Goal: Information Seeking & Learning: Learn about a topic

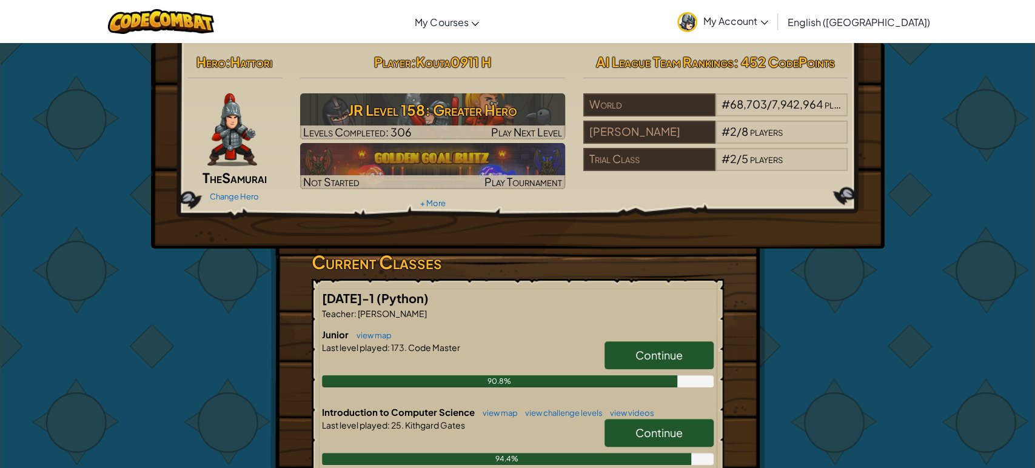
click at [952, 116] on div "Hero : Hattori The Samurai Change Hero Player : Kouta0911 H JR Level 158: Great…" at bounding box center [517, 394] width 1035 height 705
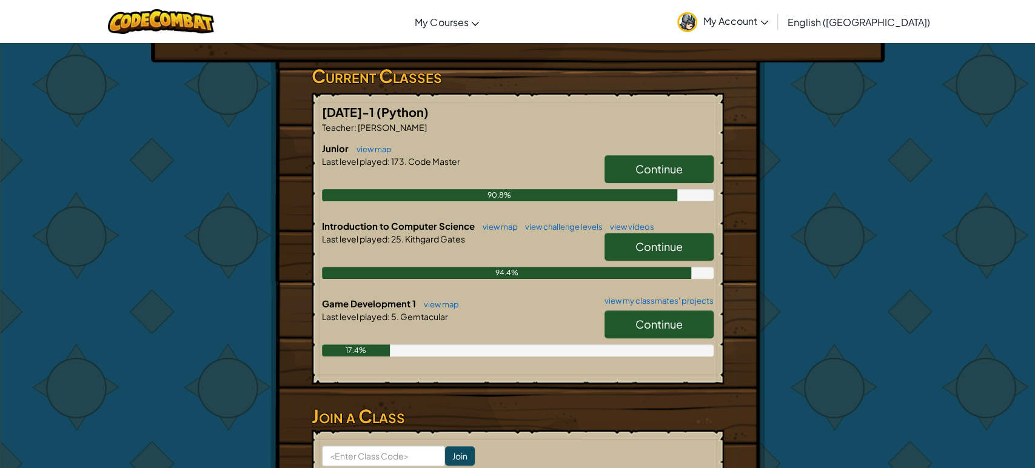
scroll to position [184, 0]
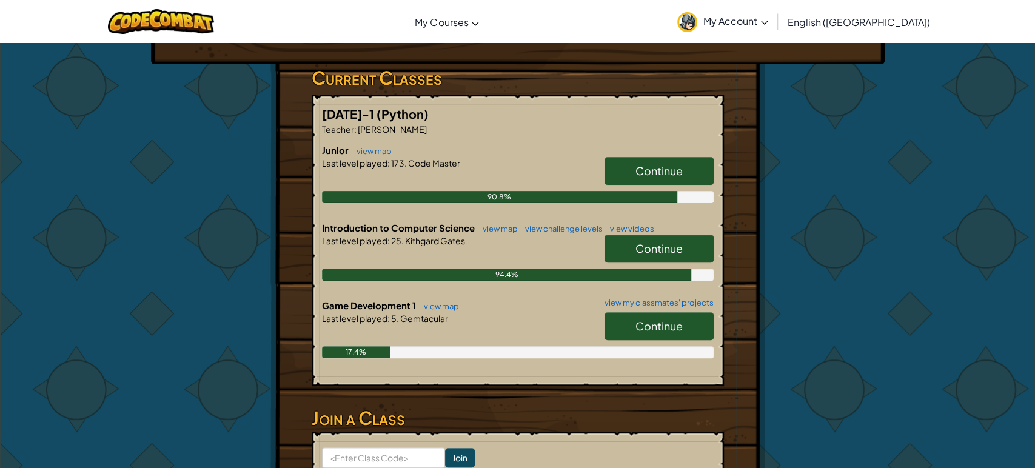
click at [687, 336] on link "Continue" at bounding box center [658, 326] width 109 height 28
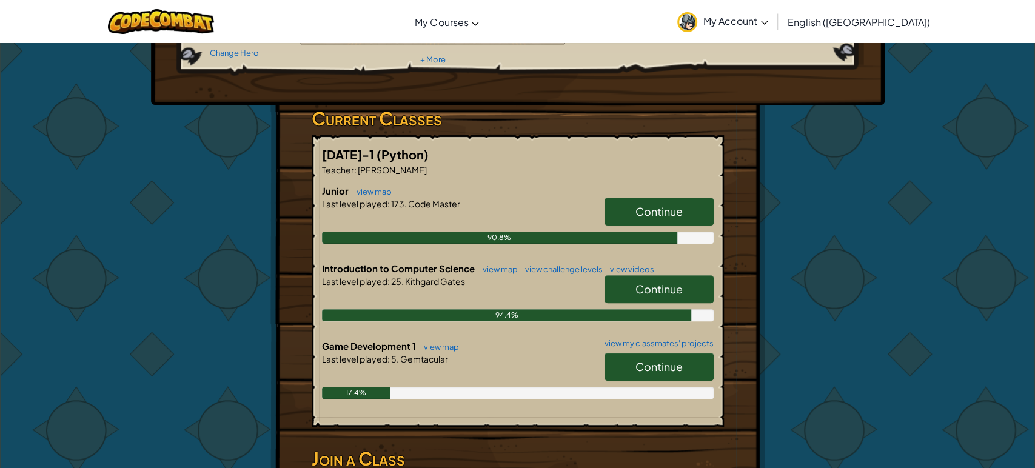
scroll to position [199, 0]
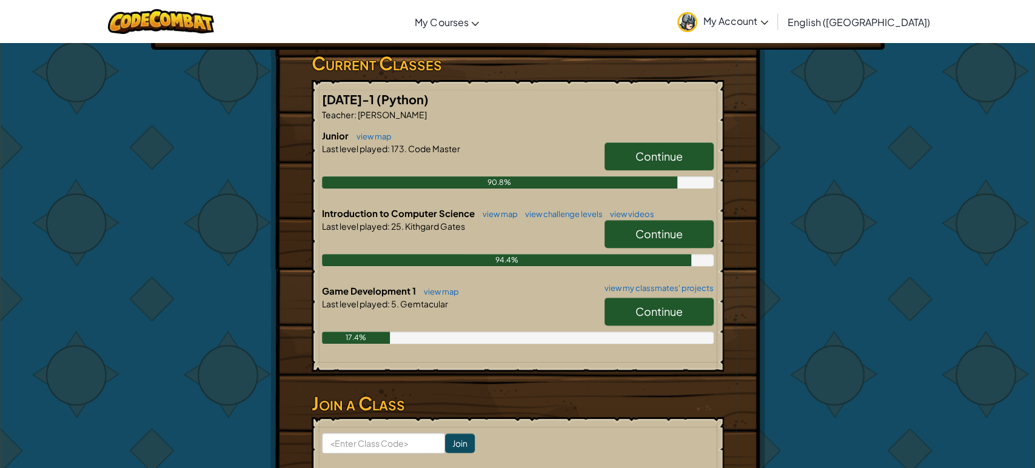
click at [692, 316] on link "Continue" at bounding box center [658, 312] width 109 height 28
click at [688, 313] on link "Continue" at bounding box center [658, 312] width 109 height 28
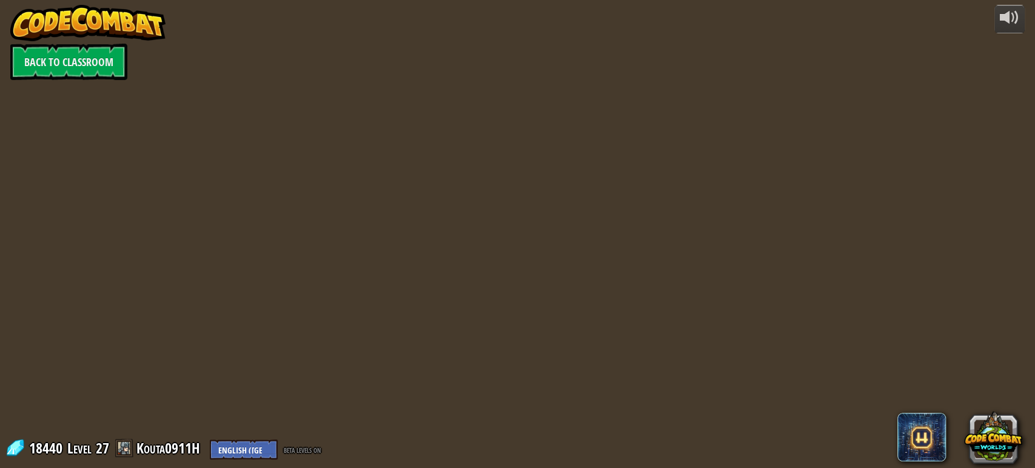
scroll to position [0, 0]
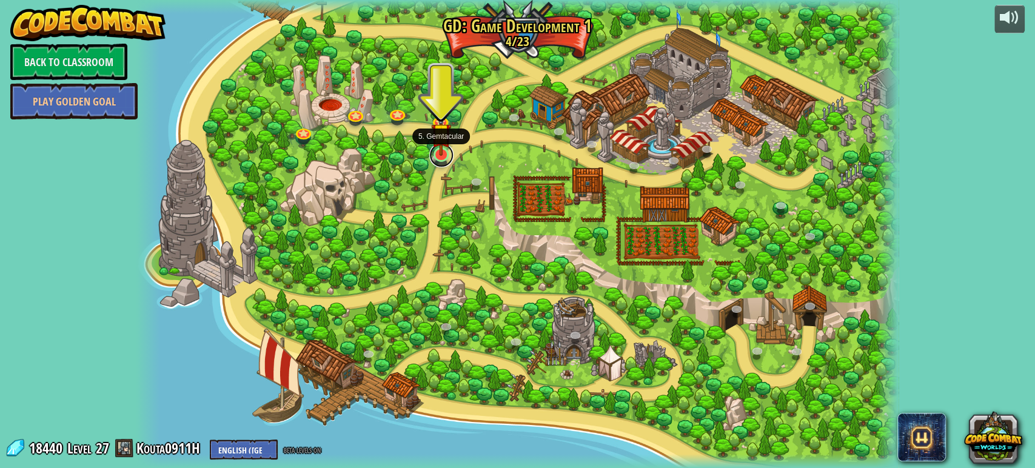
click at [439, 162] on link at bounding box center [441, 155] width 24 height 24
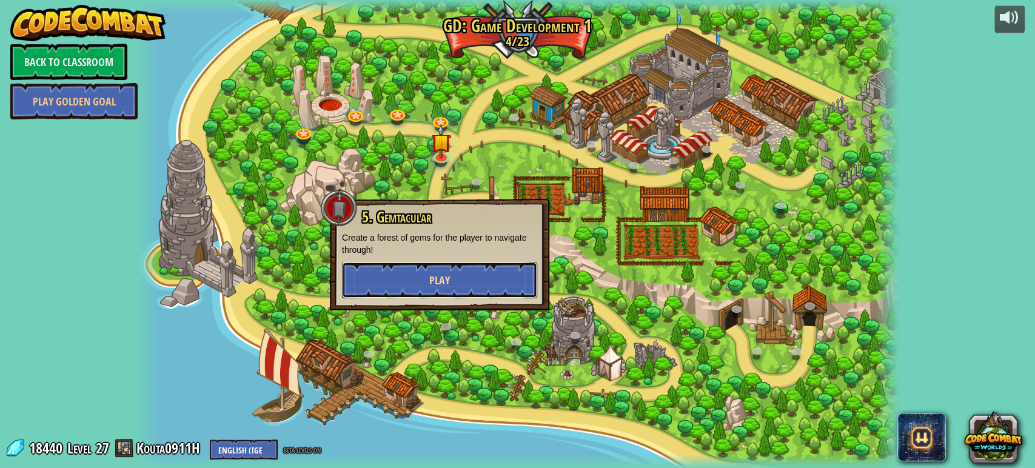
click at [465, 268] on button "Play" at bounding box center [439, 280] width 195 height 36
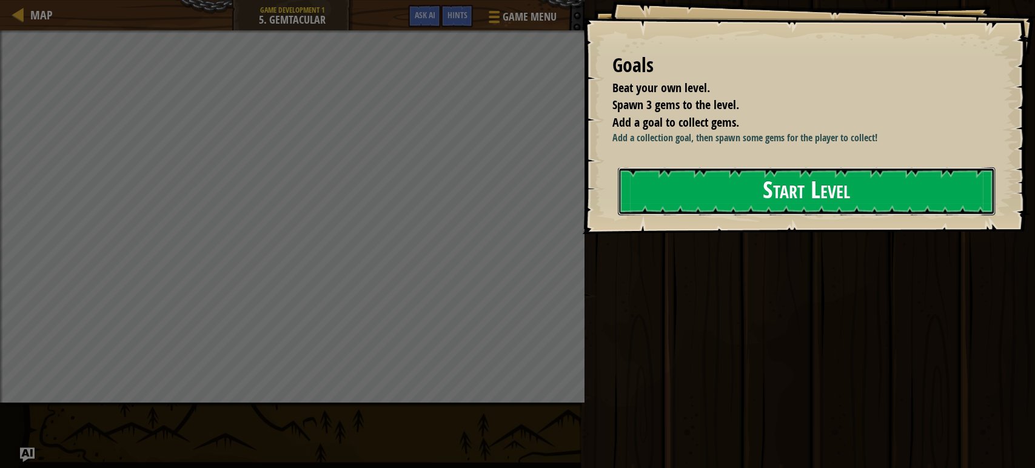
click at [641, 191] on button "Start Level" at bounding box center [806, 191] width 377 height 48
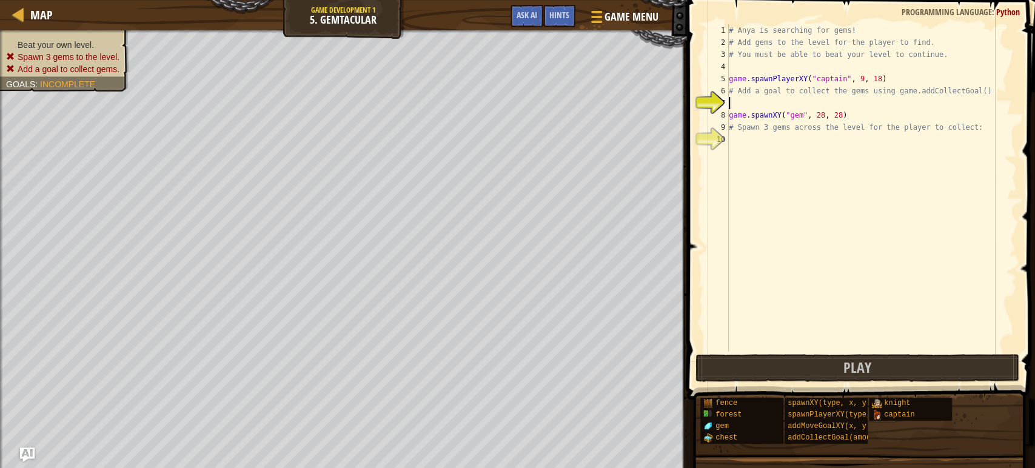
click at [748, 100] on div "# Anya is searching for gems! # Add gems to the level for the player to find. #…" at bounding box center [871, 200] width 290 height 352
type textarea "ｇ"
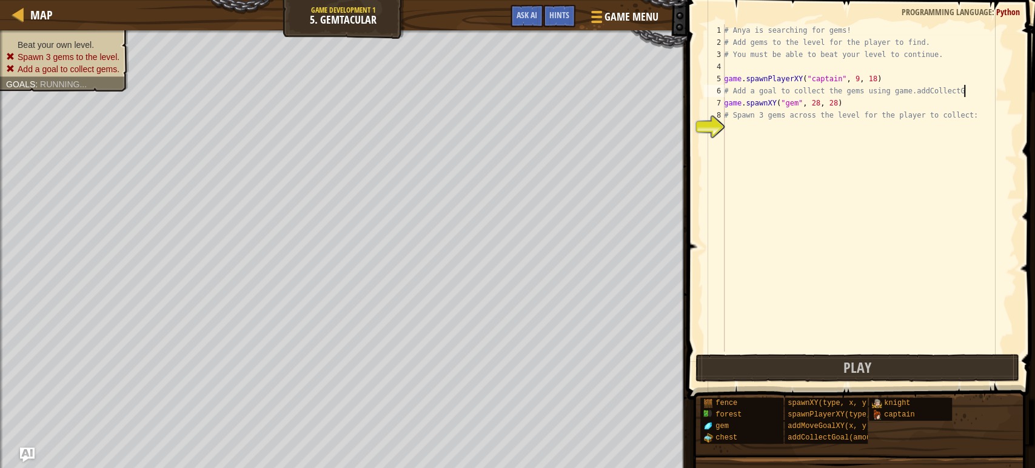
type textarea "ｇ"
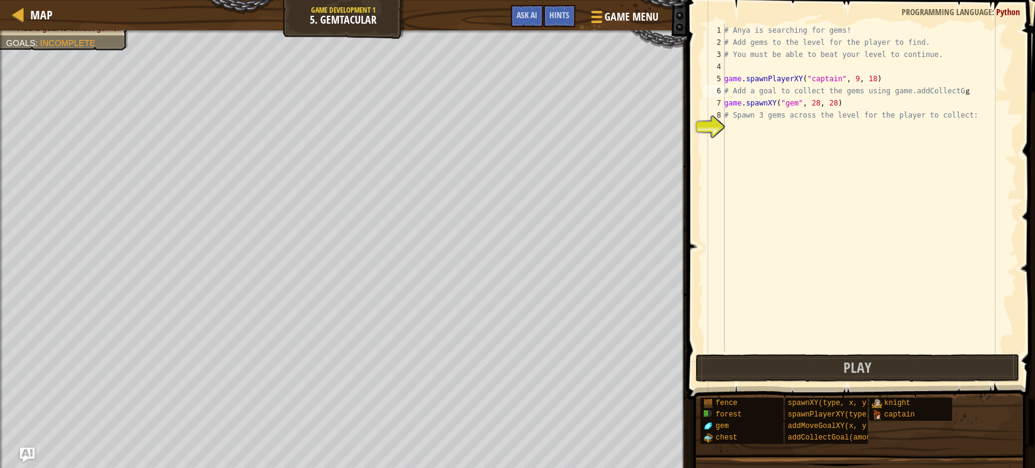
scroll to position [0, 0]
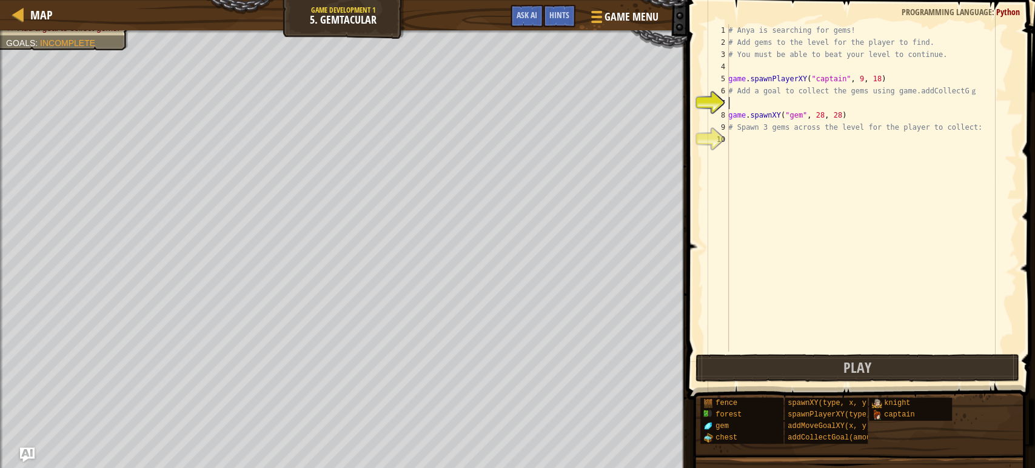
type textarea "d"
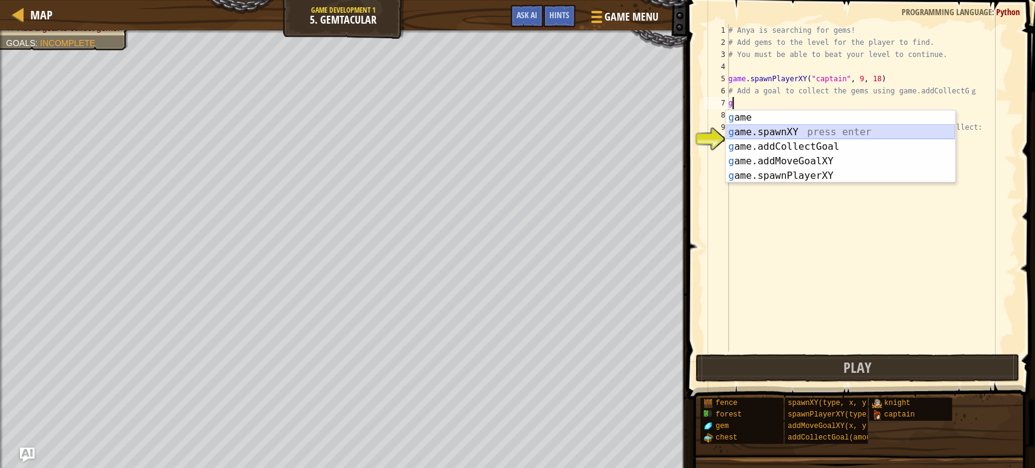
click at [773, 133] on div "g ame press enter g ame.spawnXY press enter g ame.addCollectGoal press enter g …" at bounding box center [839, 161] width 229 height 102
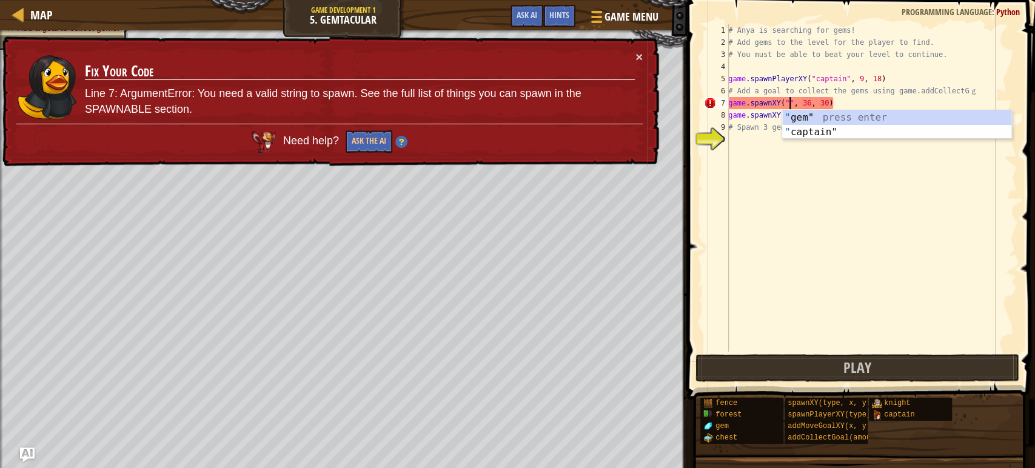
click at [913, 119] on div "" gem" press enter " captain" press enter" at bounding box center [896, 139] width 229 height 58
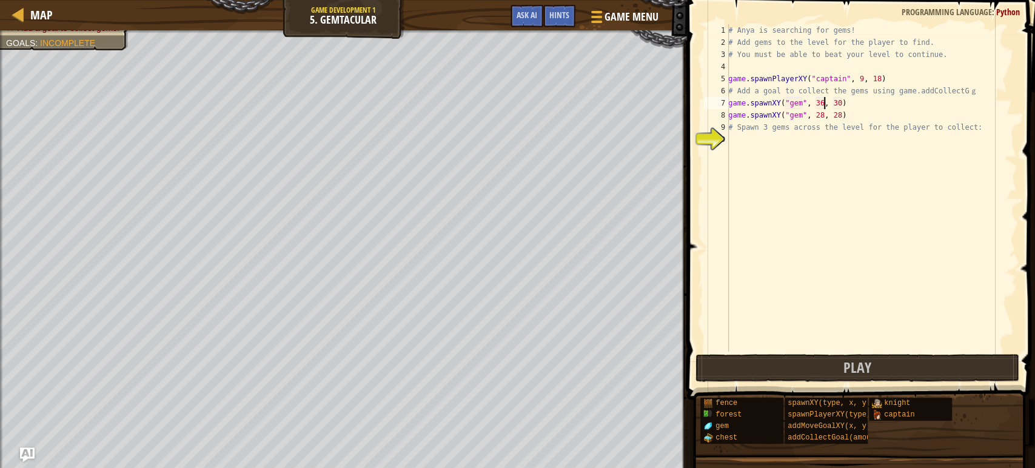
click at [823, 102] on div "# Anya is searching for gems! # Add gems to the level for the player to find. #…" at bounding box center [870, 200] width 291 height 352
click at [841, 101] on div "# Anya is searching for gems! # Add gems to the level for the player to find. #…" at bounding box center [870, 200] width 291 height 352
click at [856, 101] on div "# Anya is searching for gems! # Add gems to the level for the player to find. #…" at bounding box center [870, 200] width 291 height 352
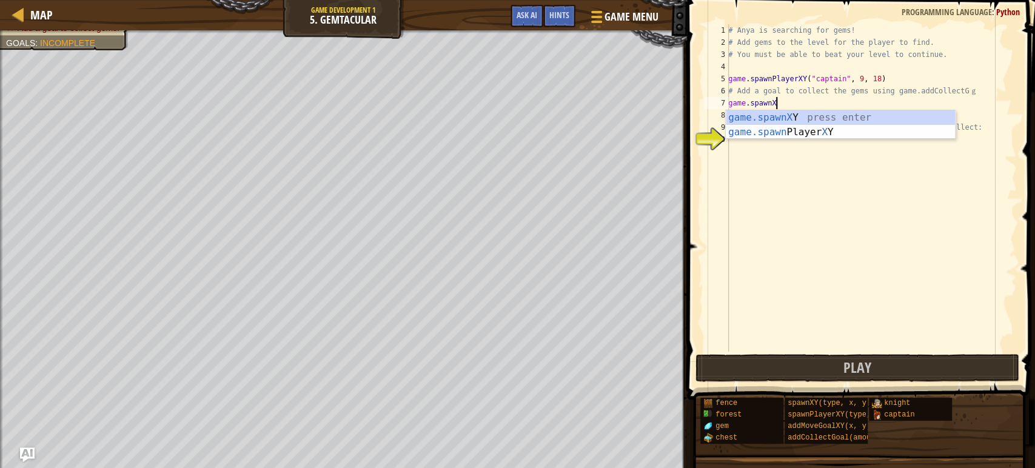
scroll to position [5, 3]
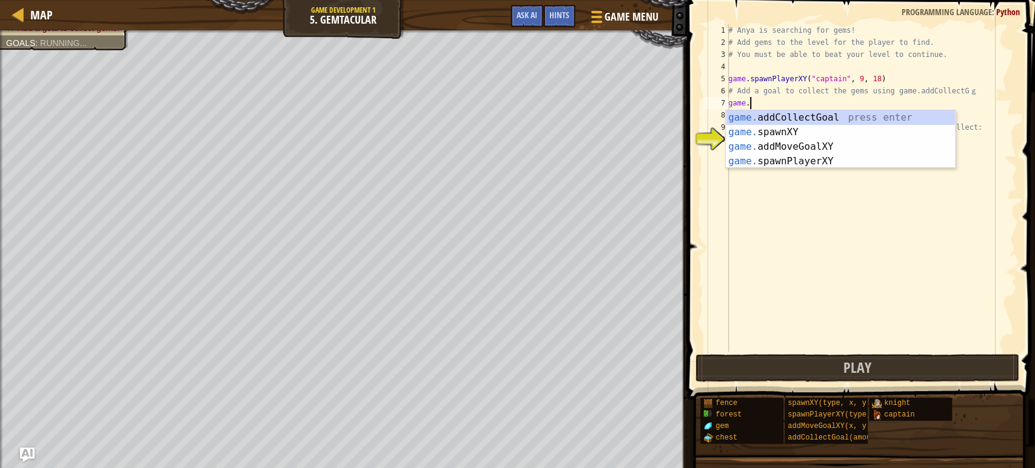
type textarea "g"
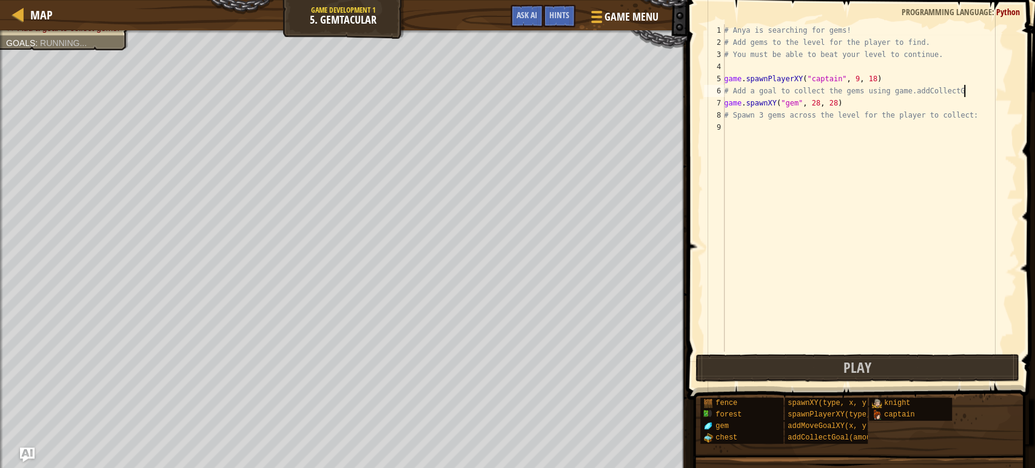
scroll to position [5, 0]
type textarea "# Add a goal to collect the gems using game.addCo"
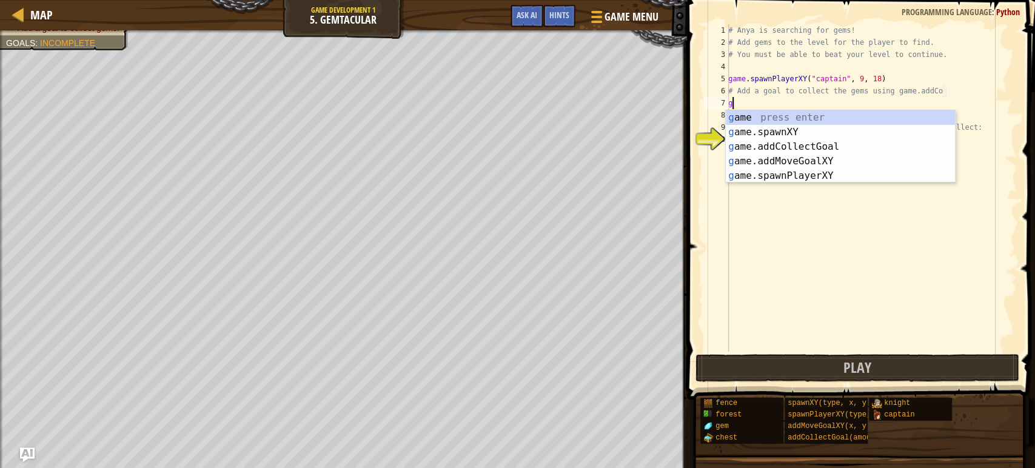
type textarea "g"
click at [20, 39] on span "Goals" at bounding box center [20, 43] width 29 height 10
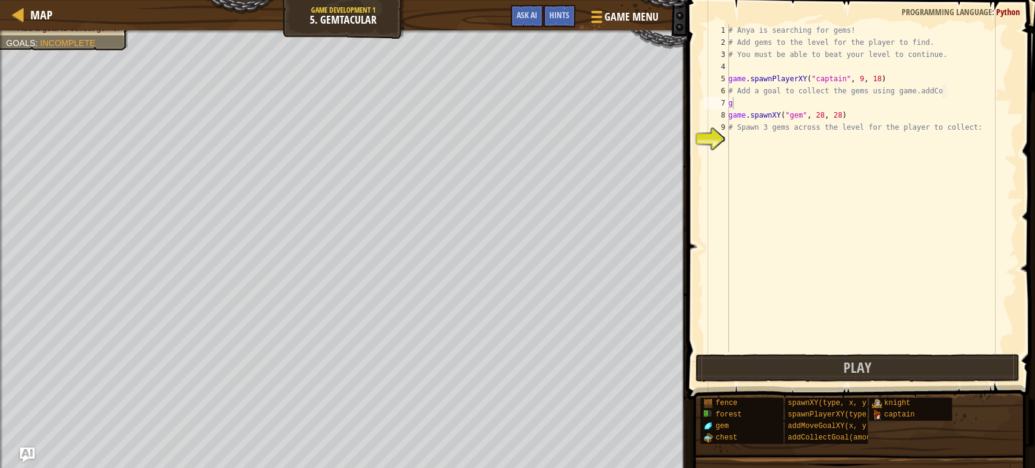
click at [796, 101] on div "# Anya is searching for gems! # Add gems to the level for the player to find. #…" at bounding box center [870, 200] width 291 height 352
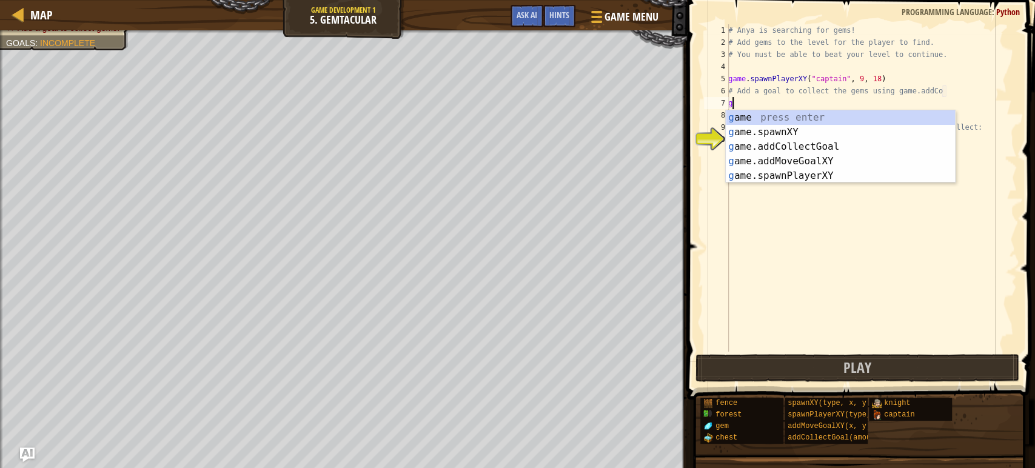
click at [841, 133] on div "g ame press enter g ame.spawnXY press enter g ame.addCollectGoal press enter g …" at bounding box center [839, 161] width 229 height 102
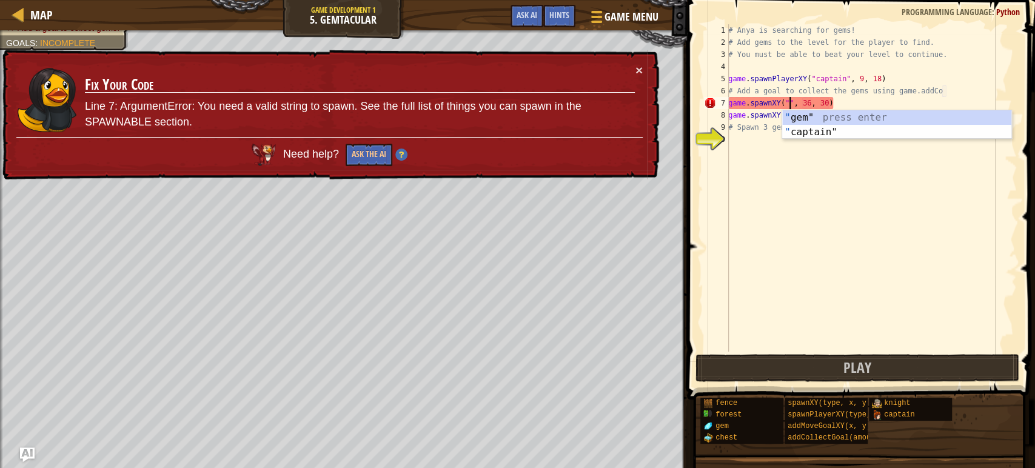
click at [882, 120] on div "" gem" press enter " captain" press enter" at bounding box center [896, 139] width 229 height 58
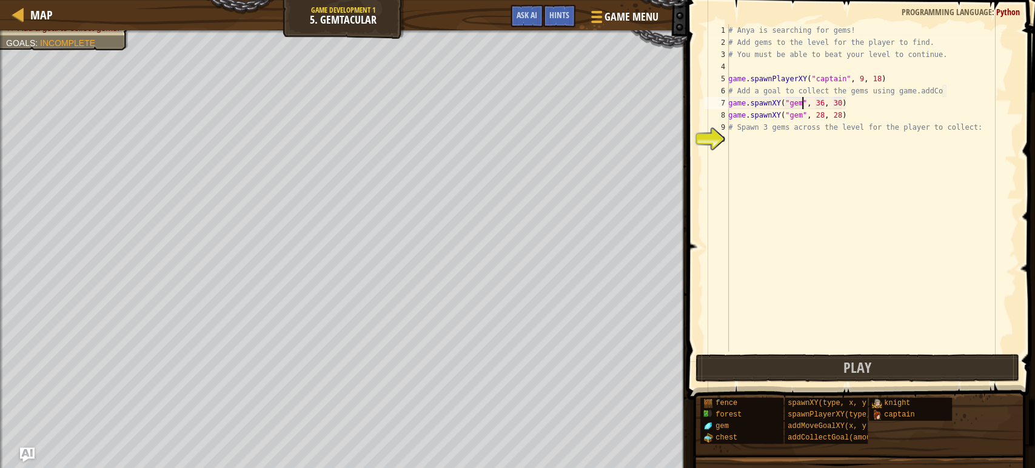
click at [830, 101] on div "# Anya is searching for gems! # Add gems to the level for the player to find. #…" at bounding box center [870, 200] width 291 height 352
click at [823, 108] on div "# Anya is searching for gems! # Add gems to the level for the player to find. #…" at bounding box center [870, 200] width 291 height 352
click at [848, 97] on div "# Anya is searching for gems! # Add gems to the level for the player to find. #…" at bounding box center [870, 200] width 291 height 352
click at [844, 102] on div "# Anya is searching for gems! # Add gems to the level for the player to find. #…" at bounding box center [870, 200] width 291 height 352
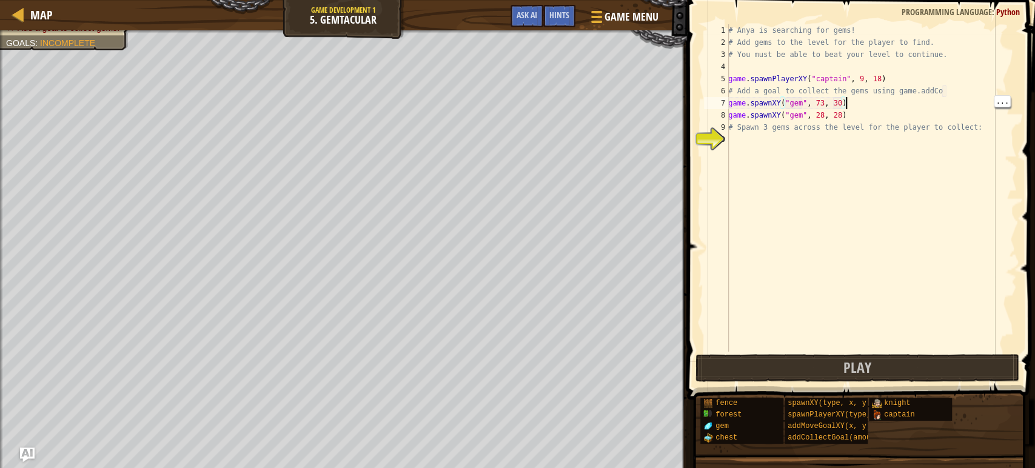
click at [845, 102] on div "# Anya is searching for gems! # Add gems to the level for the player to find. #…" at bounding box center [870, 200] width 291 height 352
click at [845, 101] on div "# Anya is searching for gems! # Add gems to the level for the player to find. #…" at bounding box center [870, 200] width 291 height 352
click at [847, 101] on div "# Anya is searching for gems! # Add gems to the level for the player to find. #…" at bounding box center [870, 200] width 291 height 352
click at [840, 99] on div "# Anya is searching for gems! # Add gems to the level for the player to find. #…" at bounding box center [870, 200] width 291 height 352
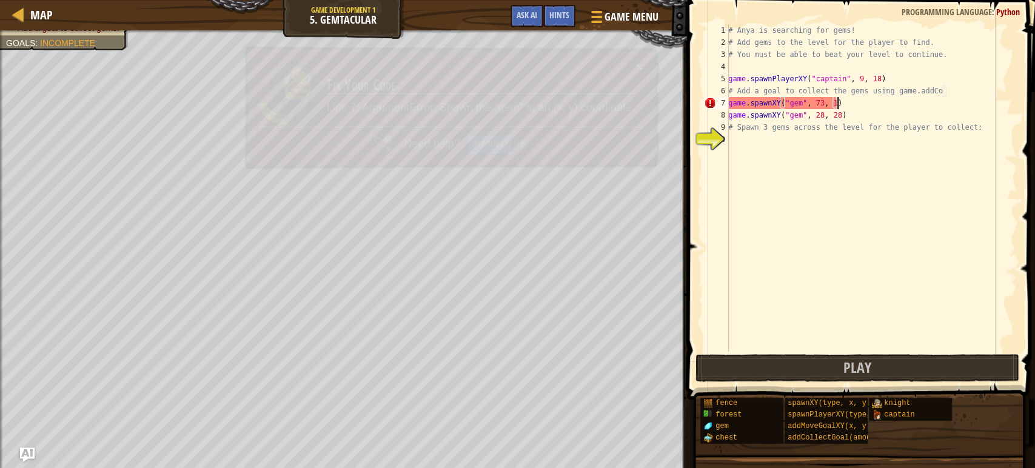
scroll to position [5, 8]
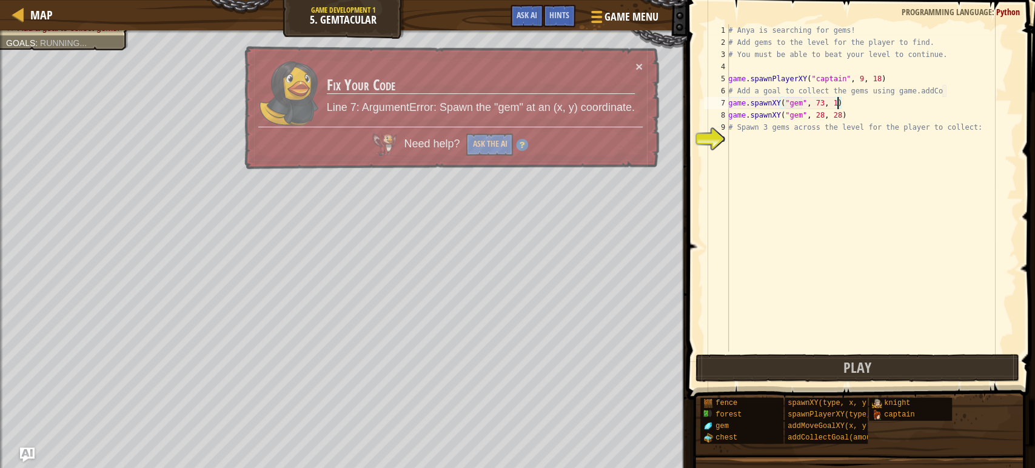
type textarea "game.spawnXY("gem", 73, 13)"
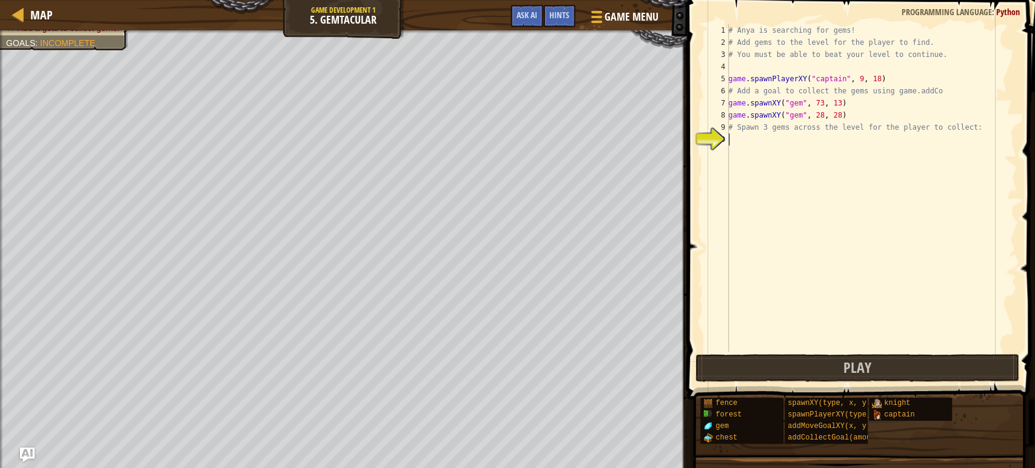
click at [739, 137] on div "# Anya is searching for gems! # Add gems to the level for the player to find. #…" at bounding box center [870, 200] width 291 height 352
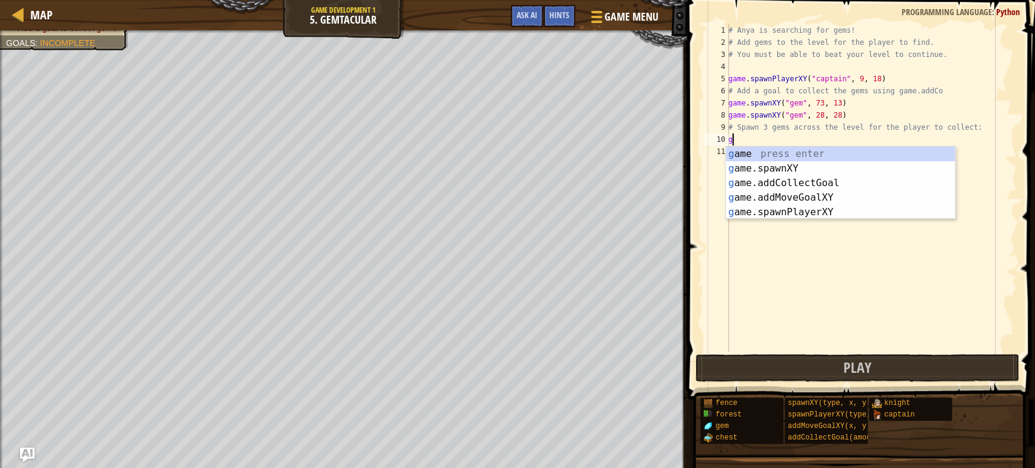
click at [832, 173] on div "g ame press enter g ame.spawnXY press enter g ame.addCollectGoal press enter g …" at bounding box center [839, 198] width 229 height 102
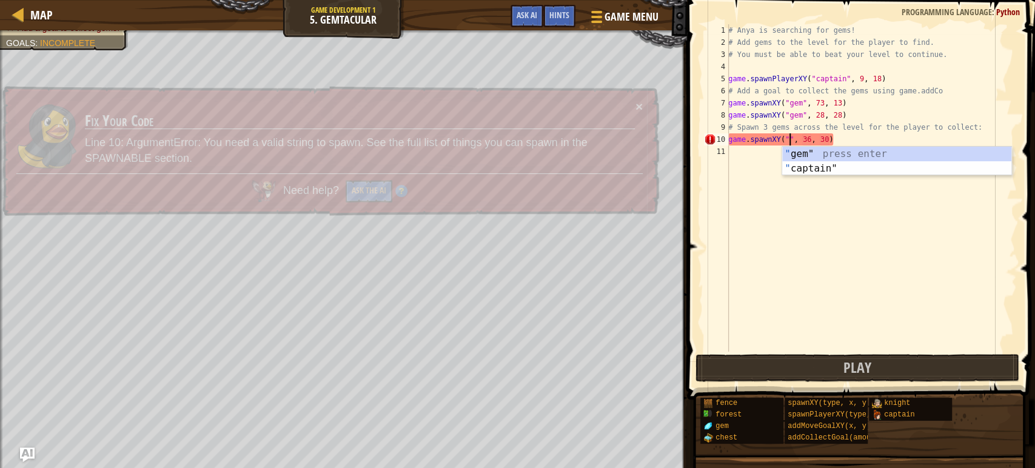
click at [893, 160] on div "" gem" press enter " captain" press enter" at bounding box center [896, 176] width 229 height 58
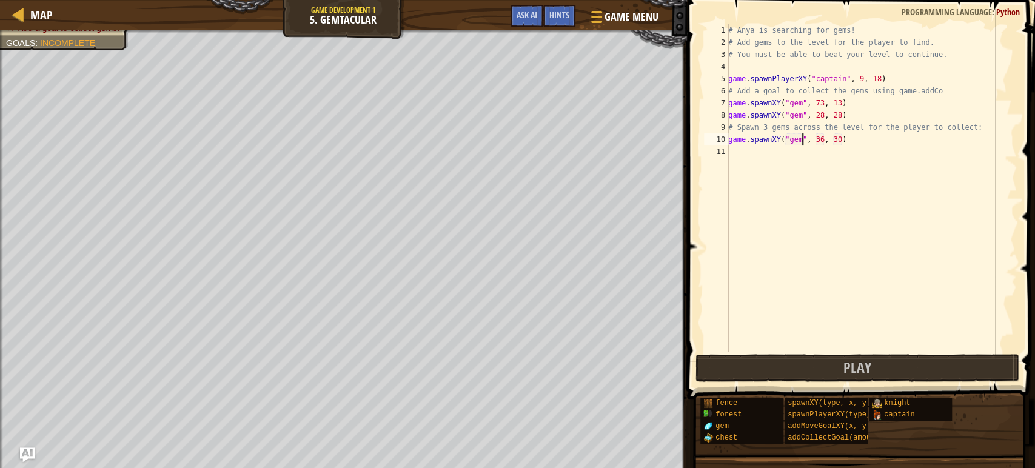
click at [828, 142] on div "# Anya is searching for gems! # Add gems to the level for the player to find. #…" at bounding box center [870, 200] width 291 height 352
click at [829, 139] on div "# Anya is searching for gems! # Add gems to the level for the player to find. #…" at bounding box center [870, 200] width 291 height 352
click at [823, 137] on div "# Anya is searching for gems! # Add gems to the level for the player to find. #…" at bounding box center [870, 200] width 291 height 352
click at [840, 141] on div "# Anya is searching for gems! # Add gems to the level for the player to find. #…" at bounding box center [870, 200] width 291 height 352
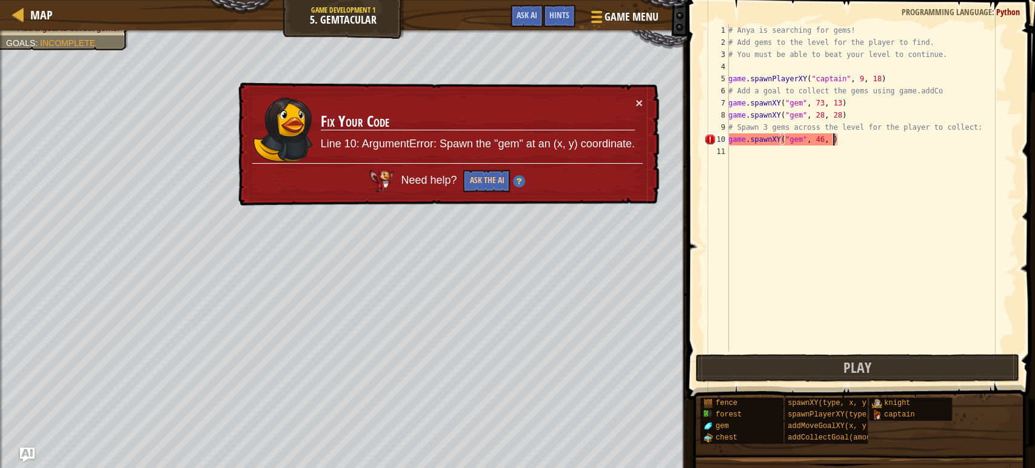
scroll to position [5, 8]
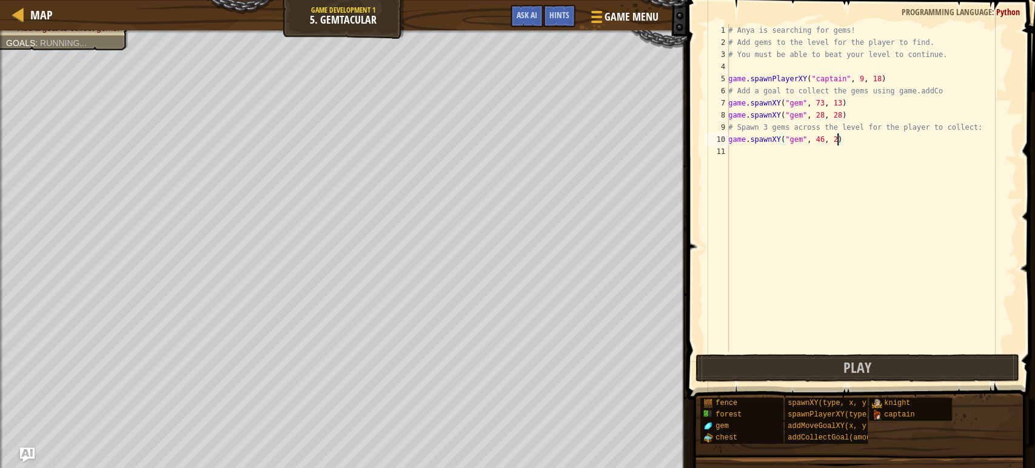
type textarea "game.spawnXY("gem", 46, 28)"
click at [737, 154] on div "# Anya is searching for gems! # Add gems to the level for the player to find. #…" at bounding box center [870, 200] width 291 height 352
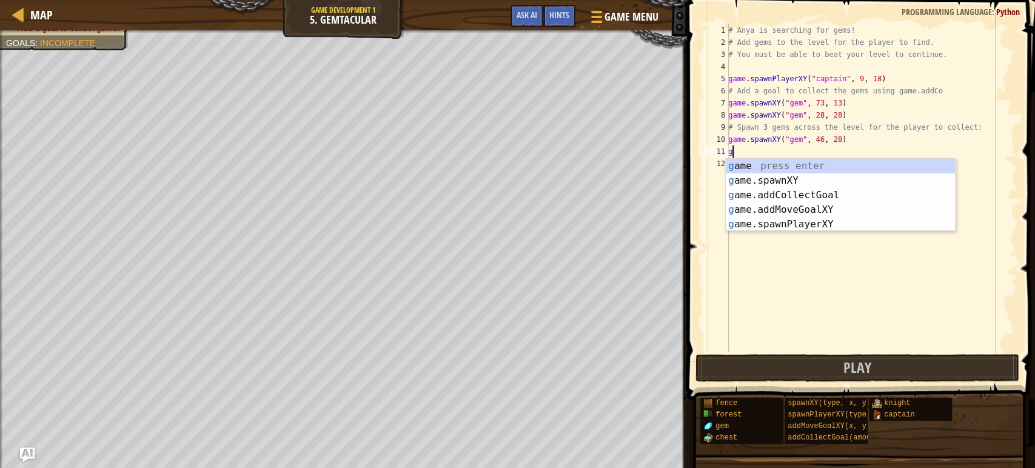
click at [832, 184] on div "g ame press enter g ame.spawnXY press enter g ame.addCollectGoal press enter g …" at bounding box center [839, 210] width 229 height 102
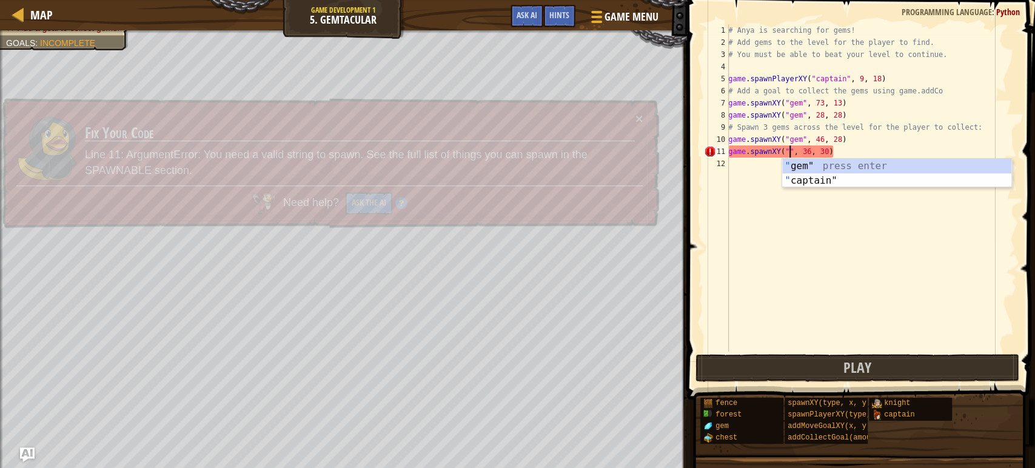
click at [919, 168] on div "" gem" press enter " captain" press enter" at bounding box center [896, 188] width 229 height 58
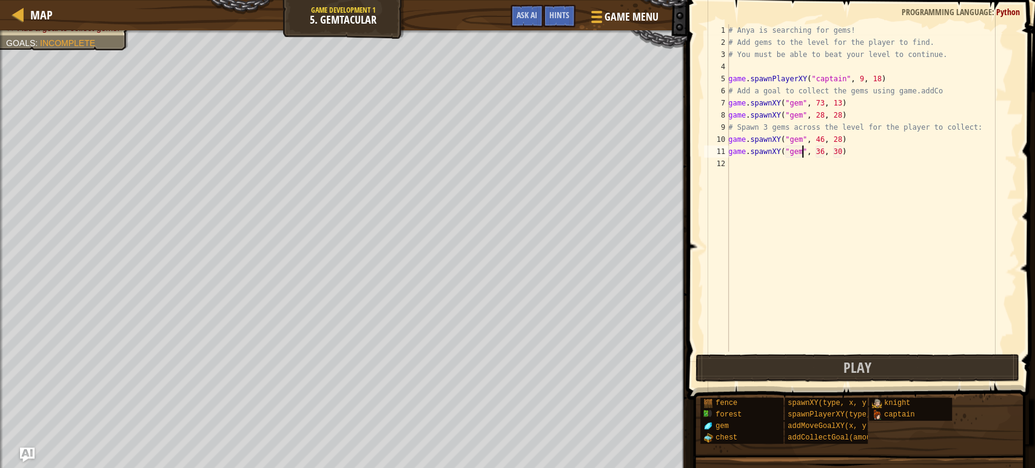
click at [829, 150] on div "# Anya is searching for gems! # Add gems to the level for the player to find. #…" at bounding box center [870, 200] width 291 height 352
click at [825, 150] on div "# Anya is searching for gems! # Add gems to the level for the player to find. #…" at bounding box center [870, 200] width 291 height 352
click at [842, 154] on div "# Anya is searching for gems! # Add gems to the level for the player to find. #…" at bounding box center [870, 200] width 291 height 352
click at [834, 148] on div "# Anya is searching for gems! # Add gems to the level for the player to find. #…" at bounding box center [870, 200] width 291 height 352
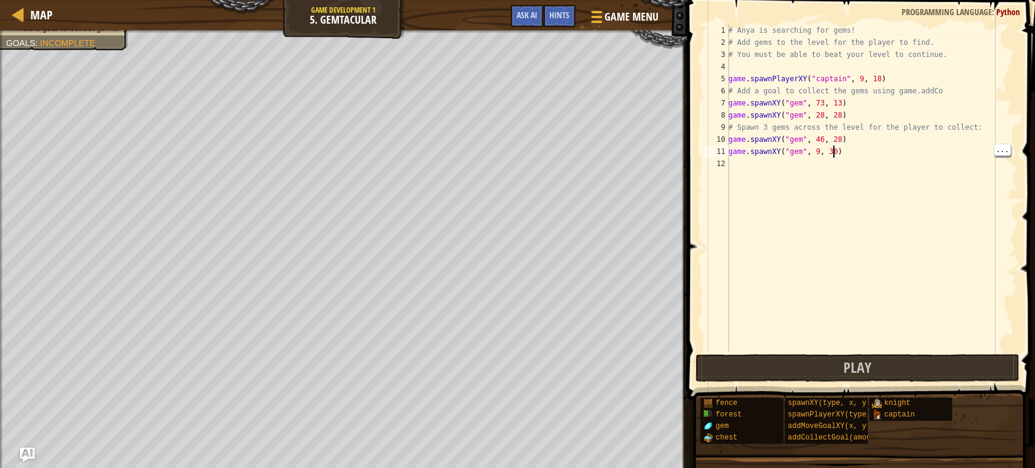
click at [839, 148] on div "# Anya is searching for gems! # Add gems to the level for the player to find. #…" at bounding box center [870, 200] width 291 height 352
click at [838, 152] on div "# Anya is searching for gems! # Add gems to the level for the player to find. #…" at bounding box center [870, 200] width 291 height 352
type textarea "game.spawnXY("gem", 9, 60)"
click at [770, 370] on button "Play" at bounding box center [857, 368] width 324 height 28
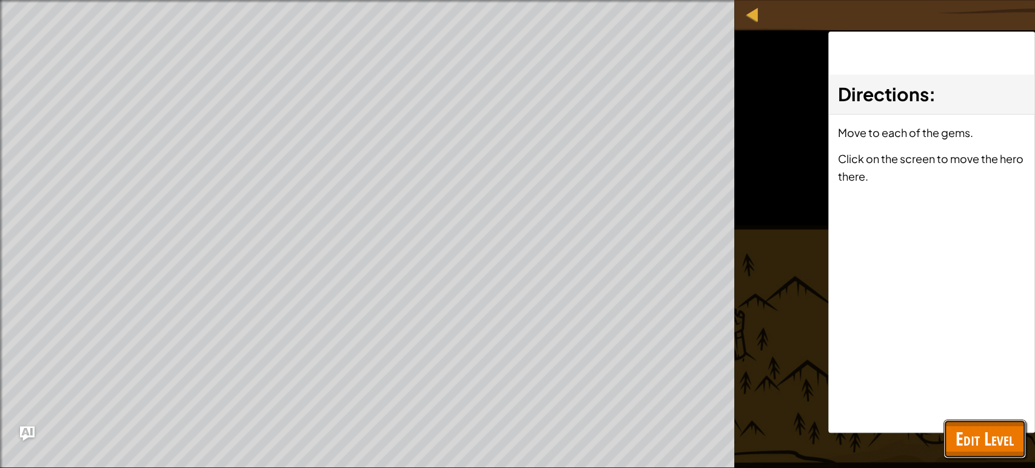
click at [990, 425] on button "Edit Level" at bounding box center [984, 438] width 82 height 39
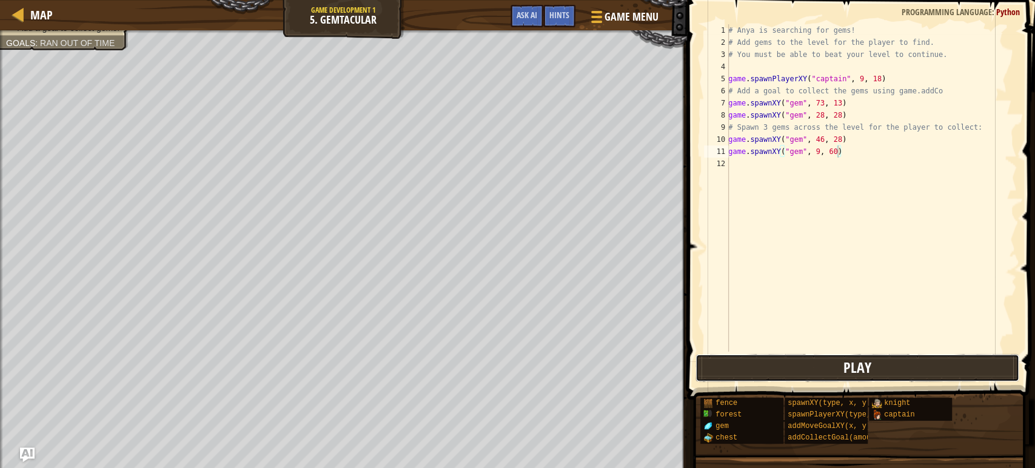
click at [745, 371] on button "Play" at bounding box center [857, 368] width 324 height 28
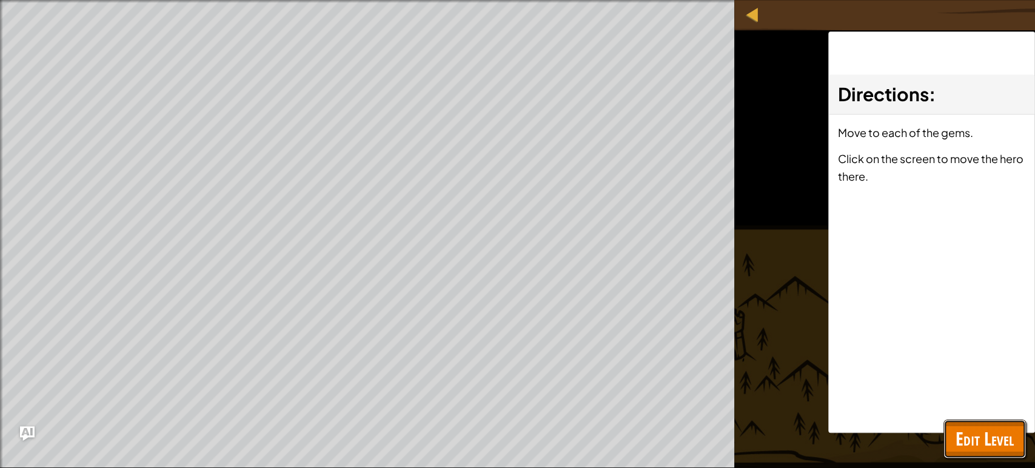
click at [971, 438] on span "Edit Level" at bounding box center [984, 438] width 58 height 25
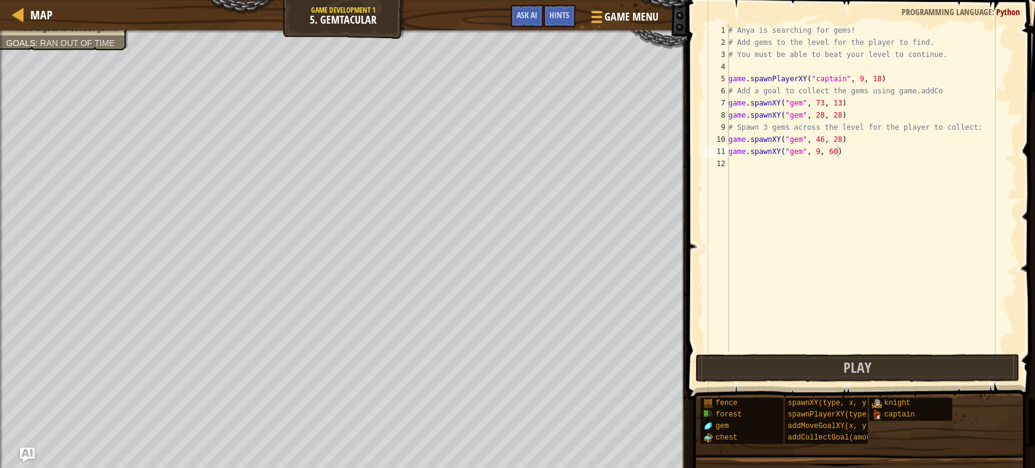
click at [26, 38] on span "Goals" at bounding box center [20, 43] width 29 height 10
click at [33, 38] on span "Goals" at bounding box center [20, 43] width 29 height 10
click at [737, 159] on div "# Anya is searching for gems! # Add gems to the level for the player to find. #…" at bounding box center [870, 200] width 291 height 352
type textarea "g"
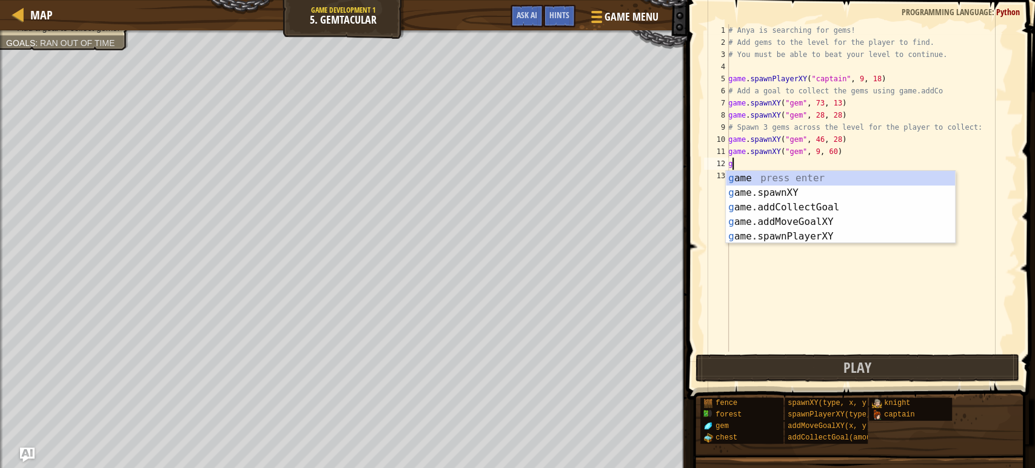
click at [845, 207] on div "g ame press enter g ame.spawnXY press enter g ame.addCollectGoal press enter g …" at bounding box center [839, 222] width 229 height 102
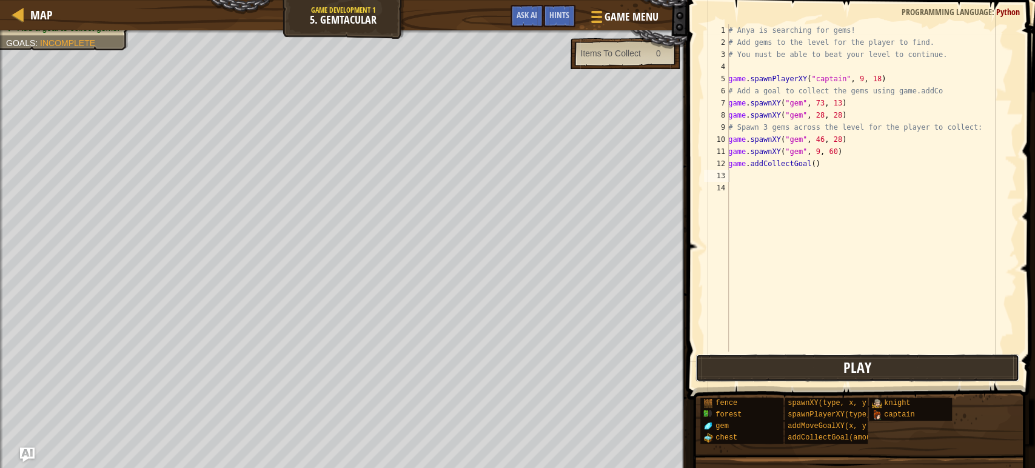
click at [758, 372] on button "Play" at bounding box center [857, 368] width 324 height 28
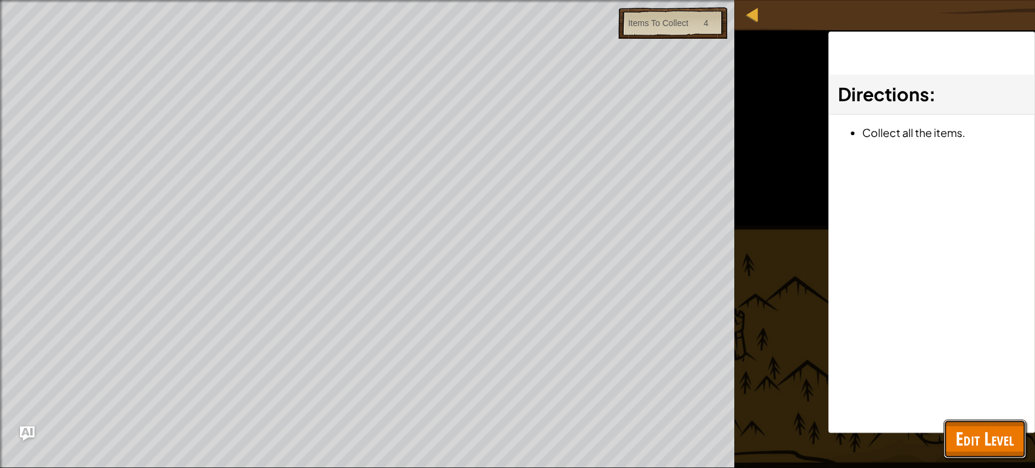
click at [963, 426] on button "Edit Level" at bounding box center [984, 438] width 82 height 39
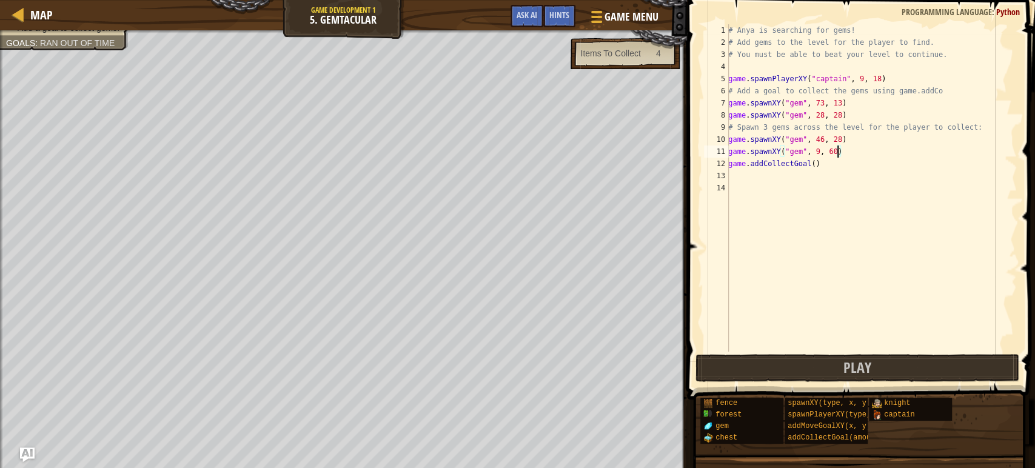
click at [836, 151] on div "# Anya is searching for gems! # Add gems to the level for the player to find. #…" at bounding box center [870, 200] width 291 height 352
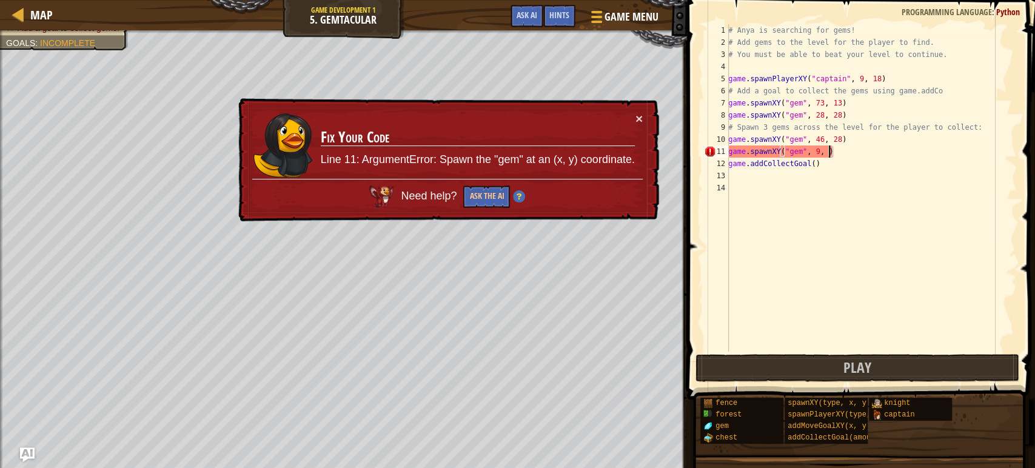
click at [819, 147] on div "# Anya is searching for gems! # Add gems to the level for the player to find. #…" at bounding box center [870, 200] width 291 height 352
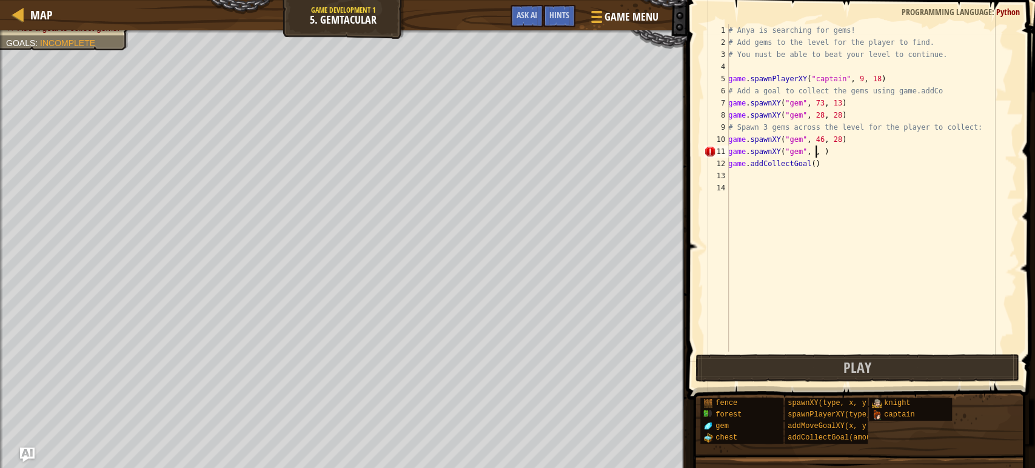
click at [813, 155] on div "# Anya is searching for gems! # Add gems to the level for the player to find. #…" at bounding box center [870, 200] width 291 height 352
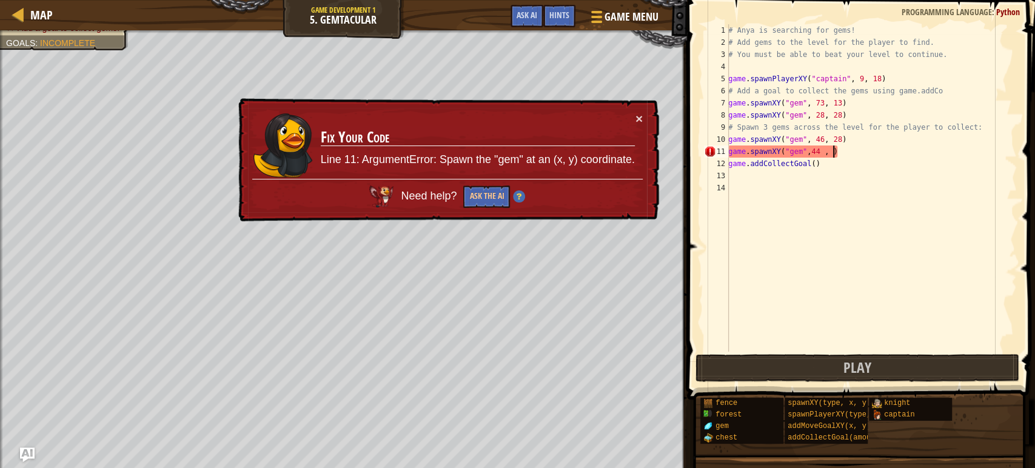
click at [831, 150] on div "# Anya is searching for gems! # Add gems to the level for the player to find. #…" at bounding box center [870, 200] width 291 height 352
click at [826, 150] on div "# Anya is searching for gems! # Add gems to the level for the player to find. #…" at bounding box center [870, 200] width 291 height 352
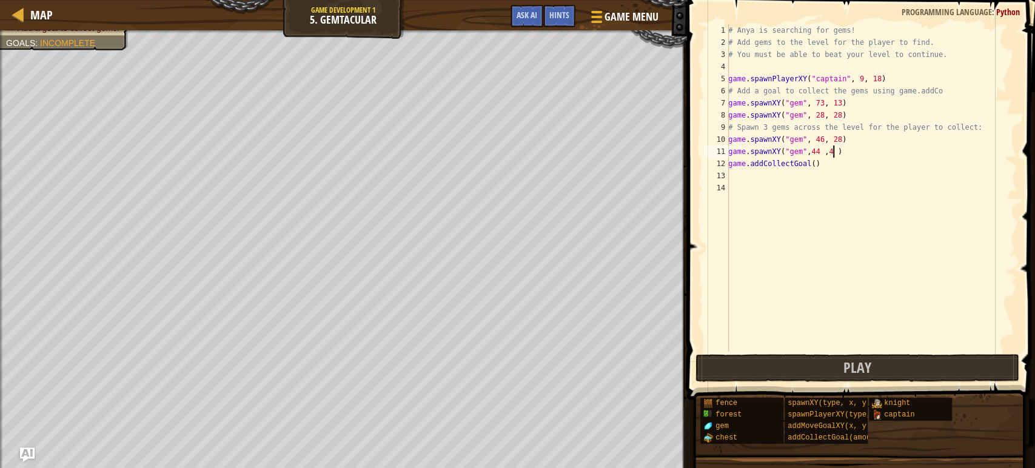
scroll to position [5, 8]
type textarea "game.spawnXY("gem",44 ,45 )"
click at [894, 352] on div "game.spawnXY("gem",44 ,45 ) 1 2 3 4 5 6 7 8 9 10 11 12 13 14 # Anya is searchin…" at bounding box center [859, 223] width 352 height 435
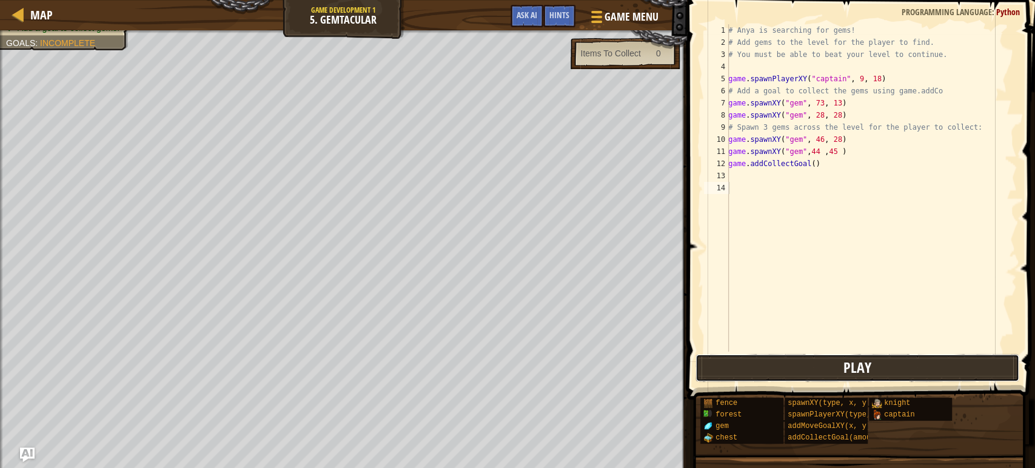
click at [888, 376] on button "Play" at bounding box center [857, 368] width 324 height 28
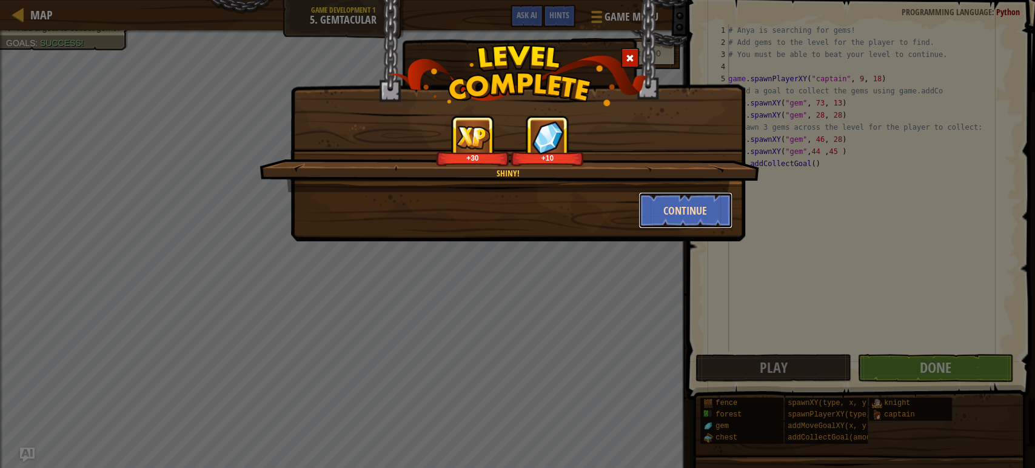
click at [664, 202] on button "Continue" at bounding box center [685, 210] width 94 height 36
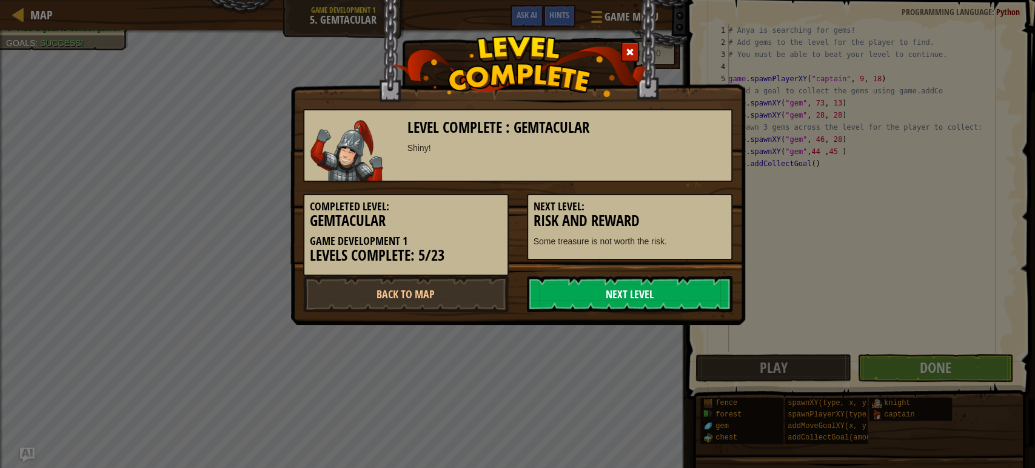
click at [626, 292] on link "Next Level" at bounding box center [629, 294] width 205 height 36
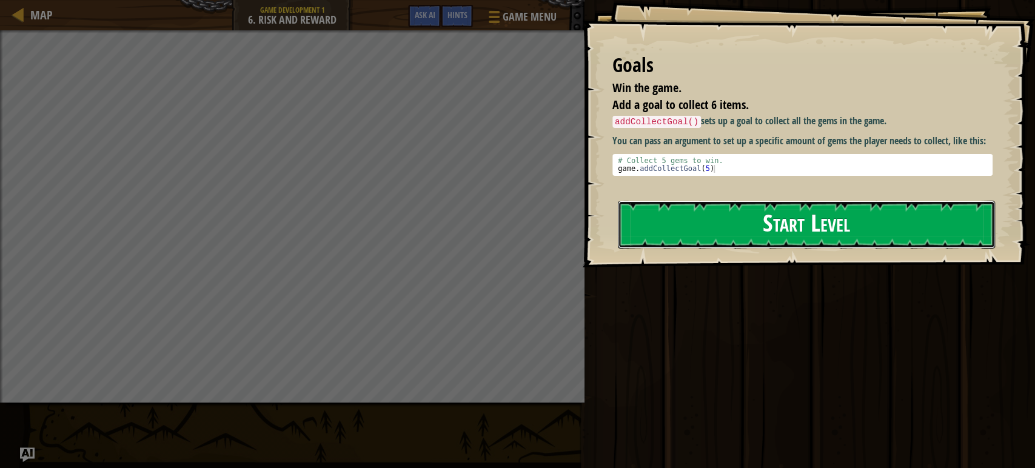
click at [668, 222] on button "Start Level" at bounding box center [806, 225] width 377 height 48
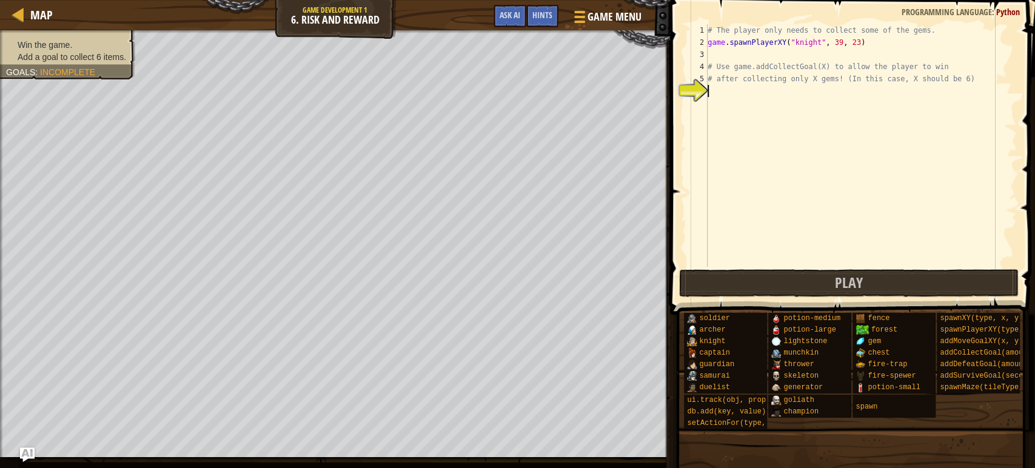
type textarea "a"
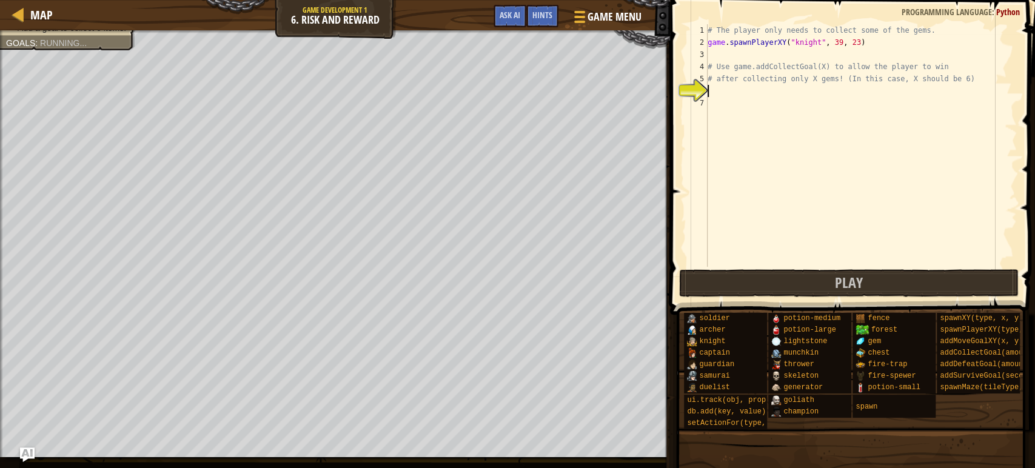
type textarea "g"
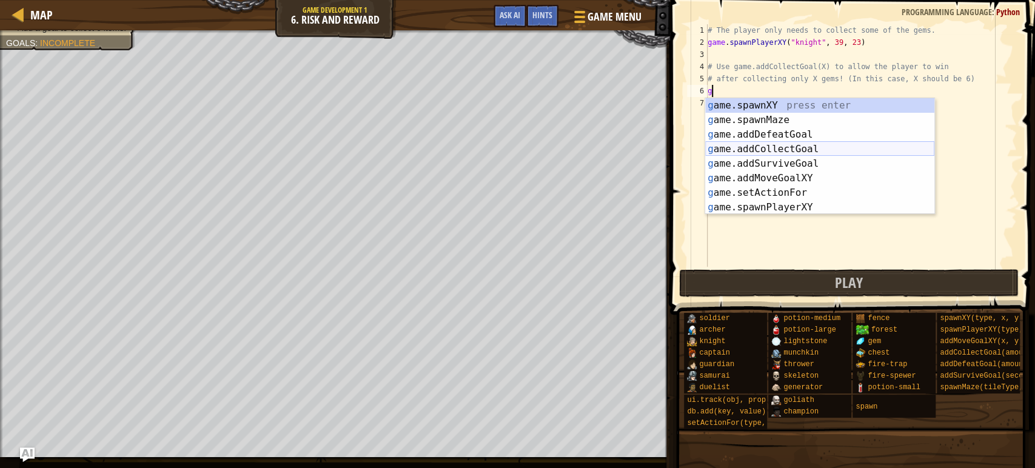
click at [813, 147] on div "g ame.spawnXY press enter g ame.spawnMaze press enter g ame.addDefeatGoal press…" at bounding box center [819, 170] width 229 height 145
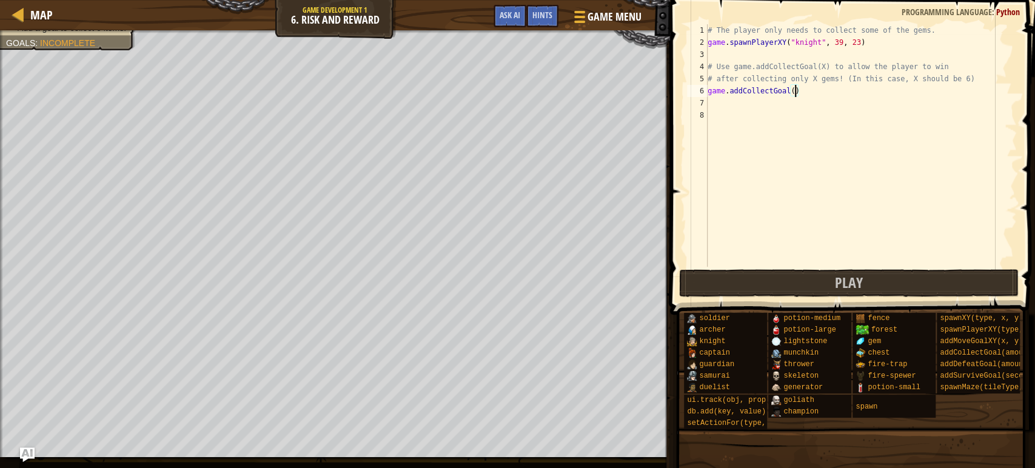
click at [795, 89] on div "# The player only needs to collect some of the gems. game . spawnPlayerXY ( "kn…" at bounding box center [861, 157] width 312 height 267
click at [921, 288] on button "Play" at bounding box center [849, 283] width 340 height 28
click at [535, 12] on span "Hints" at bounding box center [542, 15] width 20 height 12
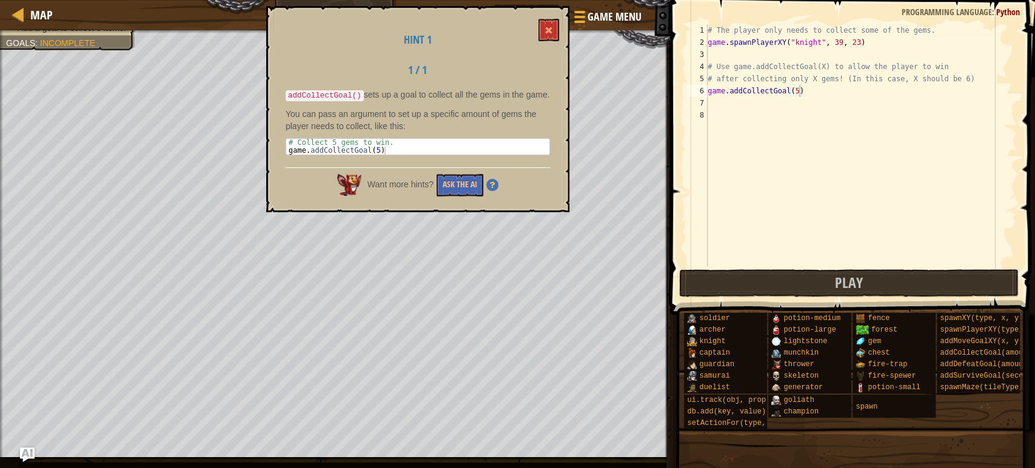
drag, startPoint x: 489, startPoint y: 192, endPoint x: 359, endPoint y: 172, distance: 131.1
click at [413, 202] on div "Hint 1 1 / 1 addCollectGoal() sets up a goal to collect all the gems in the gam…" at bounding box center [417, 109] width 303 height 206
type textarea "game.addCollectGoal(6)"
click at [810, 280] on button "Play" at bounding box center [849, 283] width 340 height 28
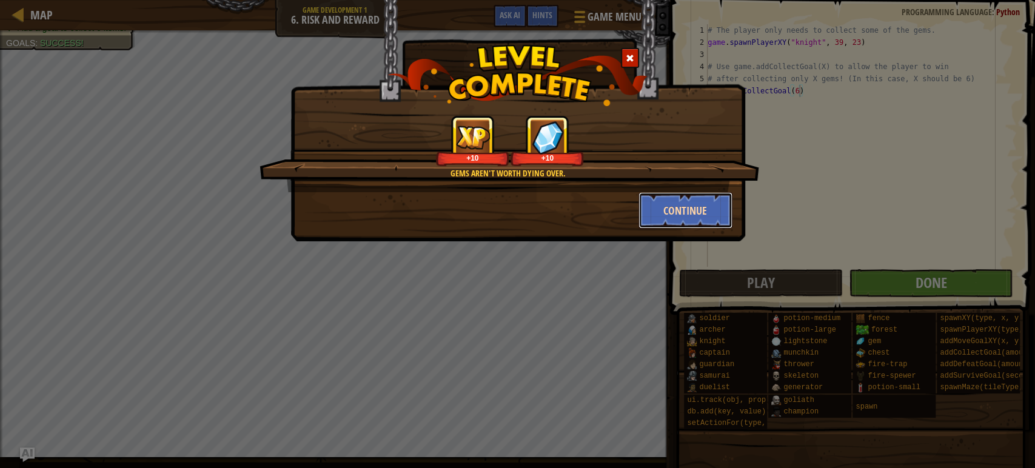
click at [659, 212] on button "Continue" at bounding box center [685, 210] width 94 height 36
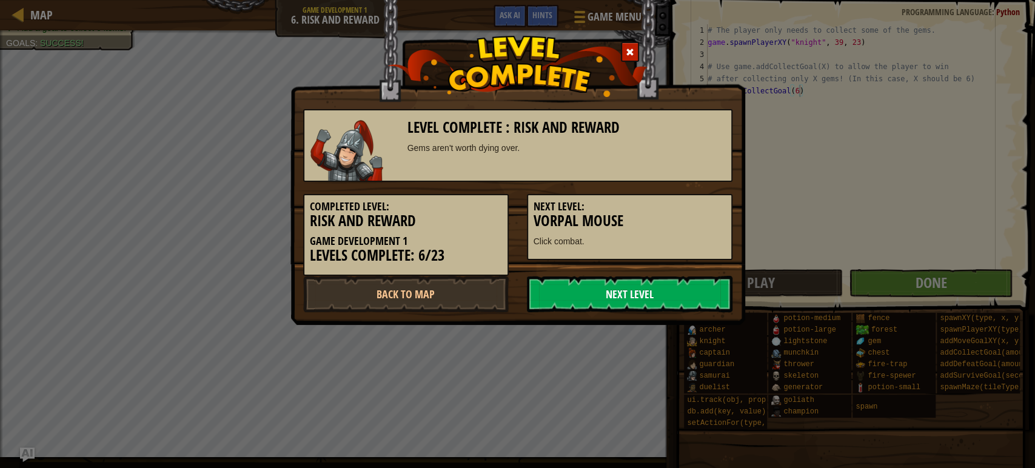
click at [662, 303] on link "Next Level" at bounding box center [629, 294] width 205 height 36
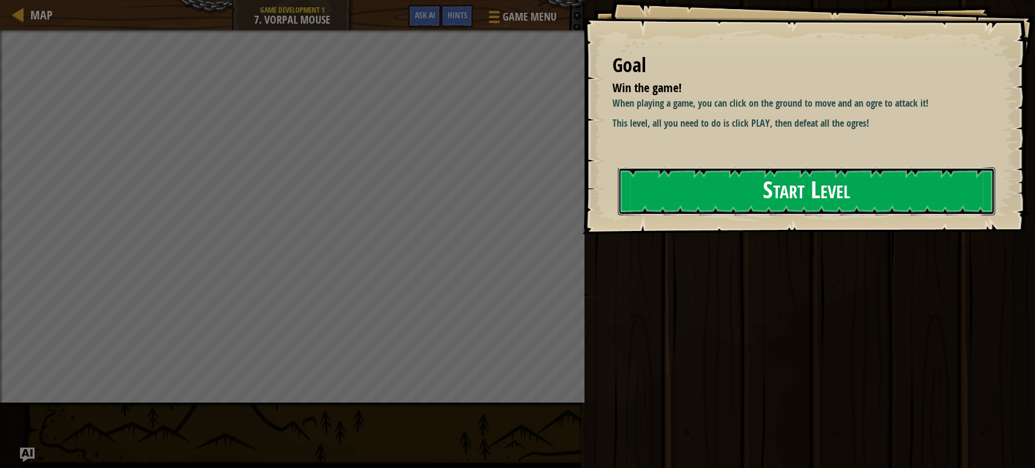
click at [739, 195] on button "Start Level" at bounding box center [806, 191] width 377 height 48
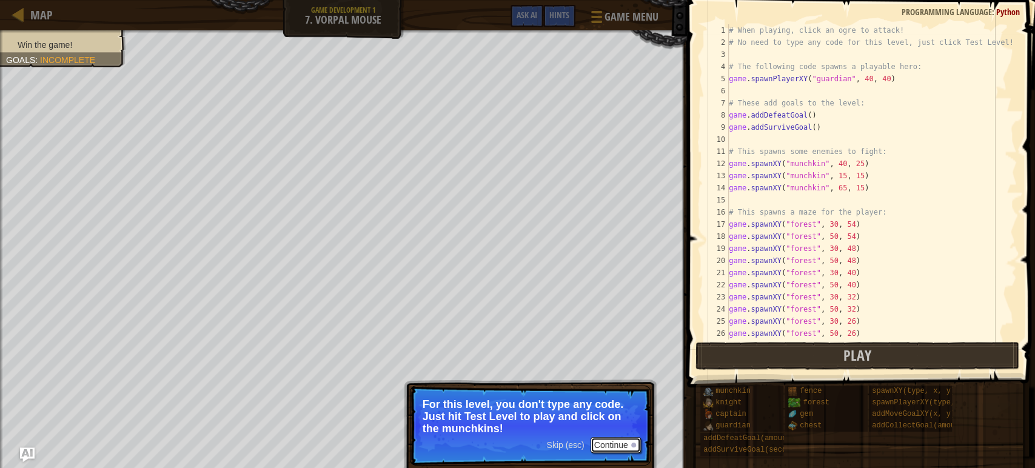
click at [602, 445] on button "Continue" at bounding box center [615, 445] width 50 height 16
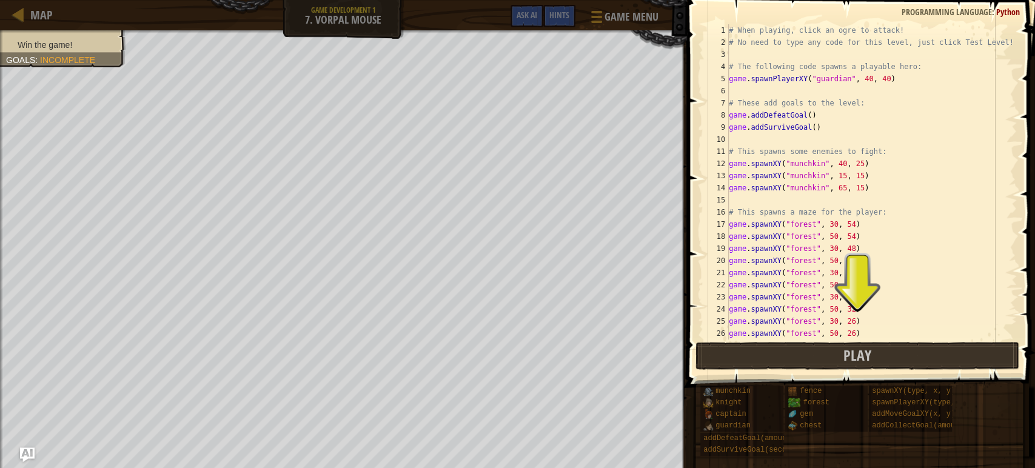
scroll to position [5, 0]
click at [712, 350] on button "Play" at bounding box center [857, 356] width 324 height 28
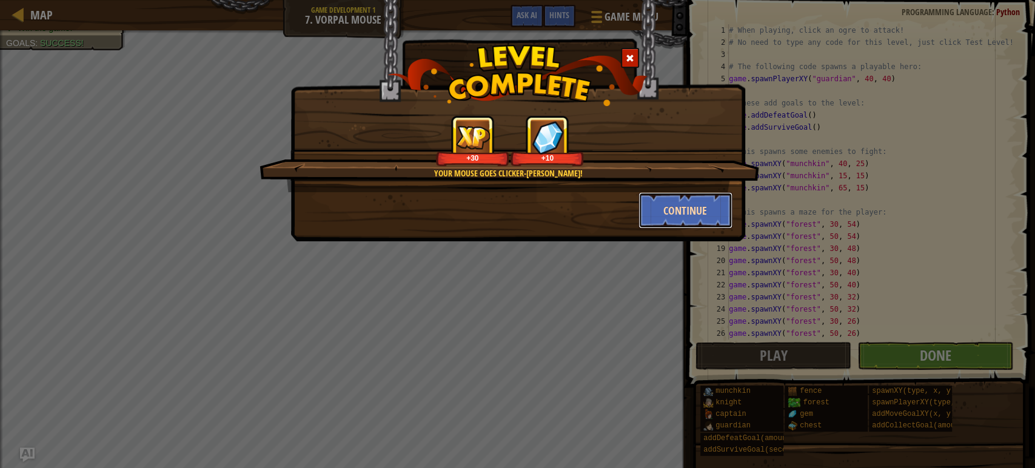
click at [682, 213] on button "Continue" at bounding box center [685, 210] width 94 height 36
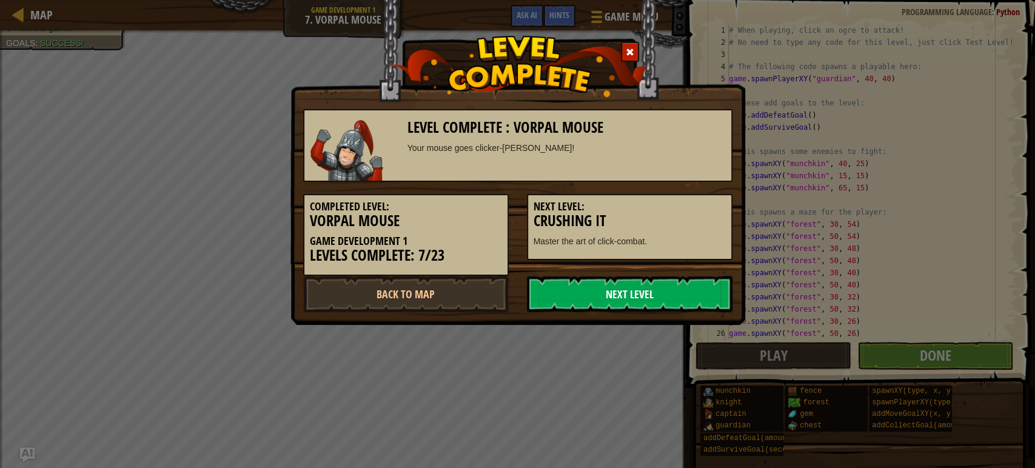
click at [662, 303] on link "Next Level" at bounding box center [629, 294] width 205 height 36
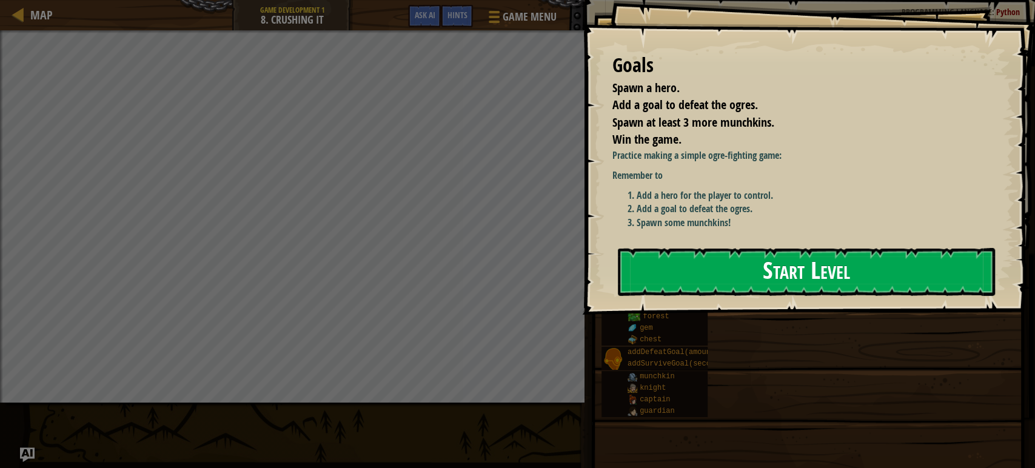
click at [701, 271] on button "Start Level" at bounding box center [806, 272] width 377 height 48
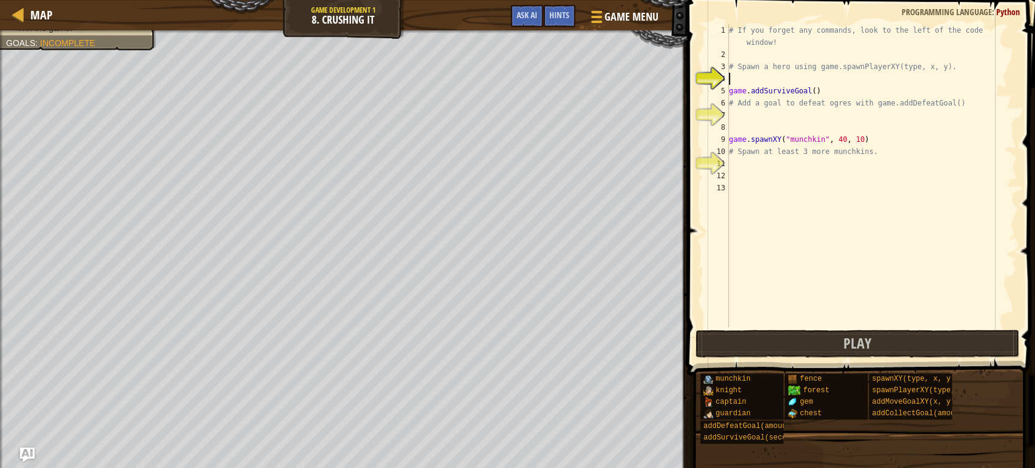
click at [758, 81] on div "# If you forget any commands, look to the left of the code window! # Spawn a he…" at bounding box center [871, 193] width 290 height 339
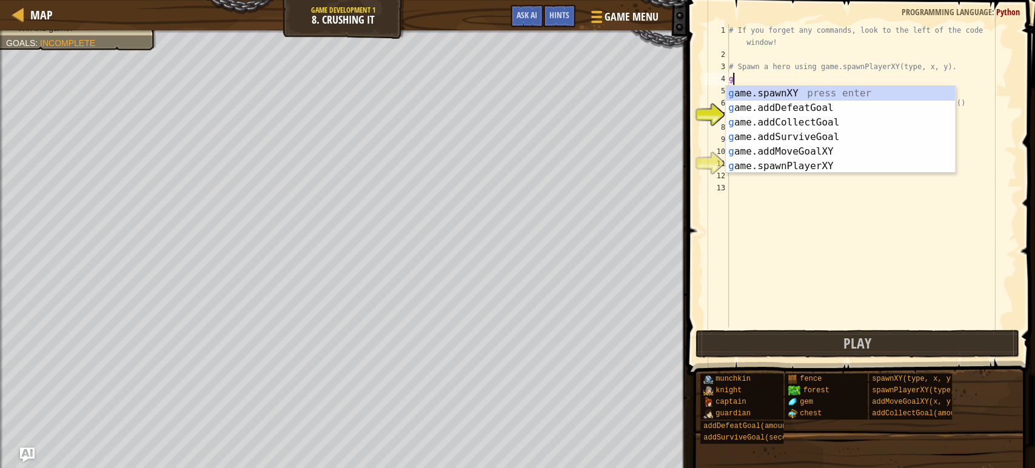
click at [853, 167] on div "g ame.spawnXY press enter g ame.addDefeatGoal press enter g ame.addCollectGoal …" at bounding box center [839, 144] width 229 height 116
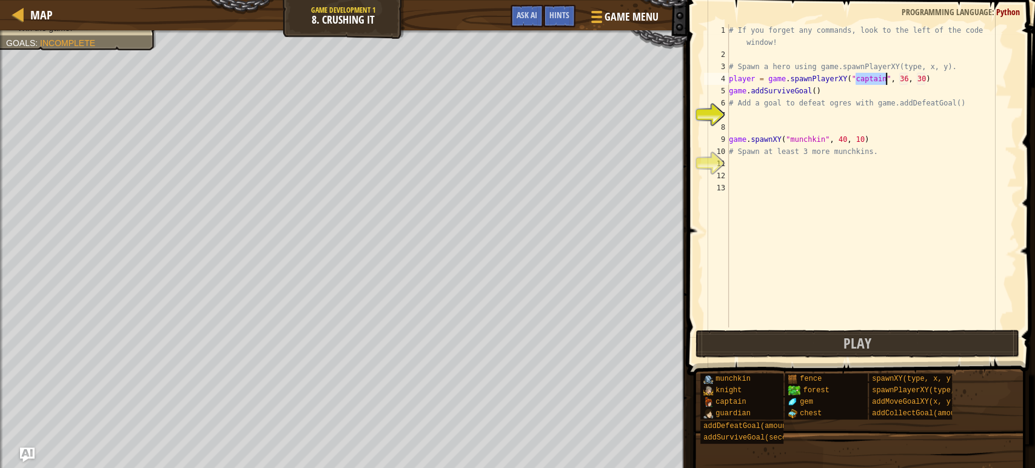
type textarea "player = game.spawnPlayerXY("captain", 36, 30)"
click at [935, 160] on div "# If you forget any commands, look to the left of the code window! # Spawn a he…" at bounding box center [871, 193] width 290 height 339
click at [910, 79] on div "# If you forget any commands, look to the left of the code window! # Spawn a he…" at bounding box center [871, 193] width 290 height 339
click at [907, 77] on div "# If you forget any commands, look to the left of the code window! # Spawn a he…" at bounding box center [871, 193] width 290 height 339
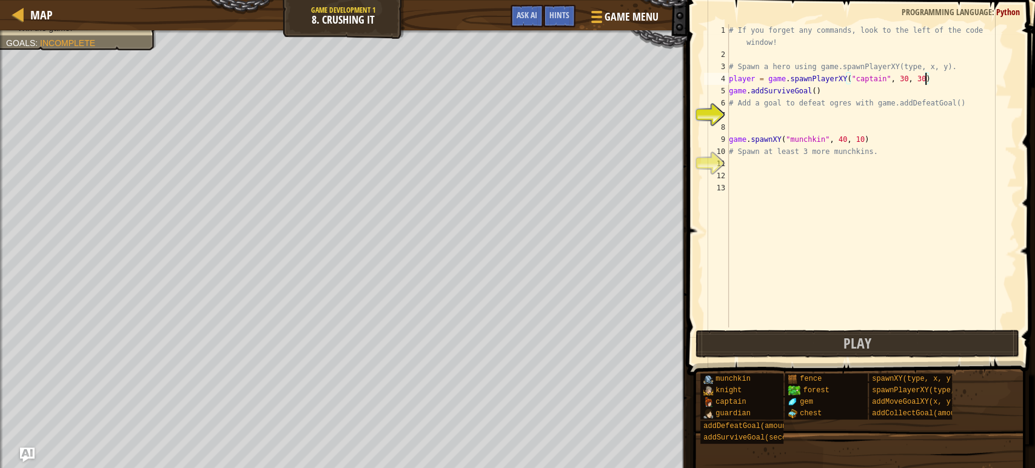
click at [927, 79] on div "# If you forget any commands, look to the left of the code window! # Spawn a he…" at bounding box center [871, 193] width 290 height 339
type textarea "player = game.spawnPlayerXY("captain", 30, 62)"
click at [733, 125] on div "# If you forget any commands, look to the left of the code window! # Spawn a he…" at bounding box center [871, 193] width 290 height 339
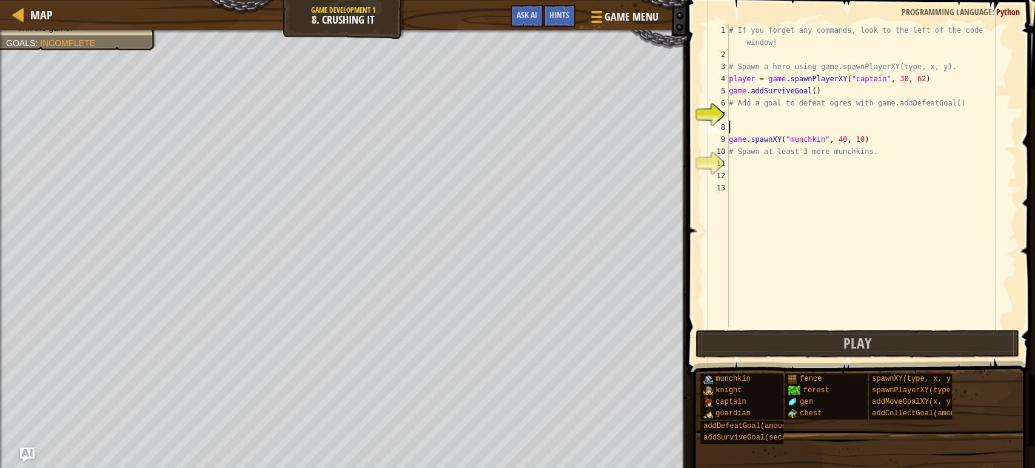
scroll to position [5, 0]
click at [743, 114] on div "# If you forget any commands, look to the left of the code window! # Spawn a he…" at bounding box center [871, 193] width 290 height 339
type textarea "h"
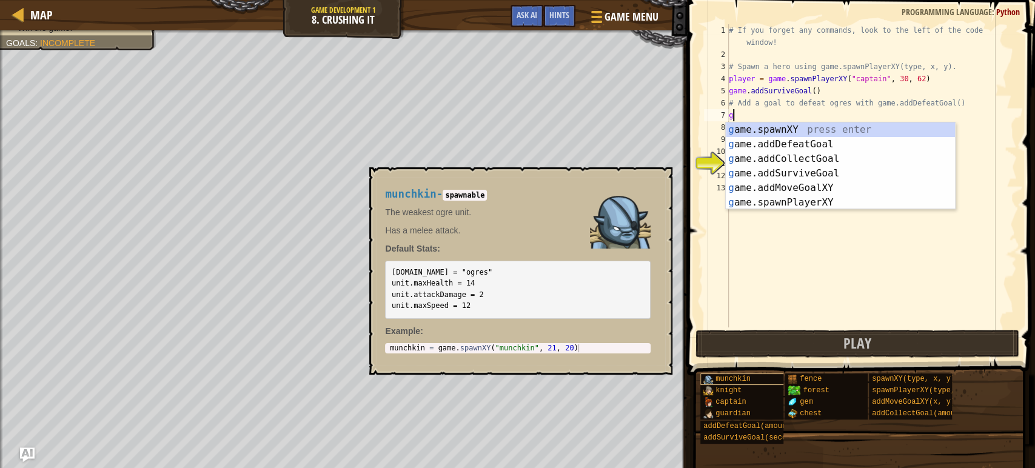
type textarea "g"
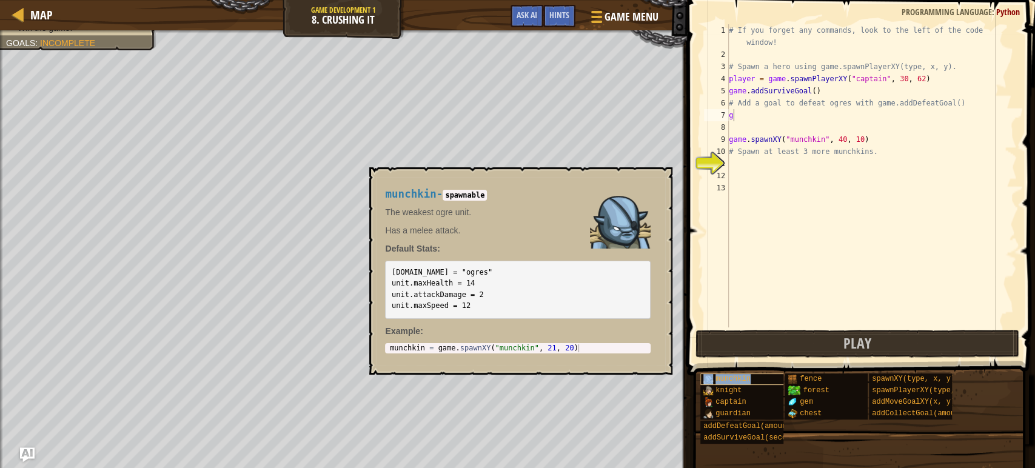
click at [764, 381] on div "munchkin" at bounding box center [752, 379] width 104 height 12
click at [739, 376] on span "munchkin" at bounding box center [732, 379] width 35 height 8
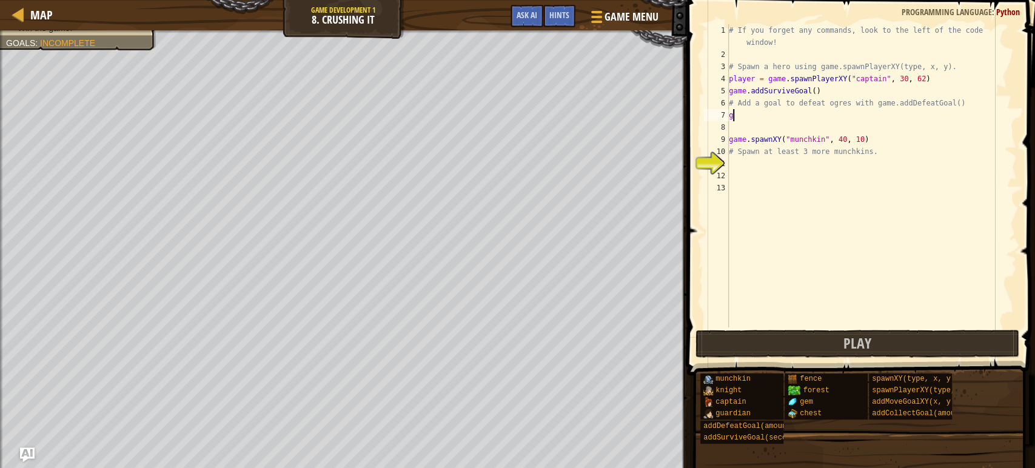
click at [738, 113] on div "# If you forget any commands, look to the left of the code window! # Spawn a he…" at bounding box center [871, 193] width 290 height 339
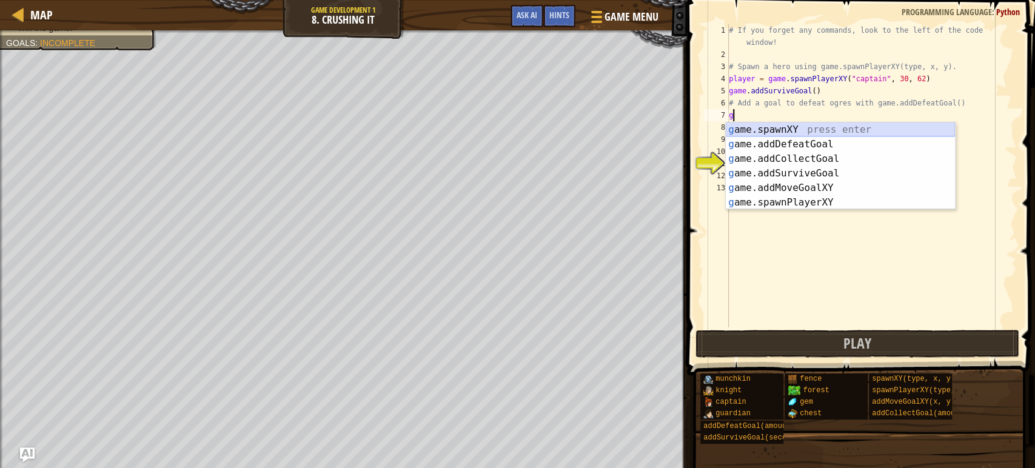
click at [785, 122] on div "g ame.spawnXY press enter g ame.addDefeatGoal press enter g ame.addCollectGoal …" at bounding box center [839, 180] width 229 height 116
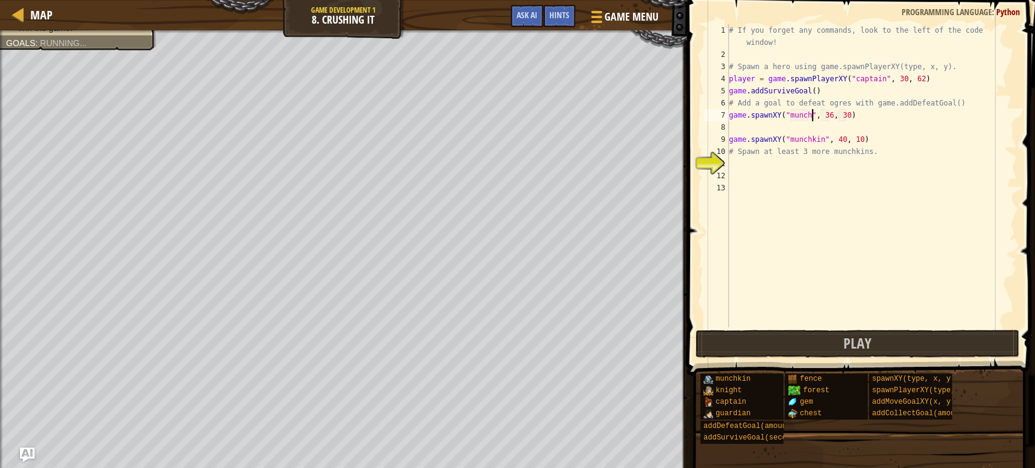
scroll to position [5, 7]
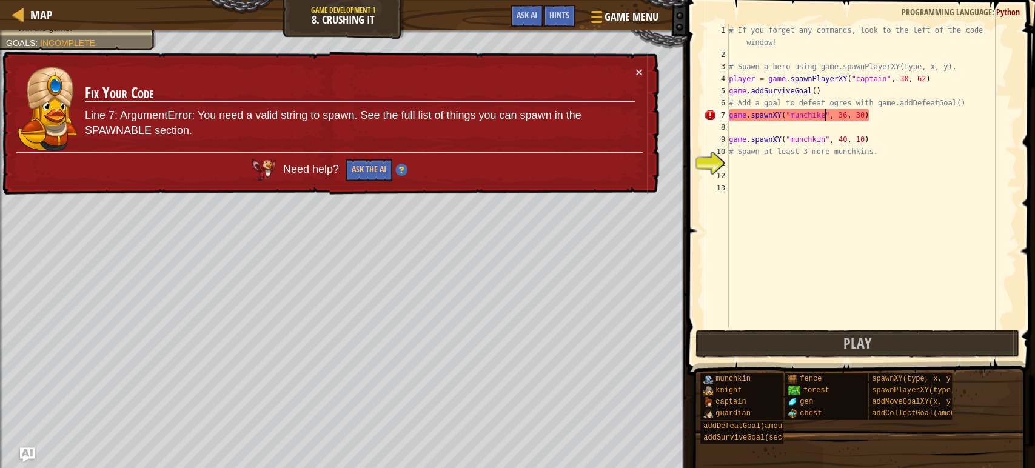
type textarea "game.spawnXY("munchiken", 36, 30)"
click at [894, 128] on div "# If you forget any commands, look to the left of the code window! # Spawn a he…" at bounding box center [871, 193] width 290 height 339
click at [638, 73] on button "×" at bounding box center [640, 76] width 8 height 13
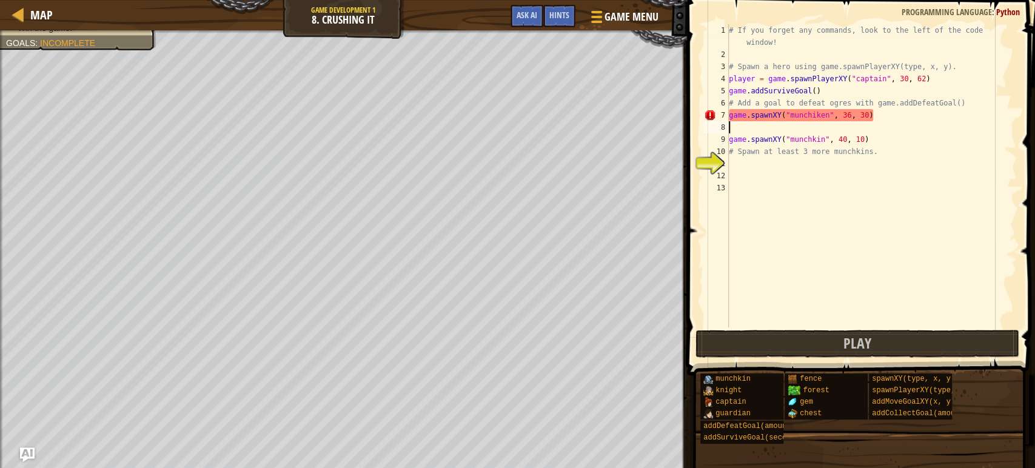
click at [882, 114] on div "# If you forget any commands, look to the left of the code window! # Spawn a he…" at bounding box center [871, 193] width 290 height 339
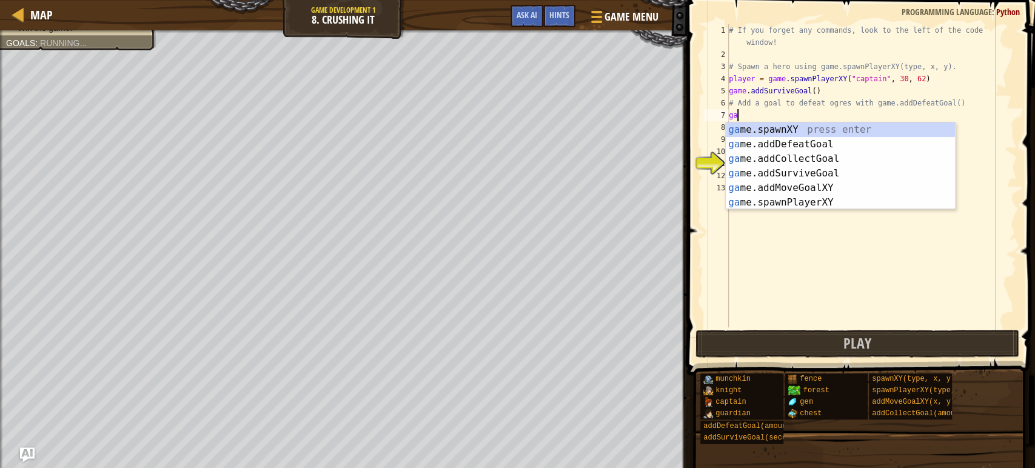
type textarea "g"
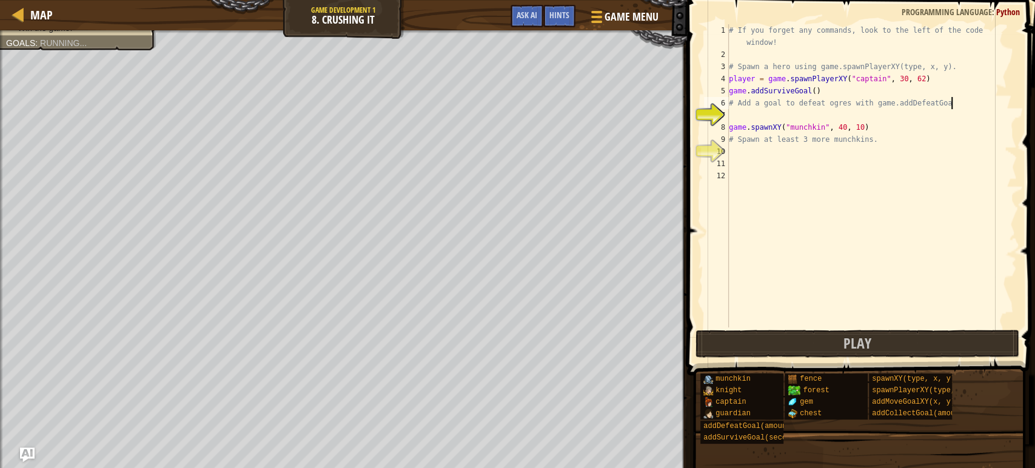
type textarea "# Add a goal to defeat ogres with game.addDefeat"
click at [736, 116] on div "# If you forget any commands, look to the left of the code window! # Spawn a he…" at bounding box center [871, 193] width 290 height 339
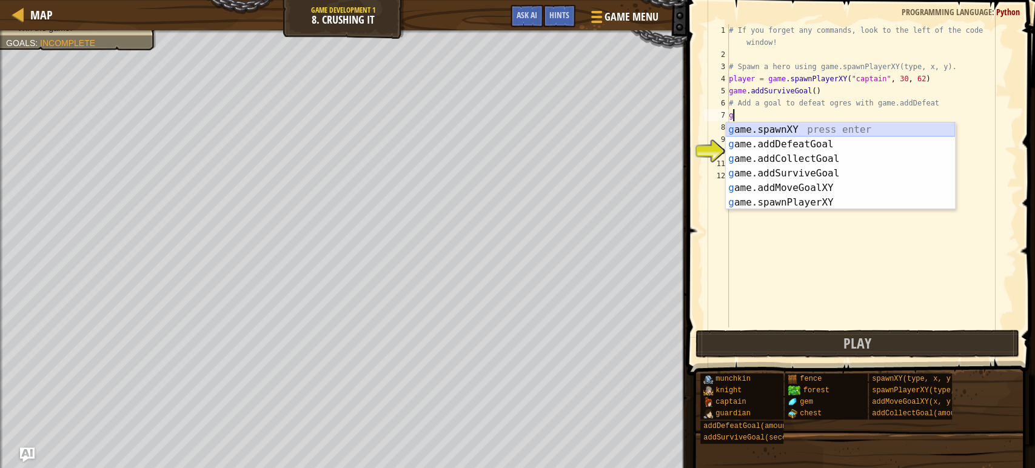
click at [755, 130] on div "g ame.spawnXY press enter g ame.addDefeatGoal press enter g ame.addCollectGoal …" at bounding box center [839, 180] width 229 height 116
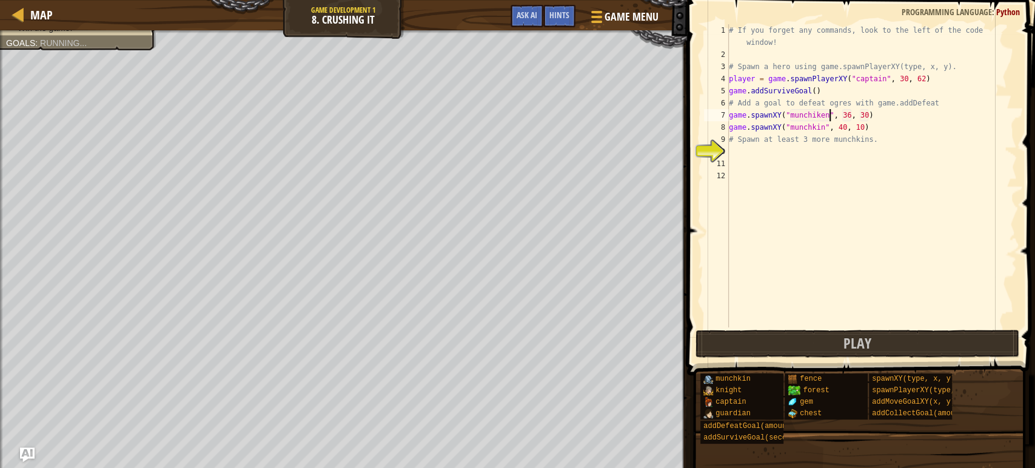
scroll to position [5, 8]
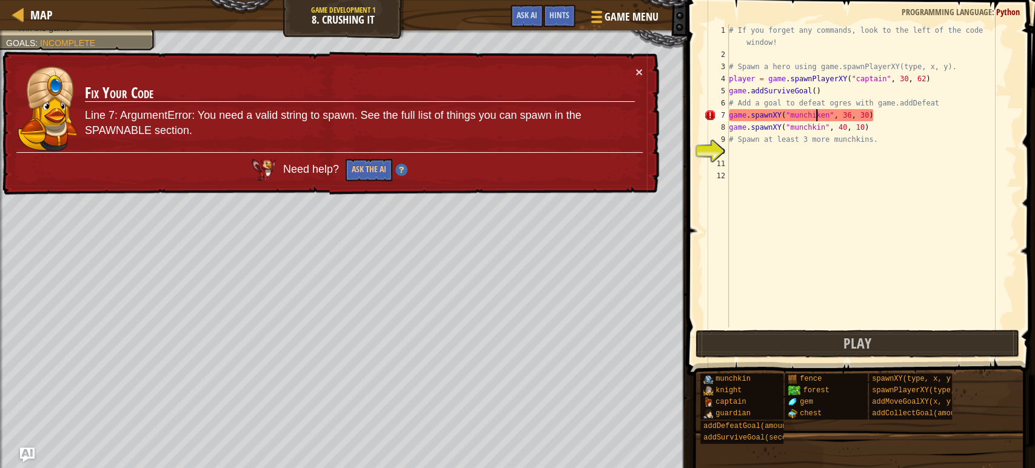
click at [815, 115] on div "# If you forget any commands, look to the left of the code window! # Spawn a he…" at bounding box center [871, 193] width 290 height 339
click at [819, 112] on div "# If you forget any commands, look to the left of the code window! # Spawn a he…" at bounding box center [871, 193] width 290 height 339
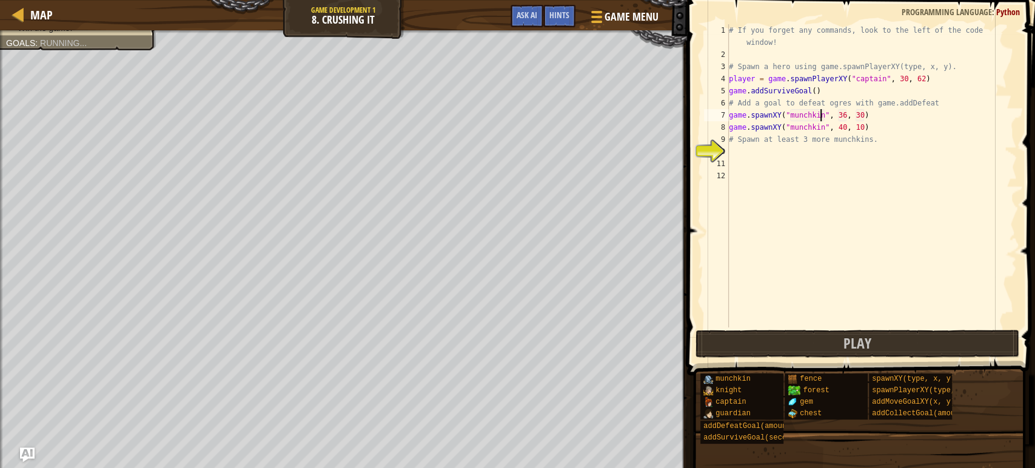
scroll to position [5, 7]
click at [845, 116] on div "# If you forget any commands, look to the left of the code window! # Spawn a he…" at bounding box center [871, 193] width 290 height 339
type textarea "game.spawnXY("munchkin", 41, 30)"
click at [732, 156] on div "# If you forget any commands, look to the left of the code window! # Spawn a he…" at bounding box center [871, 193] width 290 height 339
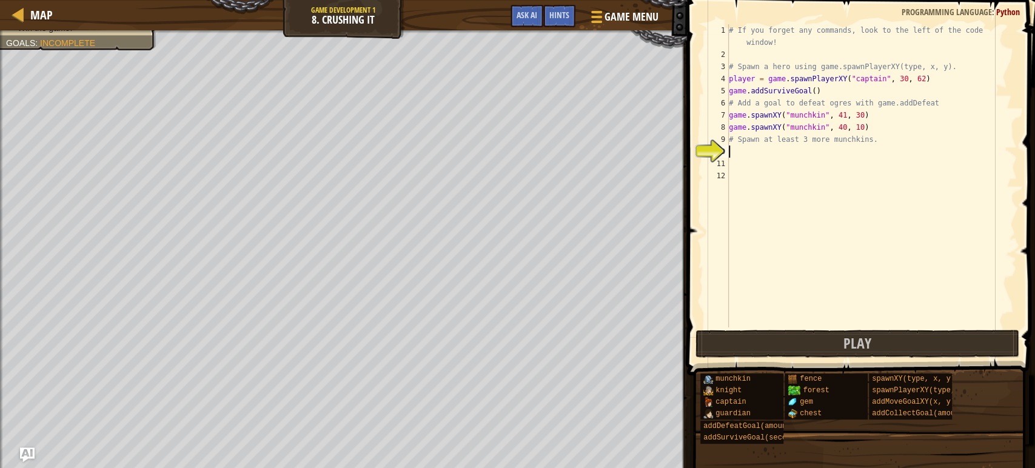
scroll to position [5, 0]
type textarea "ｇ"
click at [787, 204] on div "# If you forget any commands, look to the left of the code window! # Spawn a he…" at bounding box center [871, 193] width 290 height 339
click at [739, 150] on div "# If you forget any commands, look to the left of the code window! # Spawn a he…" at bounding box center [871, 193] width 290 height 339
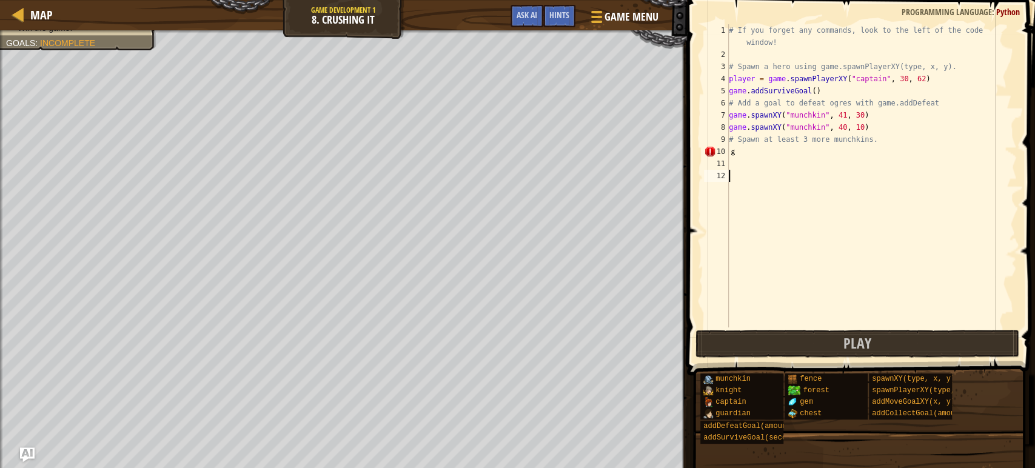
type textarea "ｇ"
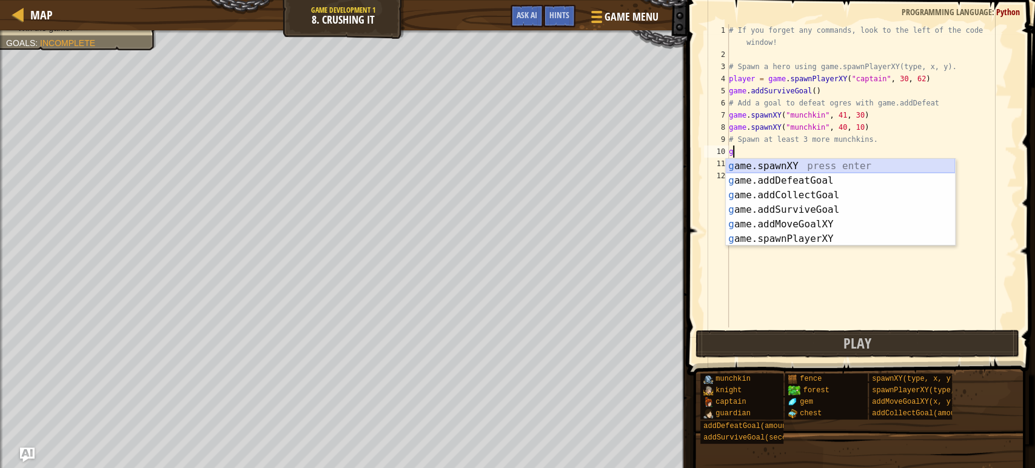
click at [752, 164] on div "g ame.spawnXY press enter g ame.addDefeatGoal press enter g ame.addCollectGoal …" at bounding box center [839, 217] width 229 height 116
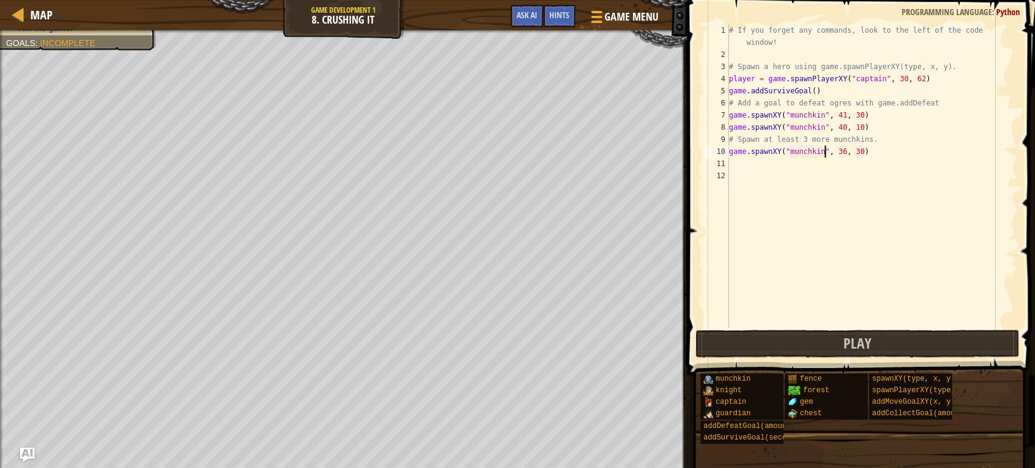
scroll to position [5, 8]
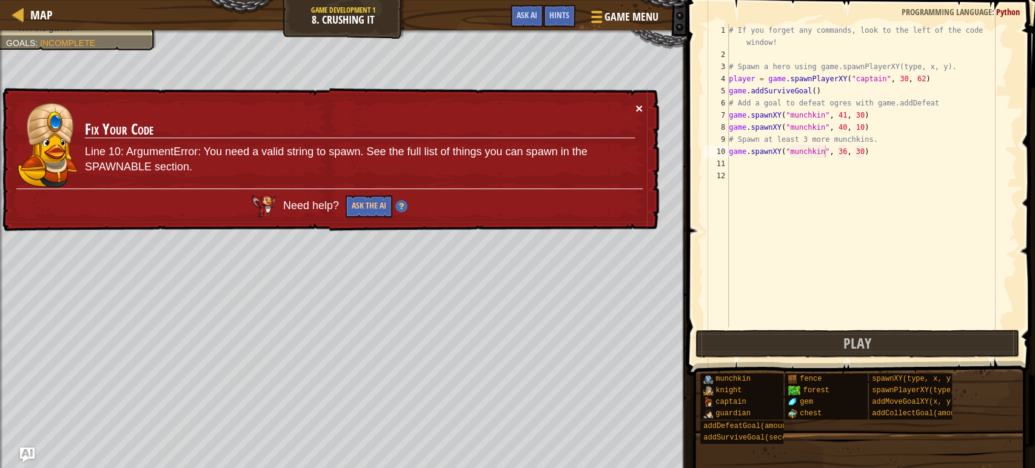
click at [645, 104] on div "× Fix Your Code Line 10: ArgumentError: You need a valid string to spawn. See t…" at bounding box center [329, 160] width 661 height 152
click at [639, 108] on button "×" at bounding box center [640, 113] width 8 height 13
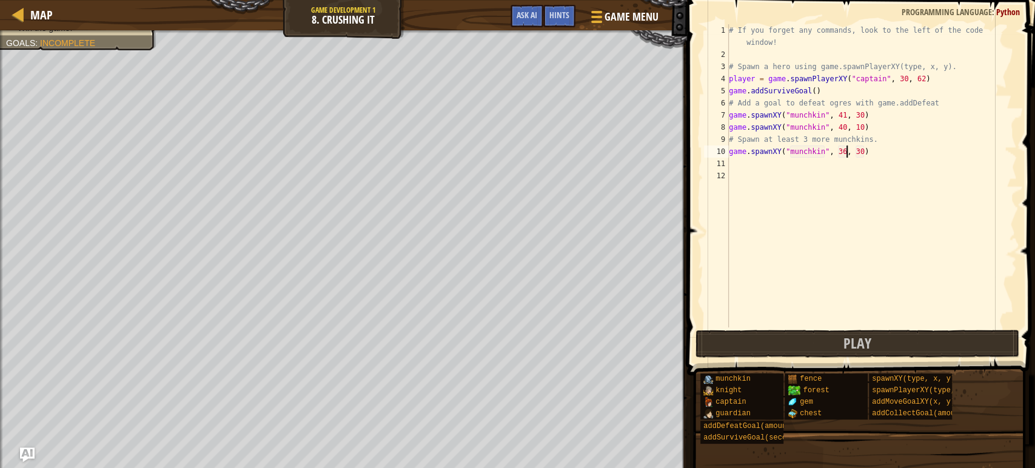
click at [848, 150] on div "# If you forget any commands, look to the left of the code window! # Spawn a he…" at bounding box center [871, 193] width 290 height 339
click at [860, 150] on div "# If you forget any commands, look to the left of the code window! # Spawn a he…" at bounding box center [871, 193] width 290 height 339
type textarea "game.spawnXY("munchkin", 30, 50)"
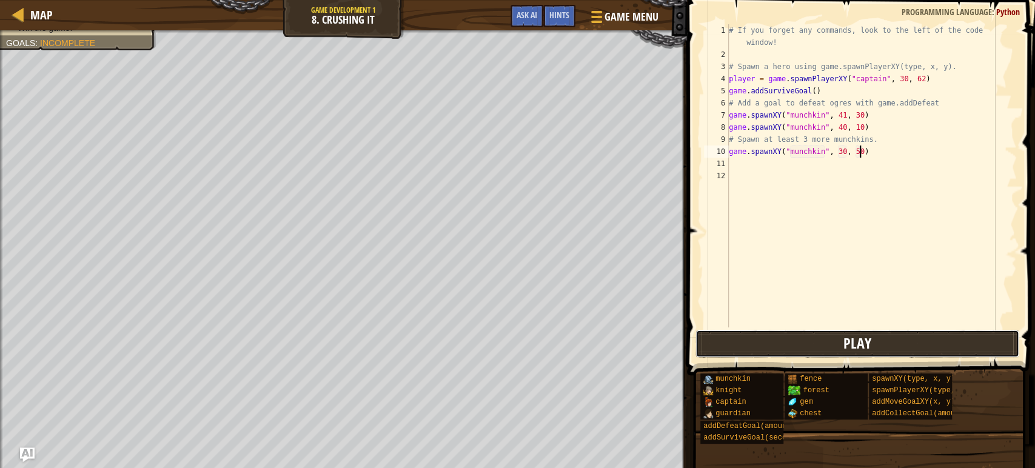
click at [961, 338] on button "Play" at bounding box center [857, 344] width 324 height 28
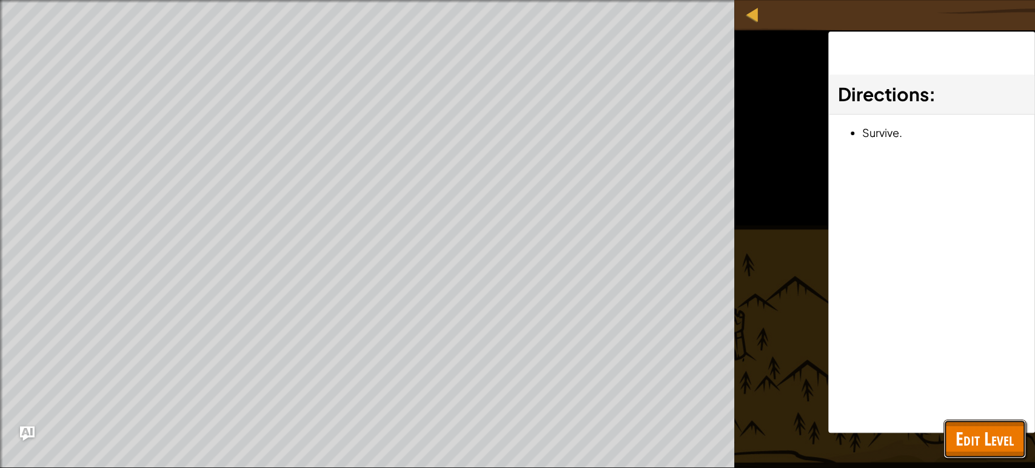
click at [992, 433] on span "Edit Level" at bounding box center [984, 438] width 58 height 25
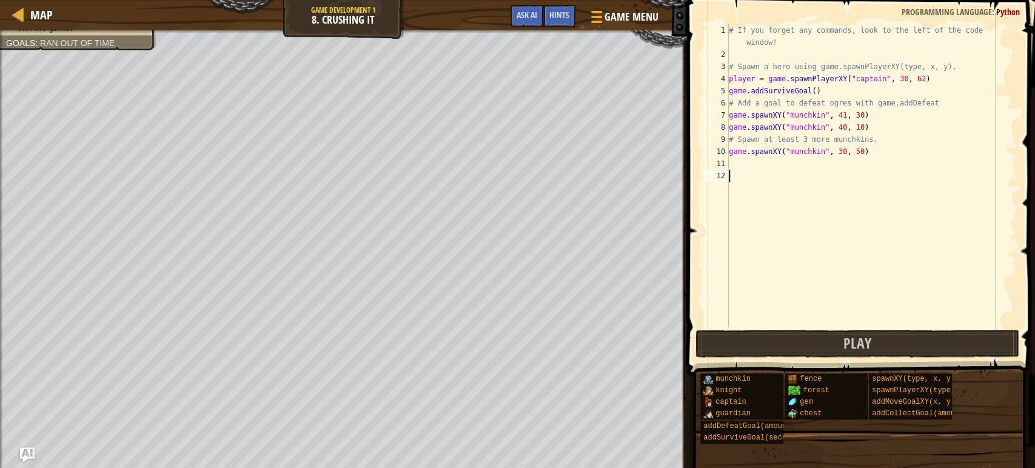
scroll to position [5, 0]
click at [894, 175] on div "# If you forget any commands, look to the left of the code window! # Spawn a he…" at bounding box center [871, 193] width 290 height 339
click at [721, 159] on div "11" at bounding box center [716, 164] width 25 height 12
click at [801, 349] on button "Play" at bounding box center [857, 344] width 324 height 28
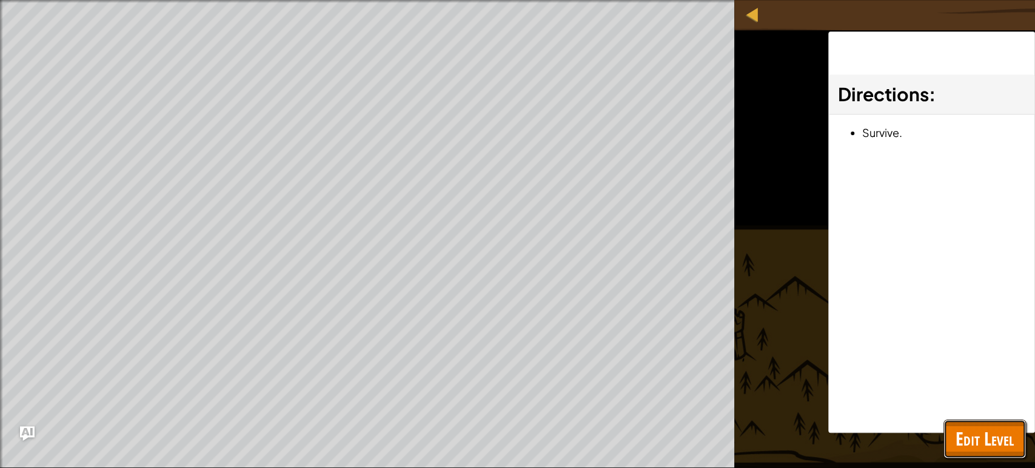
click at [962, 433] on span "Edit Level" at bounding box center [984, 438] width 58 height 25
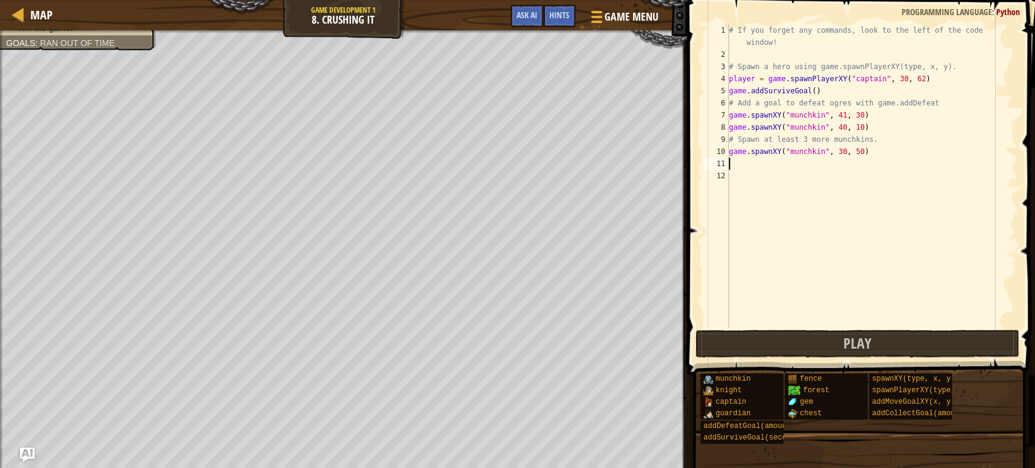
click at [51, 35] on div "Spawn a hero. Add a goal to defeat the ogres. Spawn at least 3 more munchkins. …" at bounding box center [71, 9] width 170 height 81
click at [744, 171] on div "# If you forget any commands, look to the left of the code window! # Spawn a he…" at bounding box center [871, 193] width 290 height 339
click at [748, 158] on div "# If you forget any commands, look to the left of the code window! # Spawn a he…" at bounding box center [871, 193] width 290 height 339
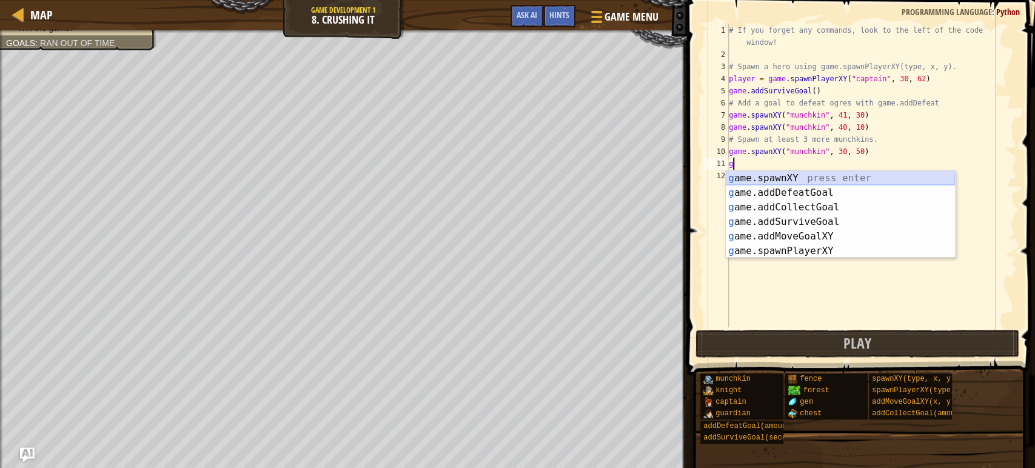
click at [737, 177] on div "g ame.spawnXY press enter g ame.addDefeatGoal press enter g ame.addCollectGoal …" at bounding box center [839, 229] width 229 height 116
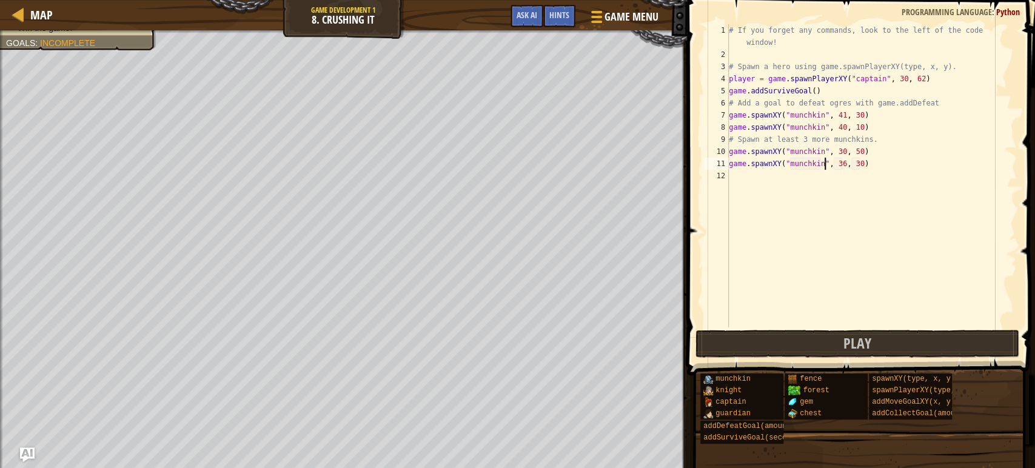
scroll to position [5, 8]
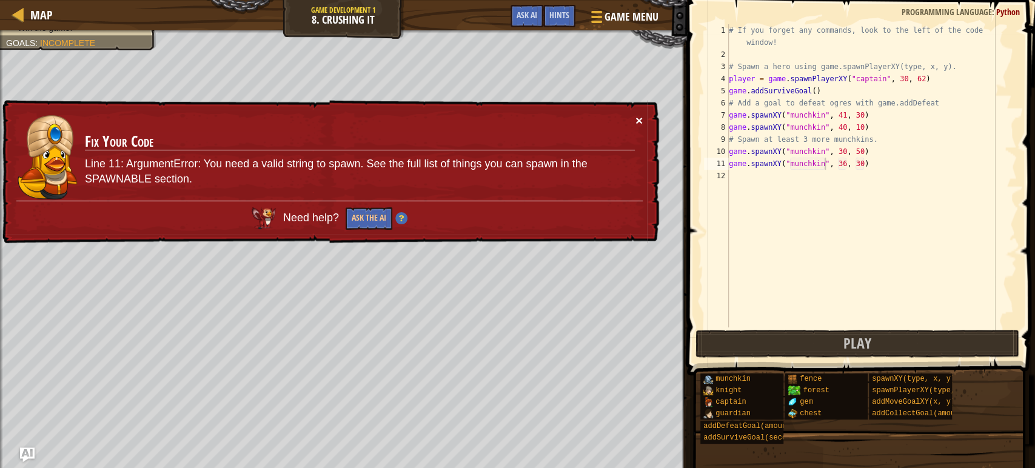
click at [641, 118] on button "×" at bounding box center [640, 124] width 8 height 13
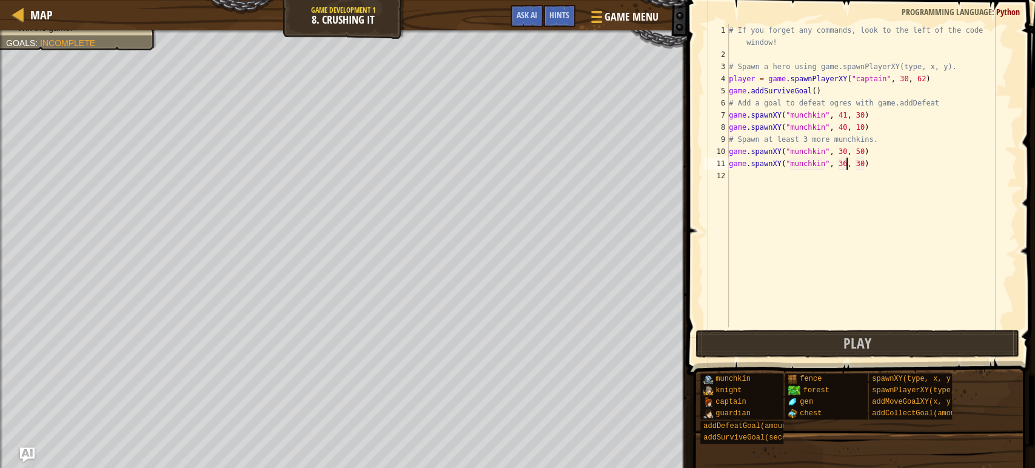
click at [847, 164] on div "# If you forget any commands, look to the left of the code window! # Spawn a he…" at bounding box center [871, 193] width 290 height 339
click at [864, 163] on div "# If you forget any commands, look to the left of the code window! # Spawn a he…" at bounding box center [871, 193] width 290 height 339
type textarea "game.spawnXY("munchkin", 30, 60)"
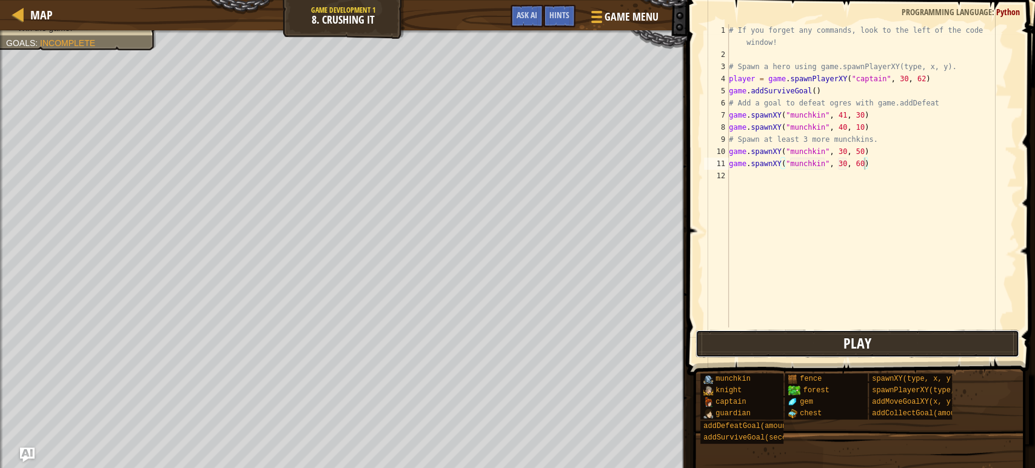
click at [805, 339] on button "Play" at bounding box center [857, 344] width 324 height 28
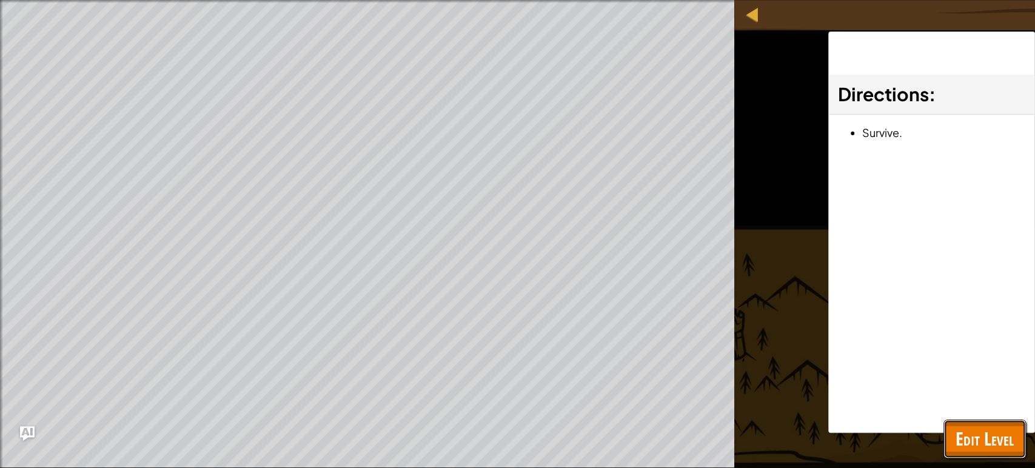
click at [953, 446] on button "Edit Level" at bounding box center [984, 438] width 82 height 39
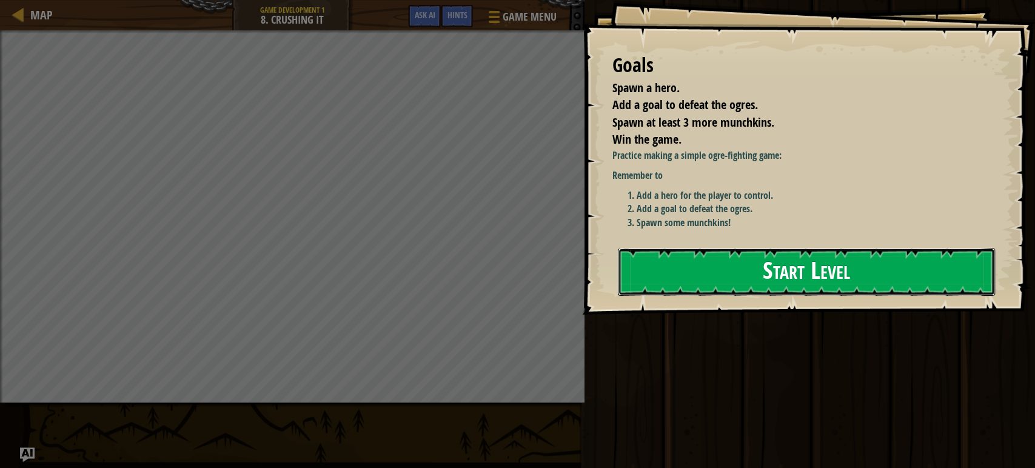
click at [651, 259] on button "Start Level" at bounding box center [806, 272] width 377 height 48
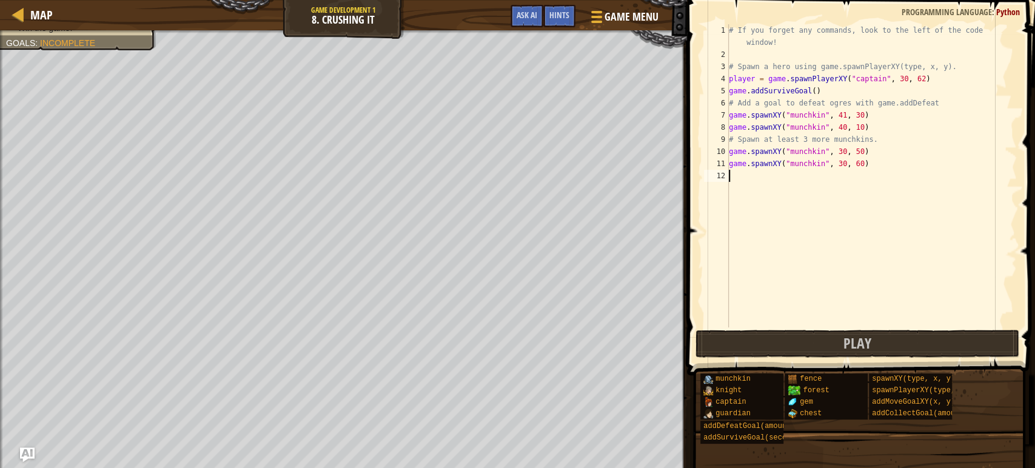
type textarea "g"
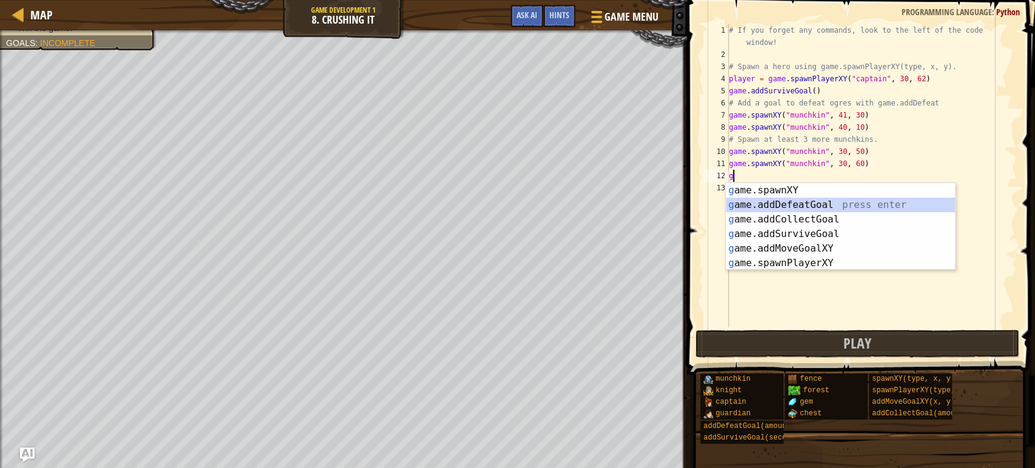
click at [781, 205] on div "g ame.spawnXY press enter g ame.addDefeatGoal press enter g ame.addCollectGoal …" at bounding box center [839, 241] width 229 height 116
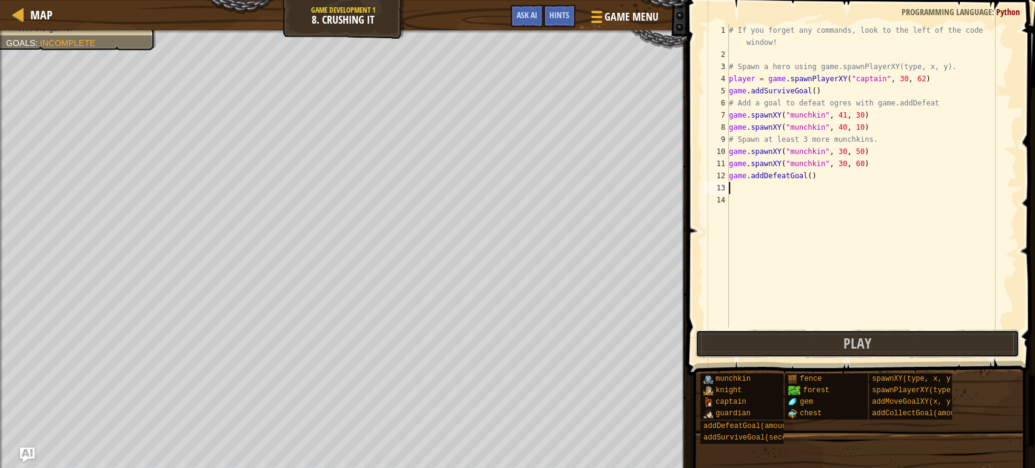
click at [819, 345] on button "Play" at bounding box center [857, 344] width 324 height 28
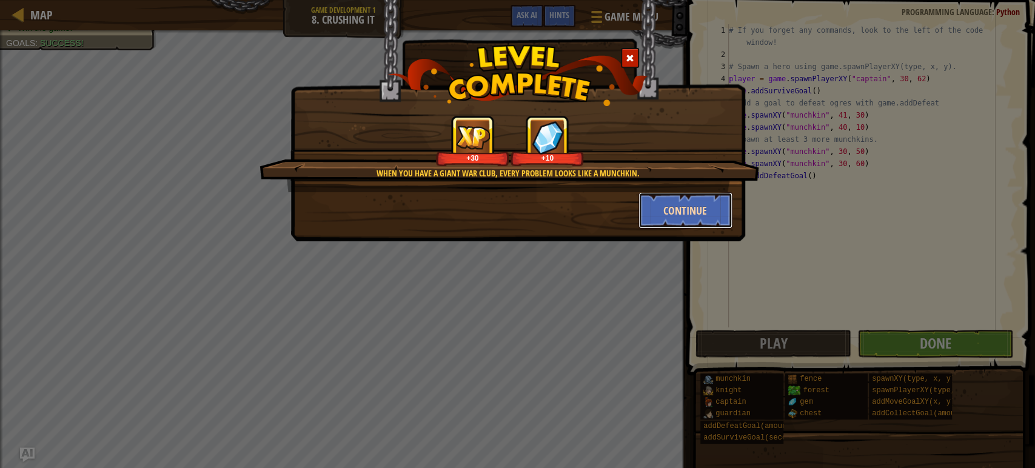
click at [659, 208] on button "Continue" at bounding box center [685, 210] width 94 height 36
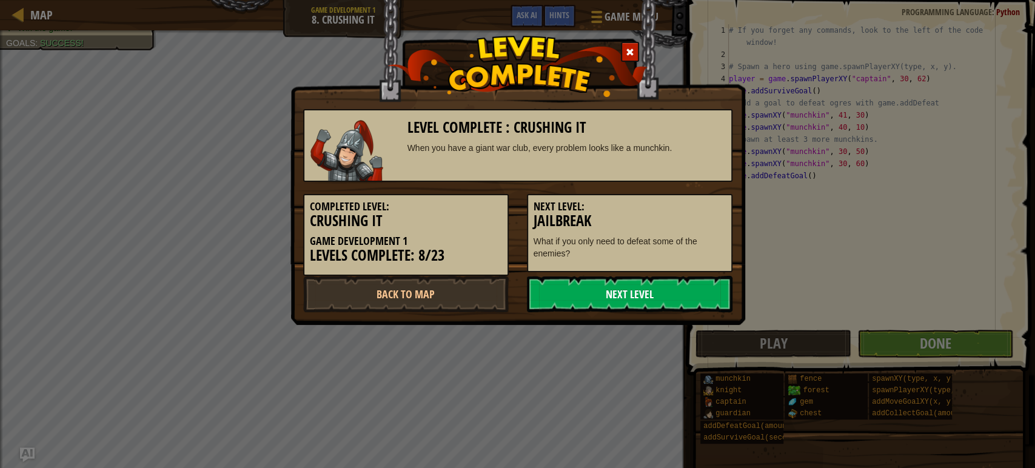
click at [633, 297] on link "Next Level" at bounding box center [629, 294] width 205 height 36
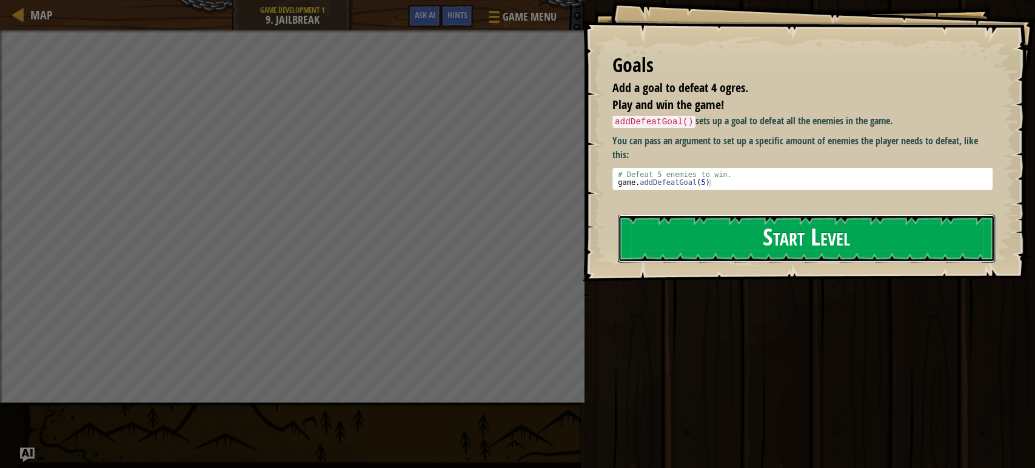
click at [652, 241] on button "Start Level" at bounding box center [806, 239] width 377 height 48
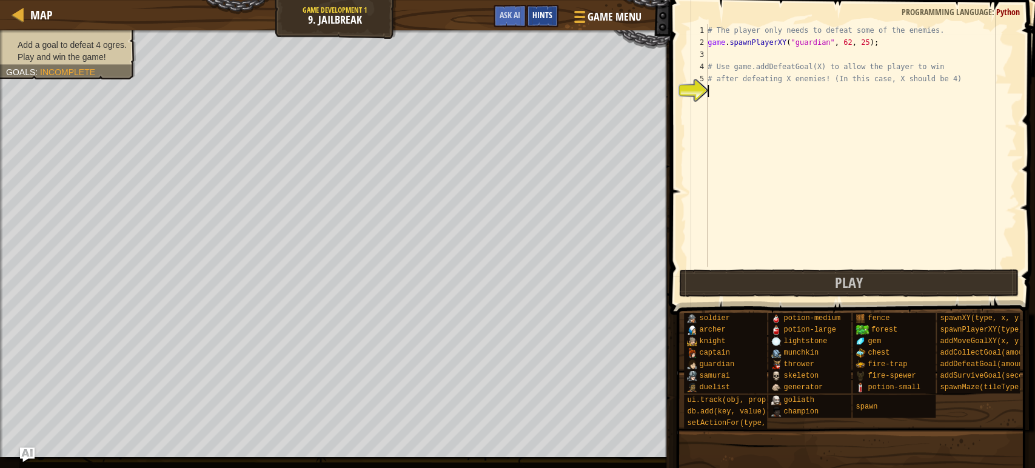
click at [538, 18] on span "Hints" at bounding box center [542, 15] width 20 height 12
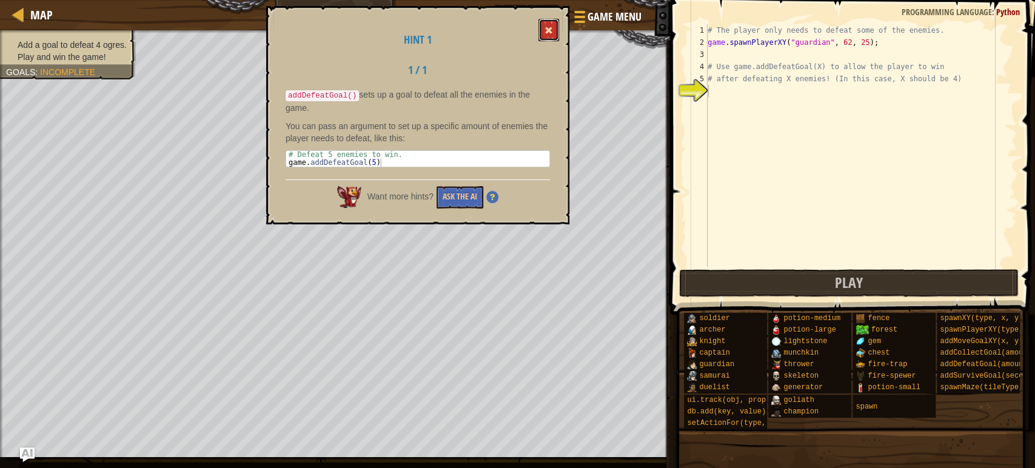
click at [544, 26] on button at bounding box center [548, 30] width 21 height 22
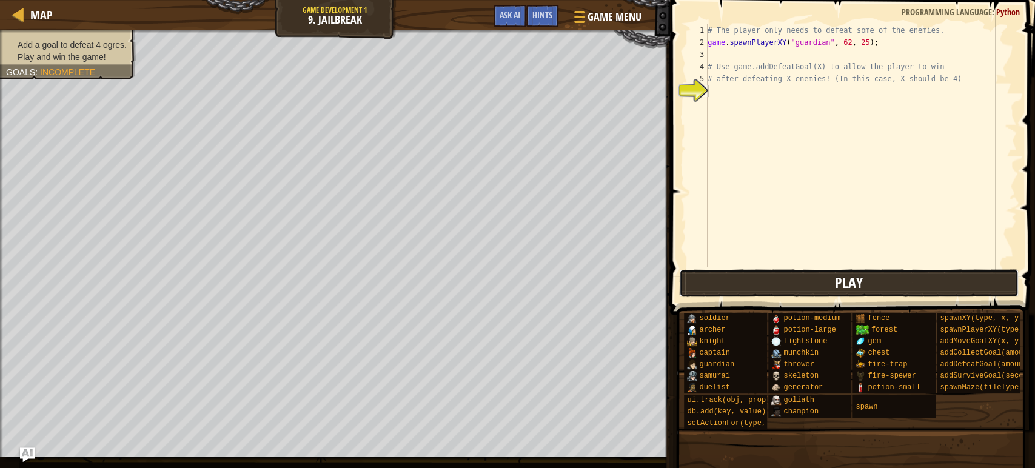
click at [725, 295] on button "Play" at bounding box center [849, 283] width 340 height 28
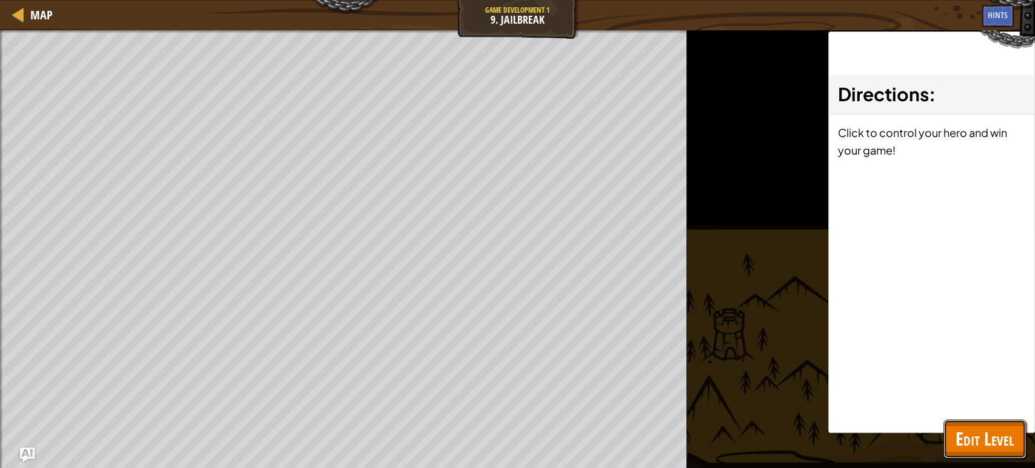
click at [981, 433] on span "Edit Level" at bounding box center [984, 438] width 58 height 25
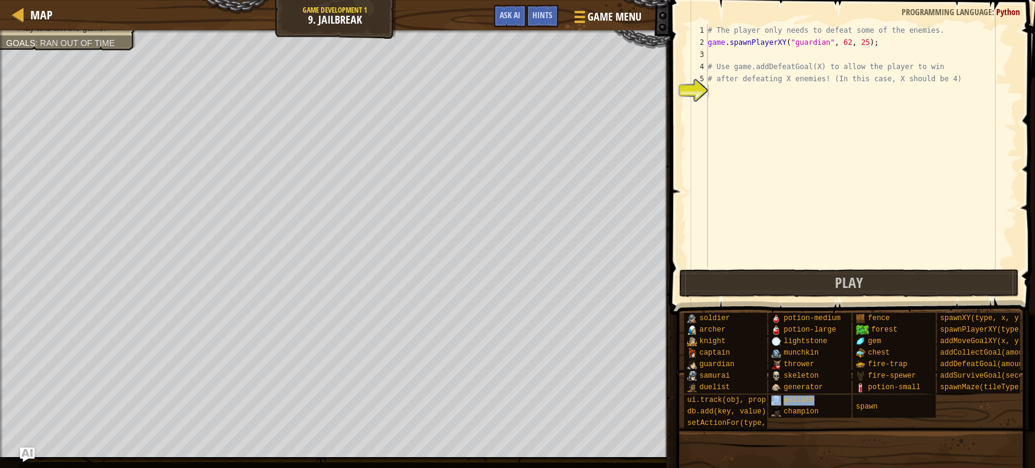
click at [536, 14] on span "Hints" at bounding box center [542, 15] width 20 height 12
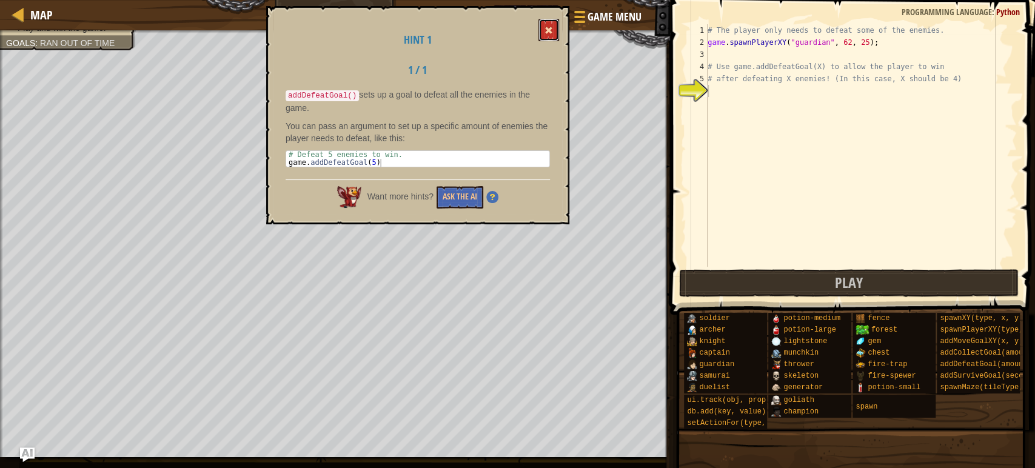
click at [548, 21] on button at bounding box center [548, 30] width 21 height 22
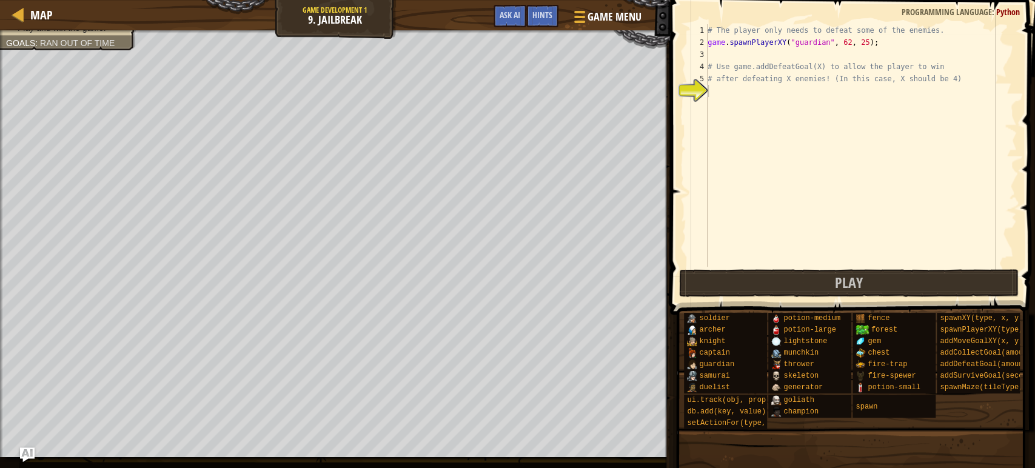
click at [742, 185] on div "# The player only needs to defeat some of the enemies. game . spawnPlayerXY ( "…" at bounding box center [861, 157] width 312 height 267
type textarea "g"
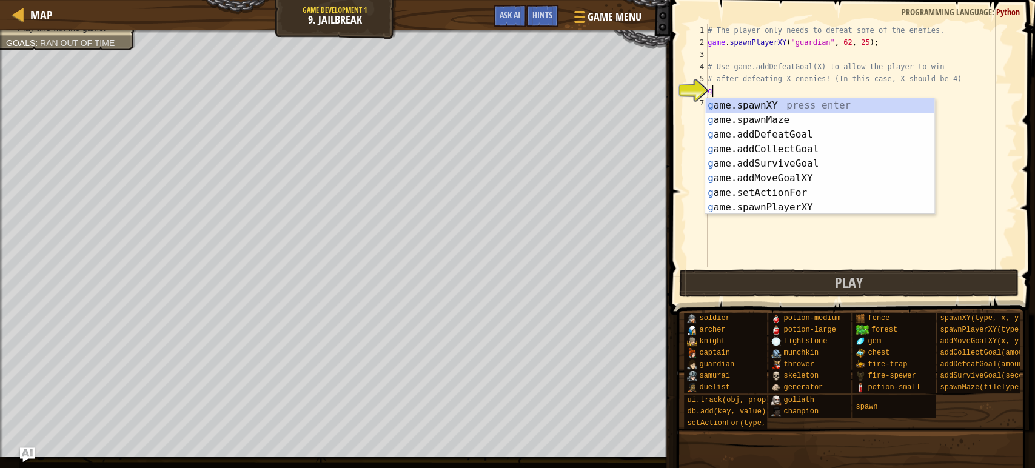
scroll to position [5, 0]
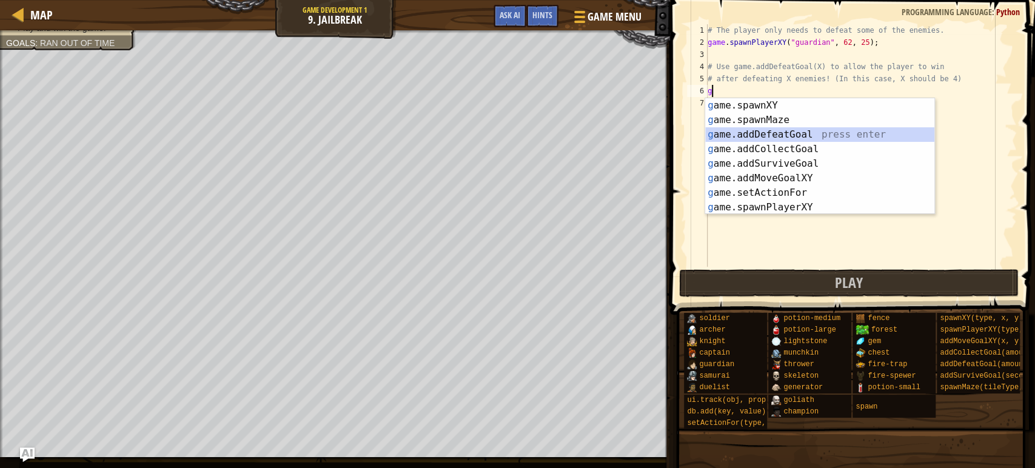
click at [799, 136] on div "g ame.spawnXY press enter g ame.spawnMaze press enter g ame.addDefeatGoal press…" at bounding box center [819, 170] width 229 height 145
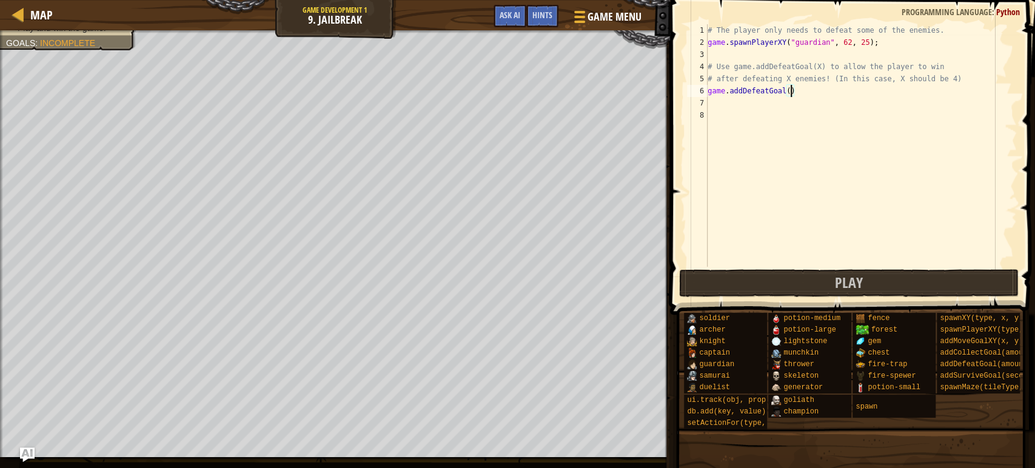
click at [790, 92] on div "# The player only needs to defeat some of the enemies. game . spawnPlayerXY ( "…" at bounding box center [861, 157] width 312 height 267
type textarea "game.addDefeatGoal(4)"
click at [774, 283] on button "Play" at bounding box center [849, 283] width 340 height 28
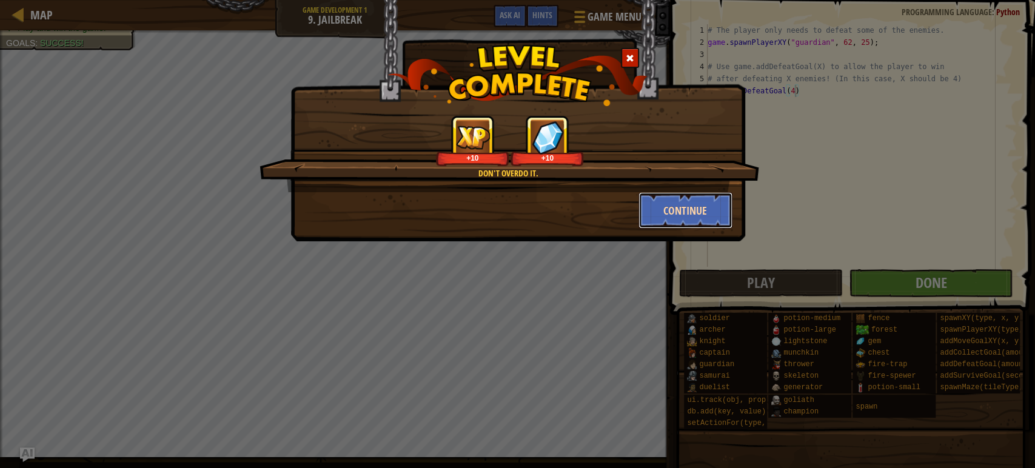
click at [668, 212] on button "Continue" at bounding box center [685, 210] width 94 height 36
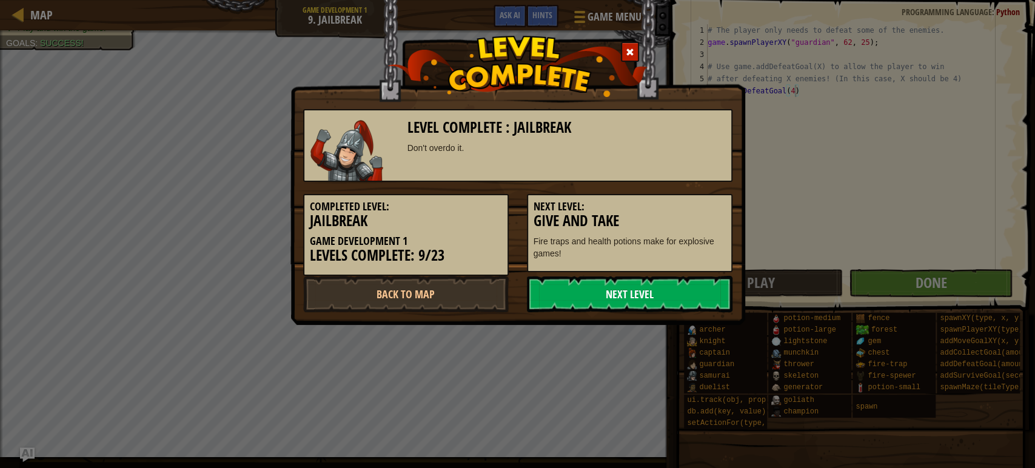
click at [646, 292] on link "Next Level" at bounding box center [629, 294] width 205 height 36
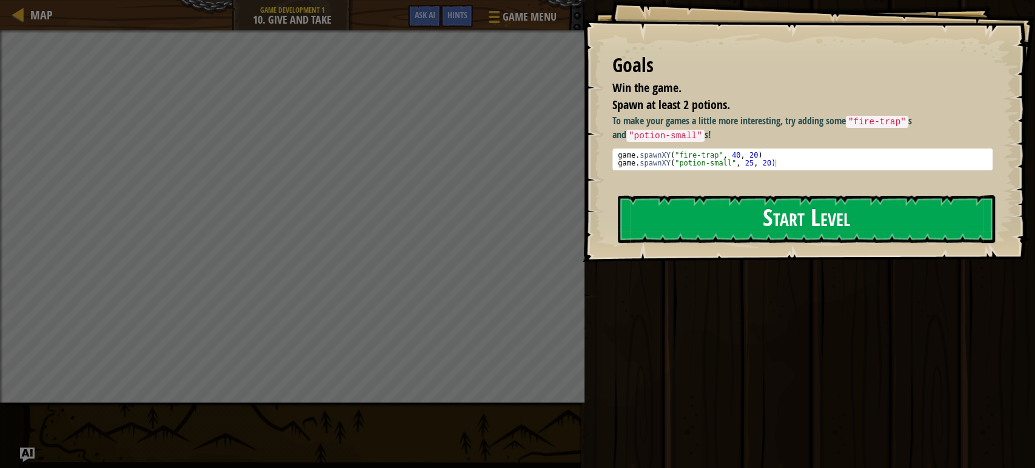
click at [709, 211] on button "Start Level" at bounding box center [806, 219] width 377 height 48
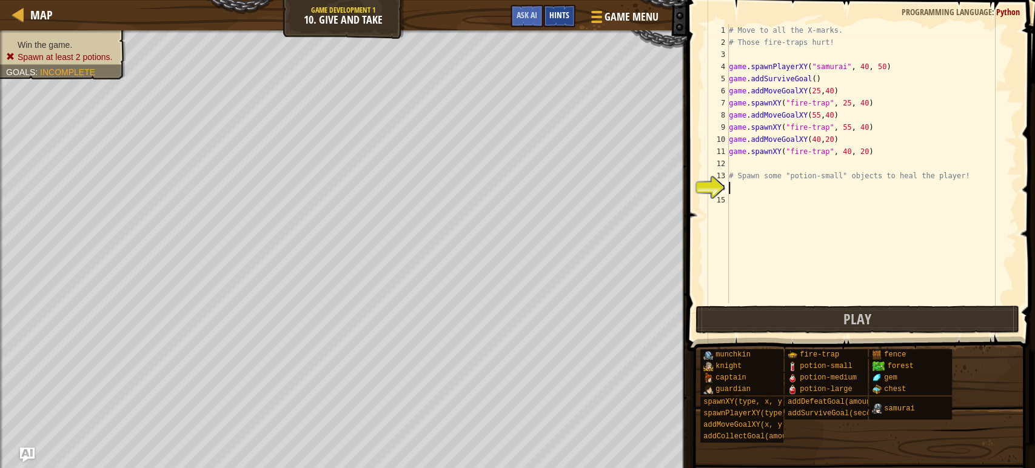
click at [555, 13] on span "Hints" at bounding box center [559, 15] width 20 height 12
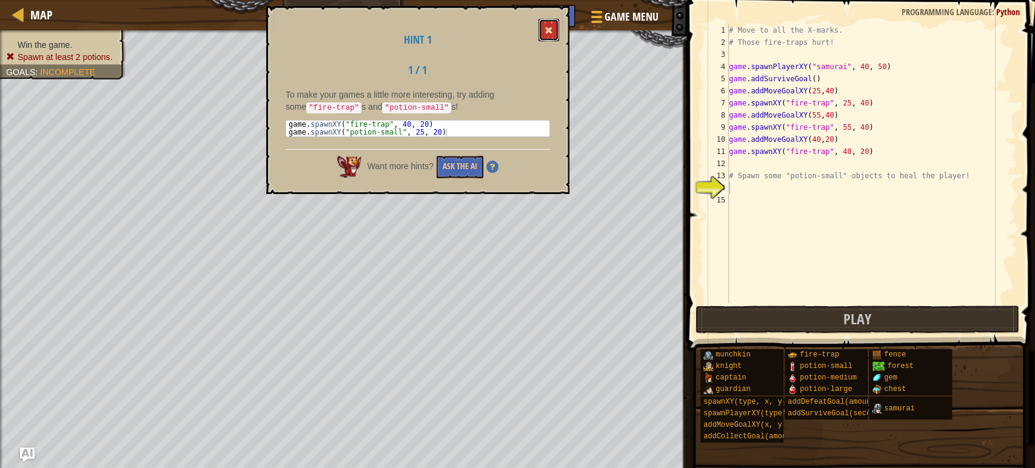
click at [548, 27] on span at bounding box center [548, 30] width 8 height 8
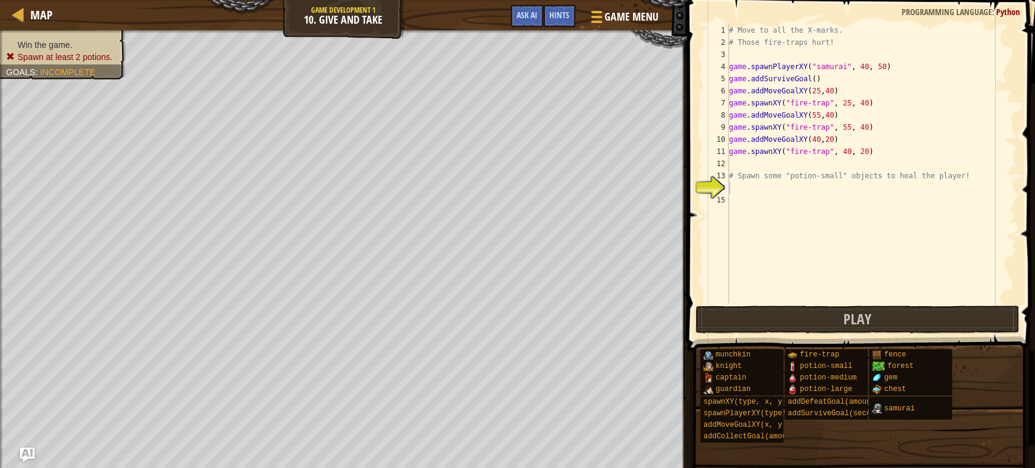
click at [734, 187] on div "# Move to all the X-marks. # Those fire-traps hurt! game . spawnPlayerXY ( "sam…" at bounding box center [871, 175] width 290 height 303
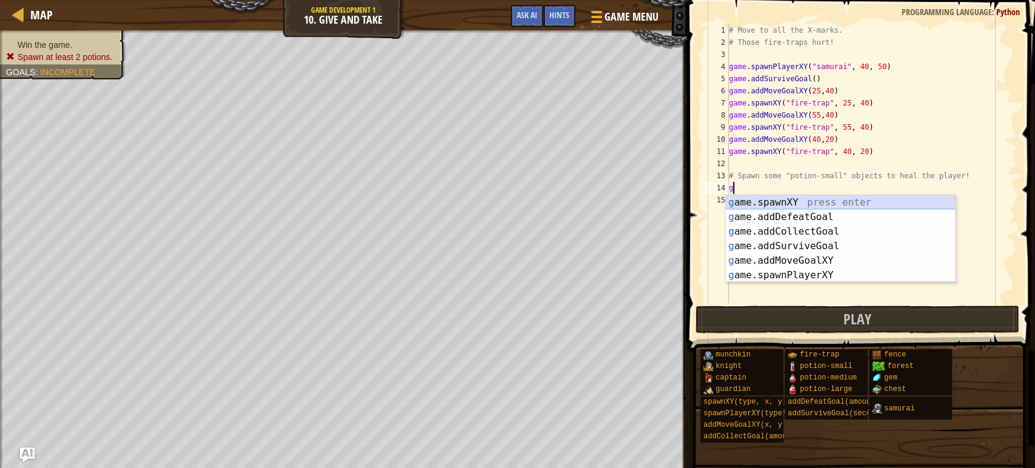
drag, startPoint x: 764, startPoint y: 195, endPoint x: 776, endPoint y: 196, distance: 11.5
click at [776, 195] on div "g ame.spawnXY press enter g ame.addDefeatGoal press enter g ame.addCollectGoal …" at bounding box center [839, 253] width 229 height 116
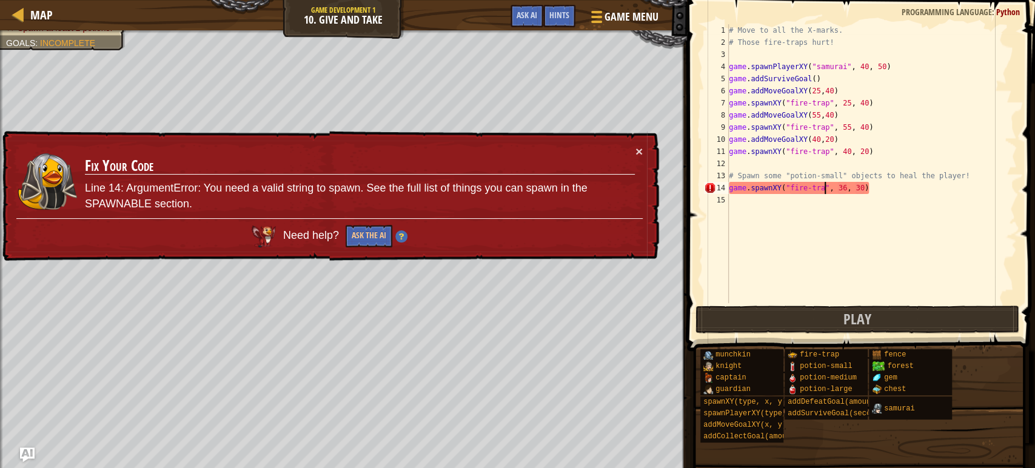
scroll to position [5, 8]
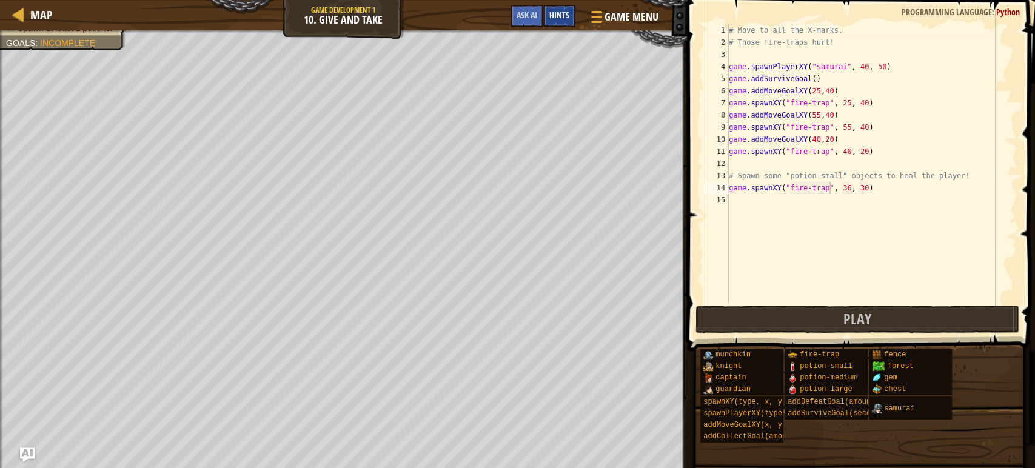
click at [564, 18] on span "Hints" at bounding box center [559, 15] width 20 height 12
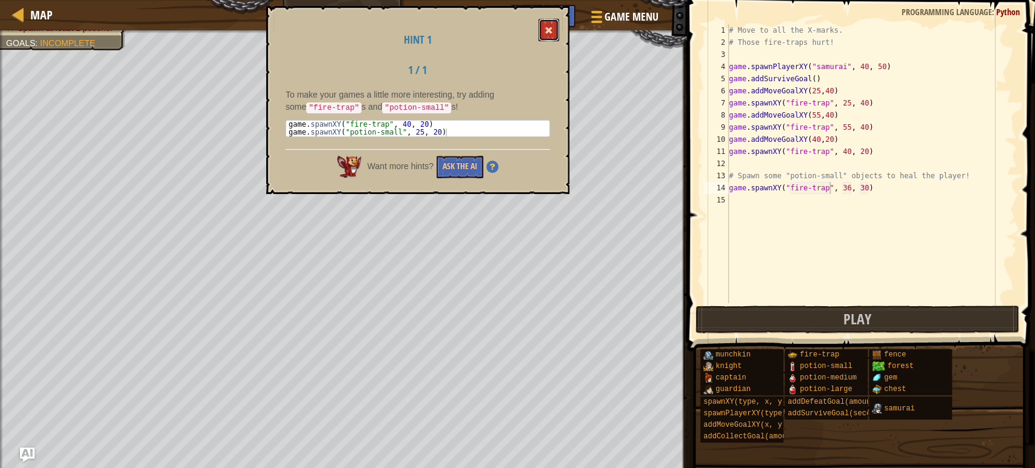
click at [548, 35] on button at bounding box center [548, 30] width 21 height 22
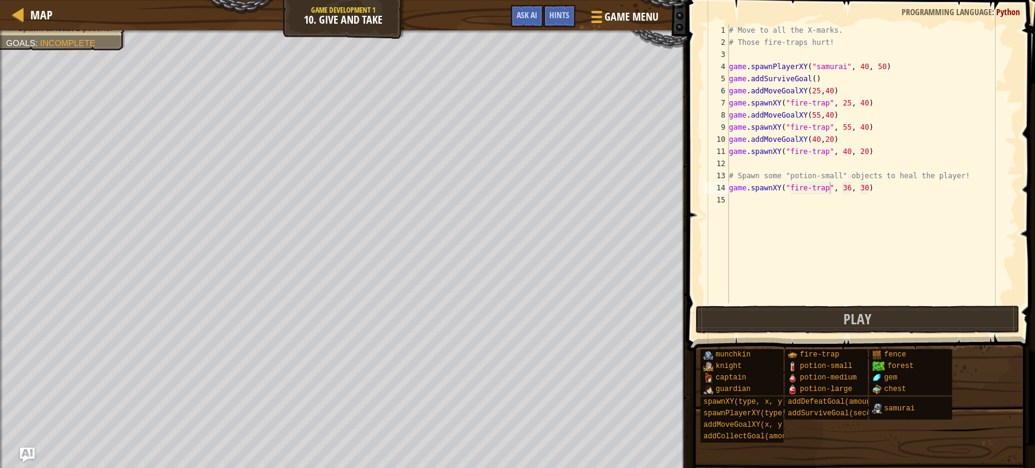
click at [853, 185] on div "# Move to all the X-marks. # Those fire-traps hurt! game . spawnPlayerXY ( "sam…" at bounding box center [871, 175] width 290 height 303
click at [851, 184] on div "# Move to all the X-marks. # Those fire-traps hurt! game . spawnPlayerXY ( "sam…" at bounding box center [871, 163] width 290 height 279
click at [864, 184] on div "# Move to all the X-marks. # Those fire-traps hurt! game . spawnPlayerXY ( "sam…" at bounding box center [871, 175] width 290 height 303
click at [462, 16] on div "Map Game Development 1 10. Give and Take Game Menu Done Hints Ask AI" at bounding box center [343, 15] width 687 height 30
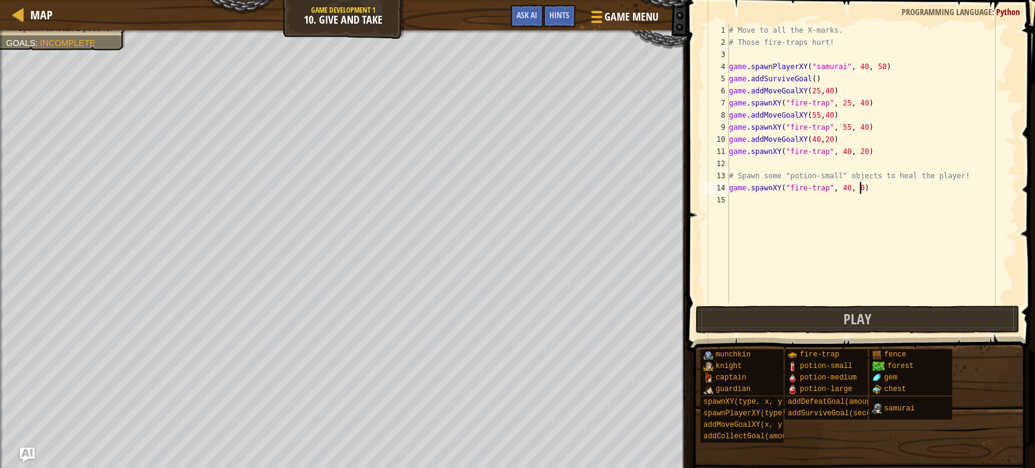
type textarea "game.spawnXY("fire-trap", 40, 20)"
click at [956, 325] on button "Play" at bounding box center [857, 319] width 324 height 28
click at [730, 197] on div "# Move to all the X-marks. # Those fire-traps hurt! game . spawnPlayerXY ( "sam…" at bounding box center [871, 175] width 290 height 303
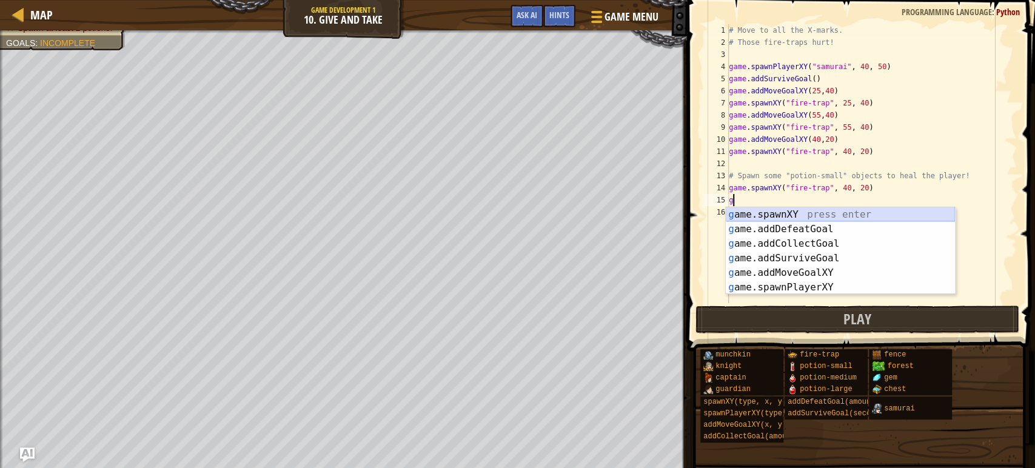
click at [799, 221] on div "g ame.spawnXY press enter g ame.addDefeatGoal press enter g ame.addCollectGoal …" at bounding box center [839, 265] width 229 height 116
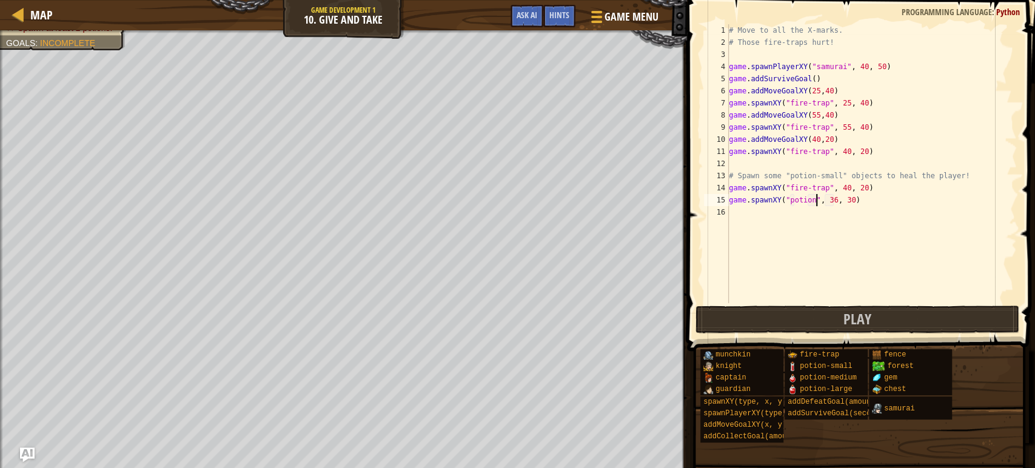
scroll to position [5, 7]
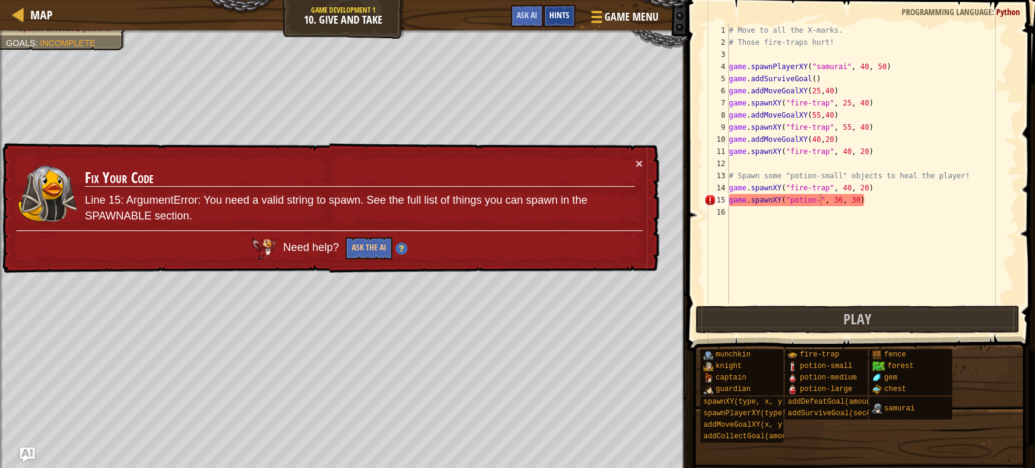
click at [557, 15] on span "Hints" at bounding box center [559, 15] width 20 height 12
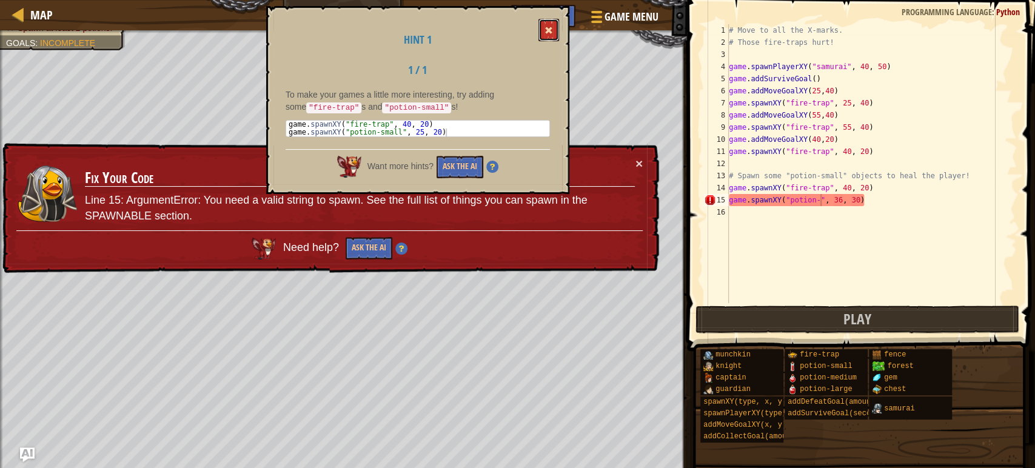
click at [544, 27] on button at bounding box center [548, 30] width 21 height 22
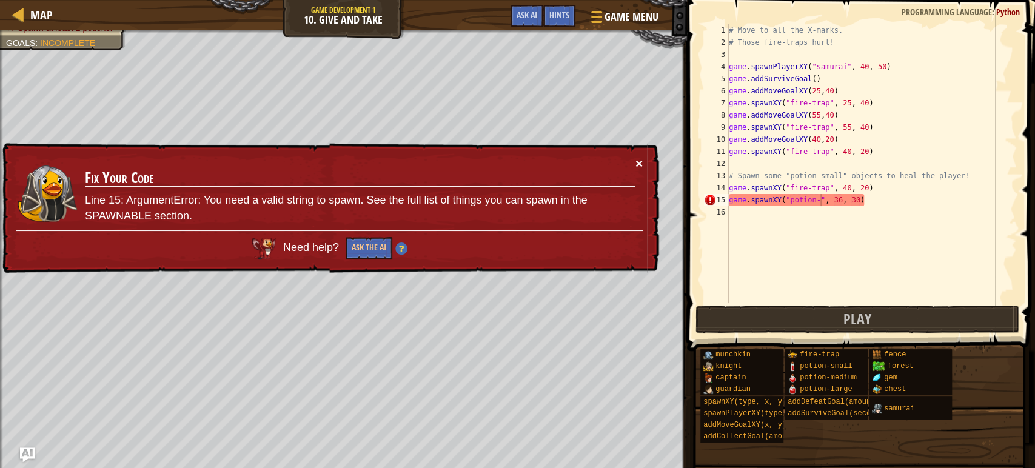
click at [635, 167] on button "×" at bounding box center [638, 163] width 7 height 13
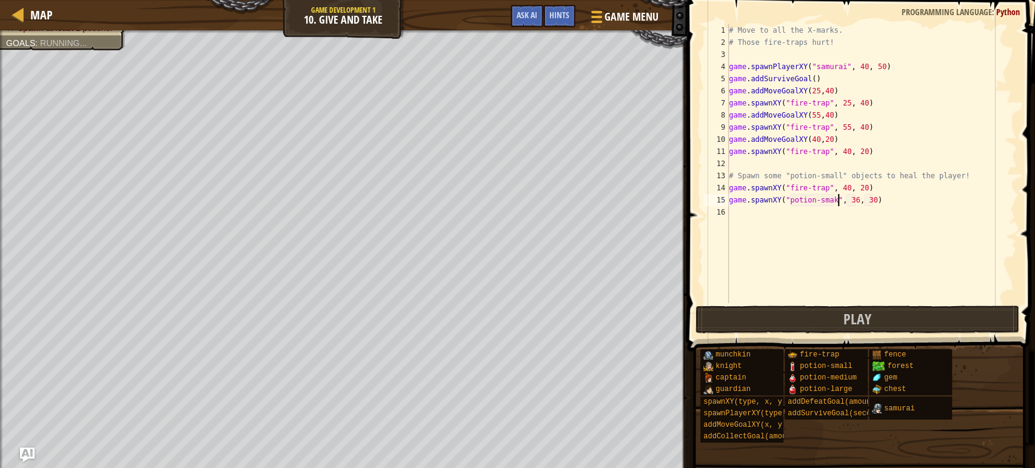
scroll to position [5, 9]
click at [876, 196] on div "# Move to all the X-marks. # Those fire-traps hurt! game . spawnPlayerXY ( "sam…" at bounding box center [871, 175] width 290 height 303
click at [862, 197] on div "# Move to all the X-marks. # Those fire-traps hurt! game . spawnPlayerXY ( "sam…" at bounding box center [871, 175] width 290 height 303
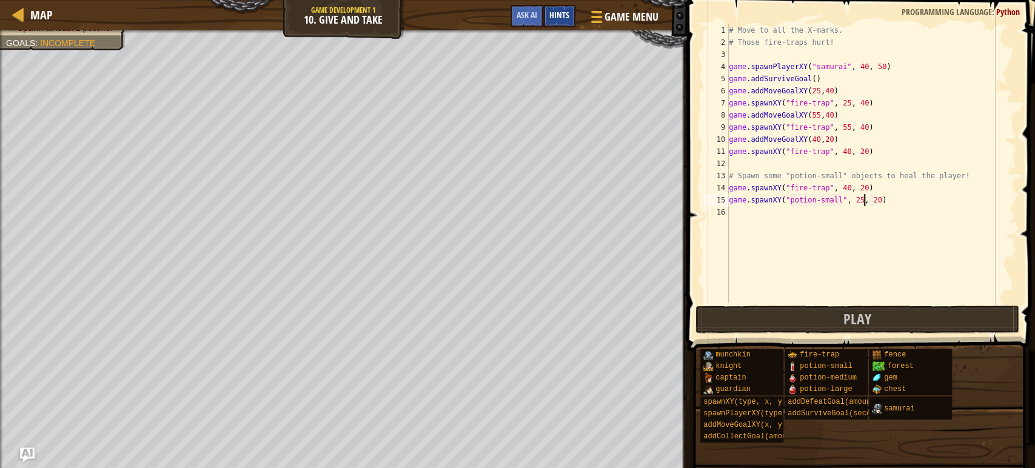
type textarea "game.spawnXY("potion-small", 25, 20)"
click at [556, 25] on div "Hints" at bounding box center [559, 16] width 32 height 22
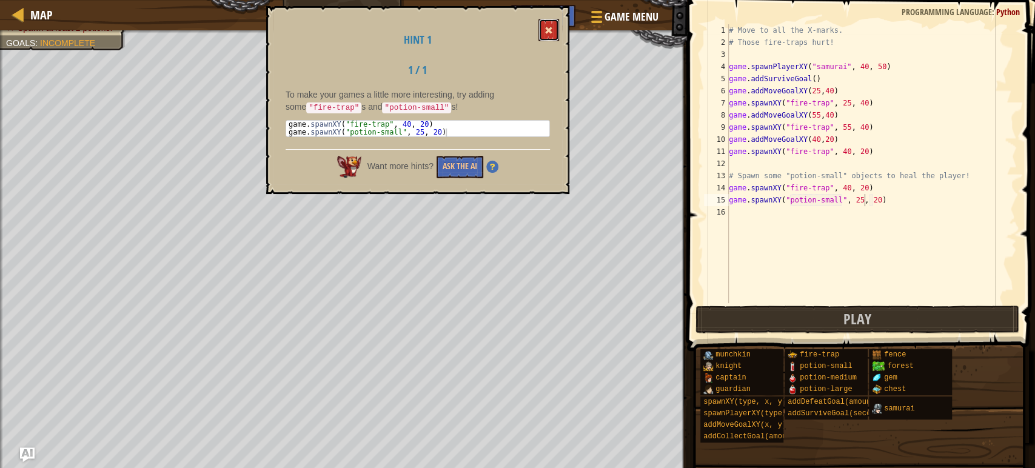
drag, startPoint x: 546, startPoint y: 25, endPoint x: 553, endPoint y: 25, distance: 7.3
click at [553, 25] on button at bounding box center [548, 30] width 21 height 22
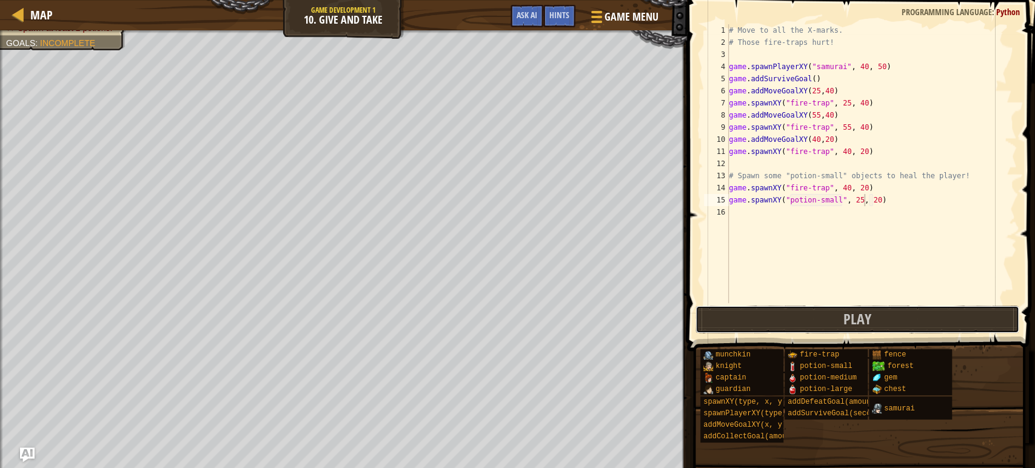
drag, startPoint x: 765, startPoint y: 313, endPoint x: 738, endPoint y: 318, distance: 27.8
click at [765, 315] on button "Play" at bounding box center [857, 319] width 324 height 28
click at [741, 210] on div "# Move to all the X-marks. # Those fire-traps hurt! game . spawnPlayerXY ( "sam…" at bounding box center [871, 175] width 290 height 303
click at [851, 125] on div "# Move to all the X-marks. # Those fire-traps hurt! game . spawnPlayerXY ( "sam…" at bounding box center [871, 175] width 290 height 303
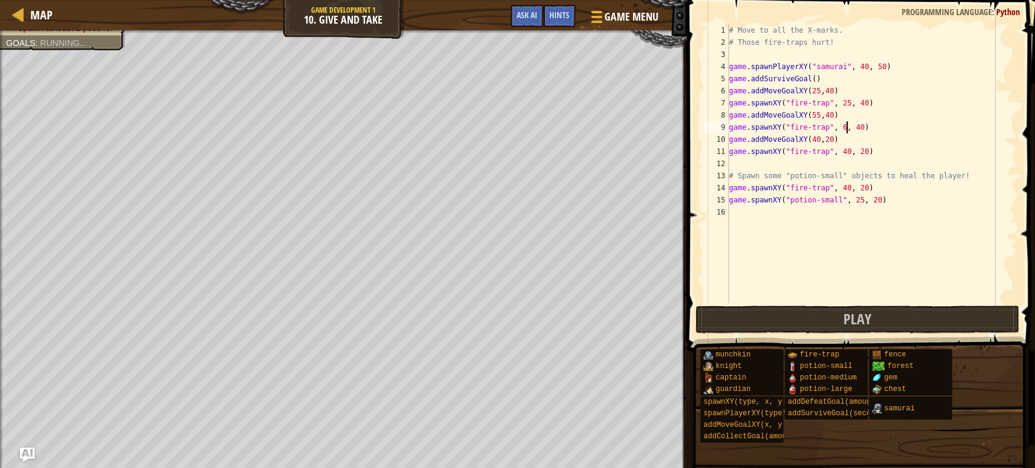
type textarea "game.spawnXY("fire-trap", 60, 40)"
click at [744, 208] on div "# Move to all the X-marks. # Those fire-traps hurt! game . spawnPlayerXY ( "sam…" at bounding box center [871, 175] width 290 height 303
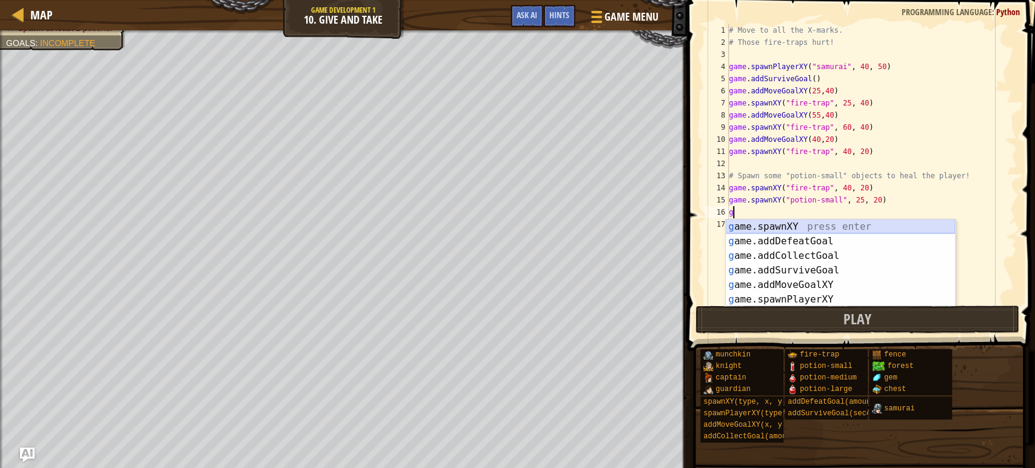
click at [753, 225] on div "g ame.spawnXY press enter g ame.addDefeatGoal press enter g ame.addCollectGoal …" at bounding box center [839, 277] width 229 height 116
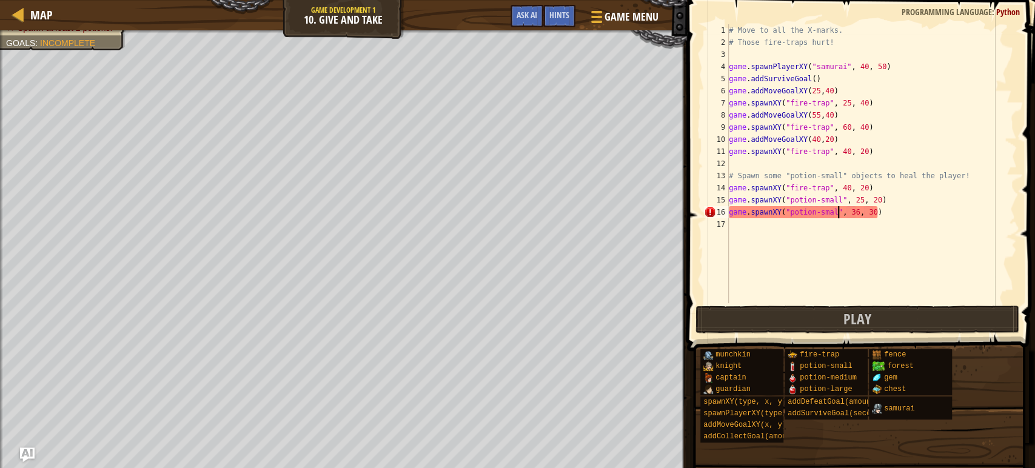
scroll to position [5, 9]
type textarea "game.spawnXY("potion-small", 36, 30)"
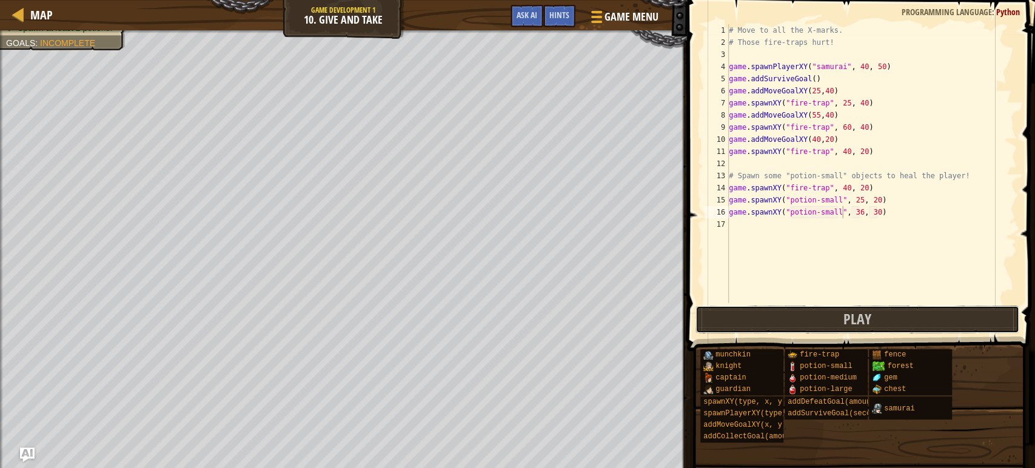
drag, startPoint x: 820, startPoint y: 325, endPoint x: 813, endPoint y: 328, distance: 8.1
click at [819, 325] on button "Play" at bounding box center [857, 319] width 324 height 28
click at [821, 319] on button "Play" at bounding box center [857, 319] width 324 height 28
click at [30, 18] on span "Map" at bounding box center [41, 15] width 22 height 16
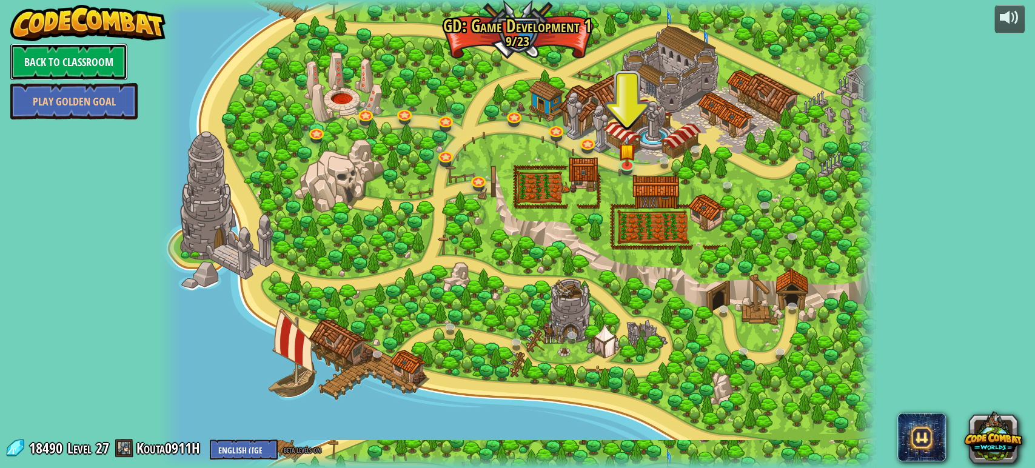
click at [75, 65] on link "Back to Classroom" at bounding box center [68, 62] width 117 height 36
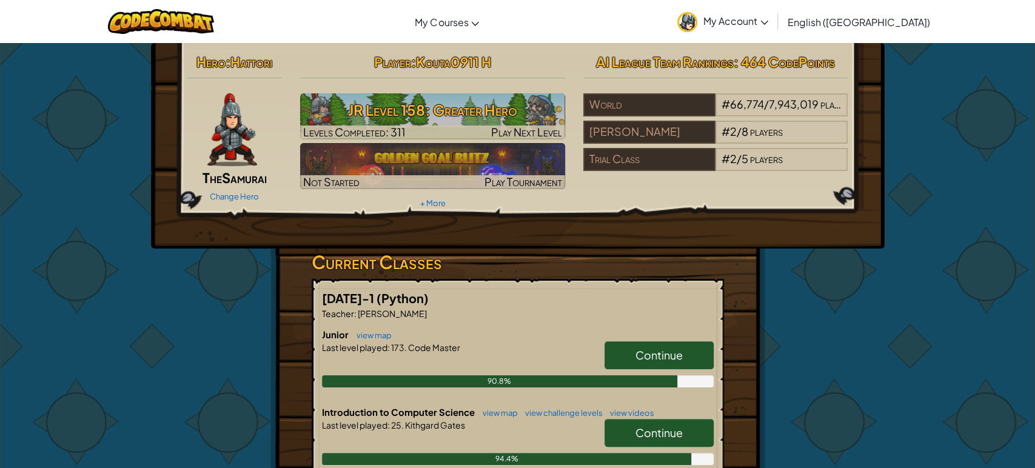
click at [768, 23] on icon at bounding box center [764, 23] width 8 height 4
